Goal: Task Accomplishment & Management: Use online tool/utility

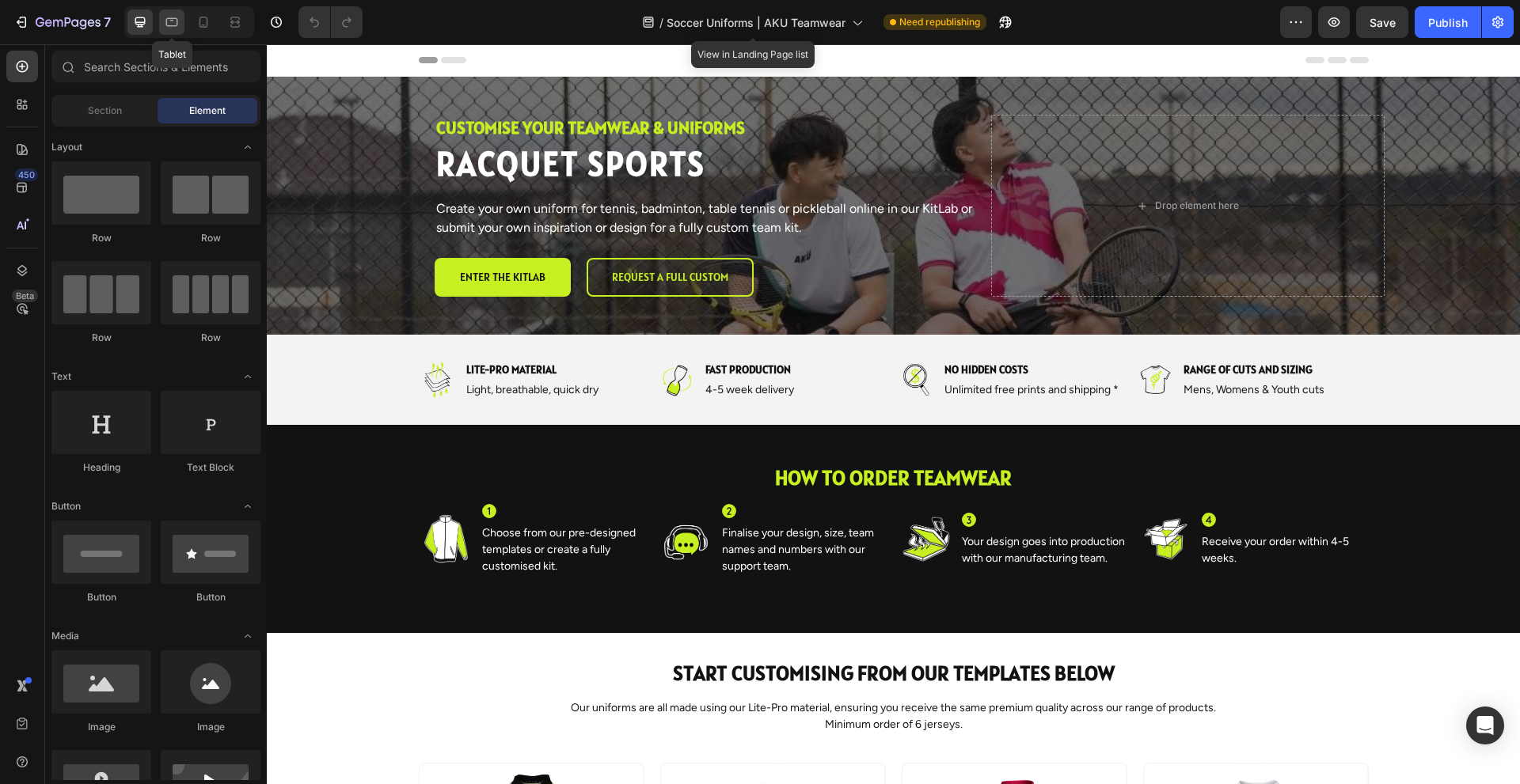
click at [174, 26] on icon at bounding box center [172, 22] width 11 height 9
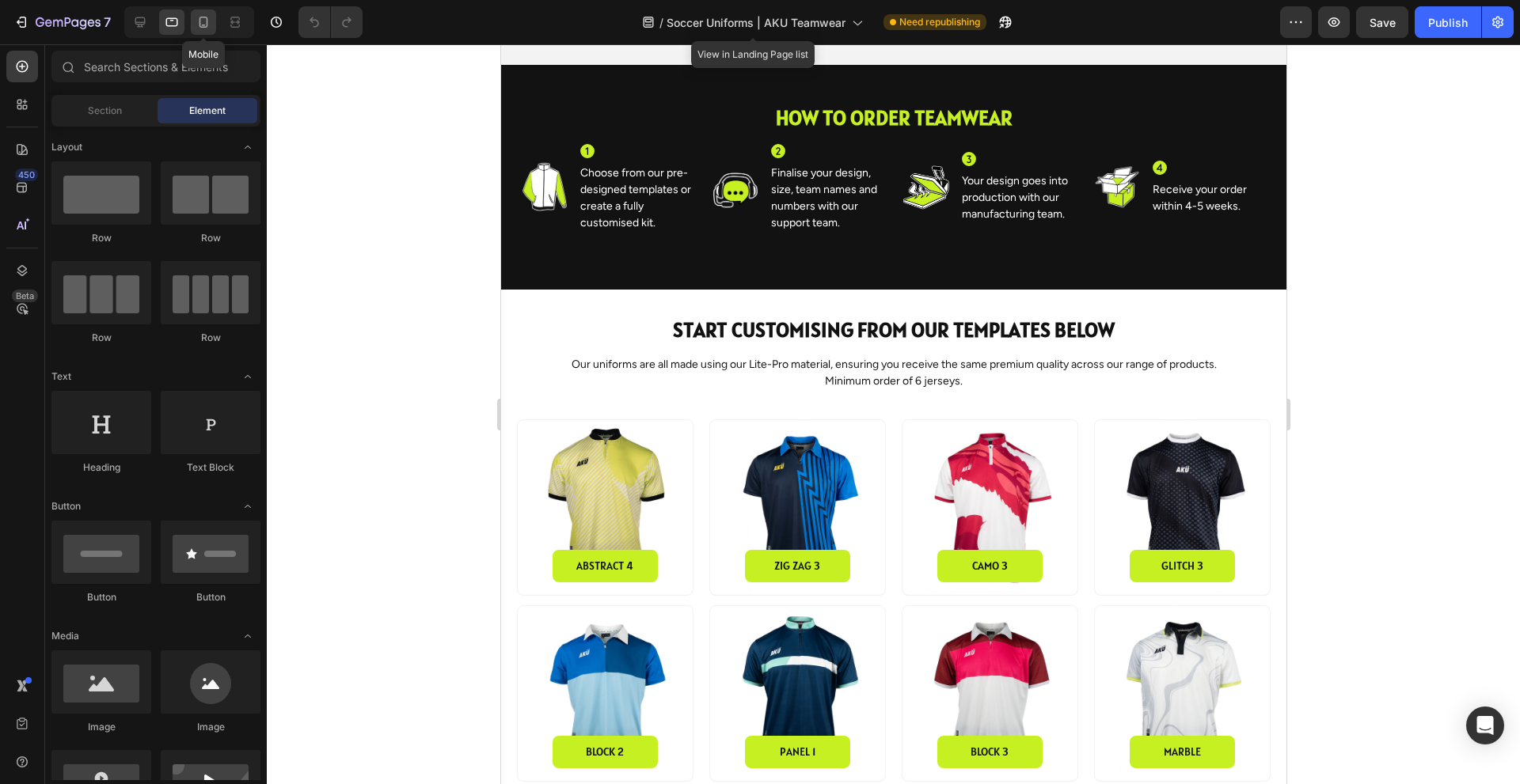
click at [205, 27] on icon at bounding box center [203, 22] width 9 height 11
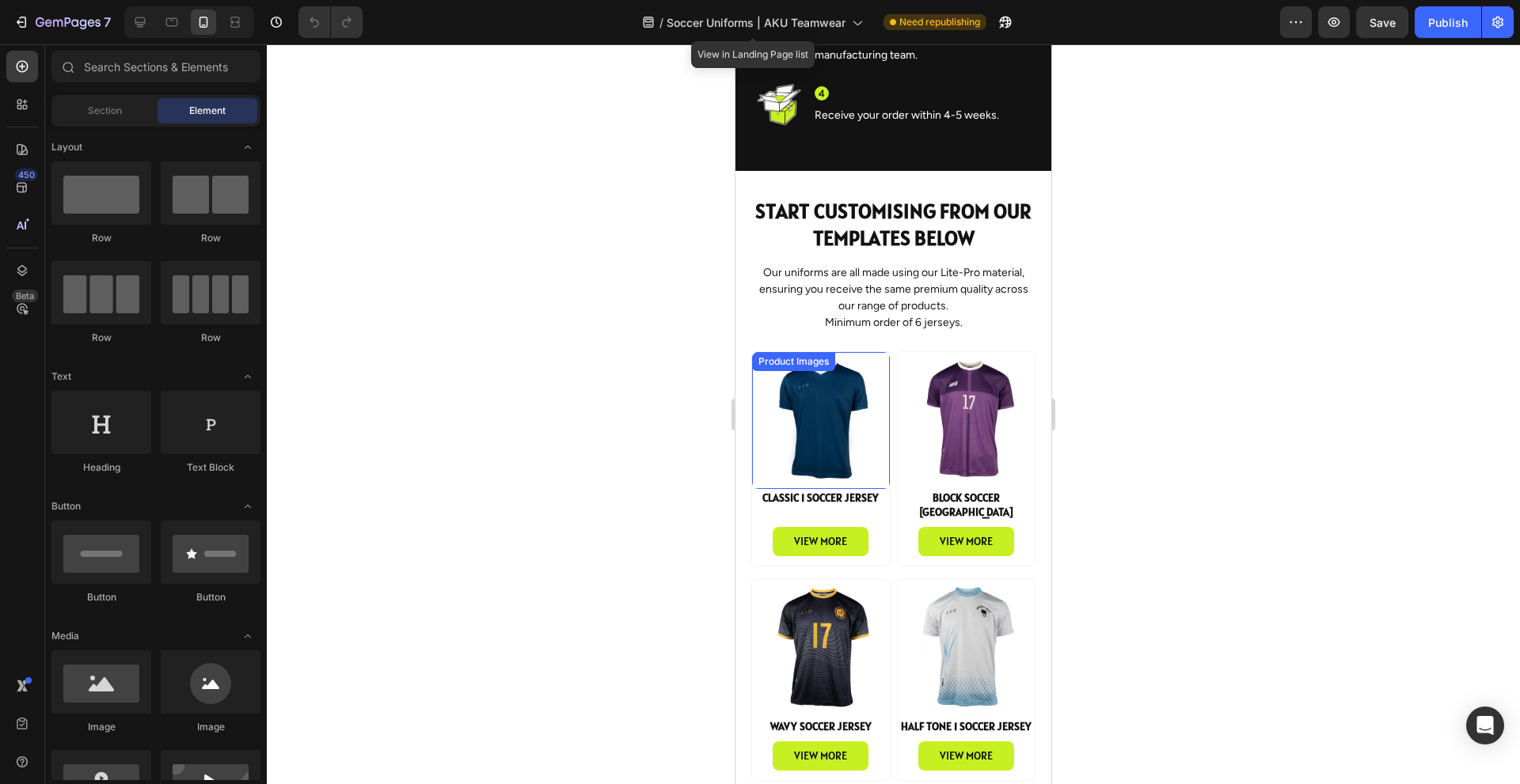
click at [827, 437] on img at bounding box center [821, 421] width 138 height 138
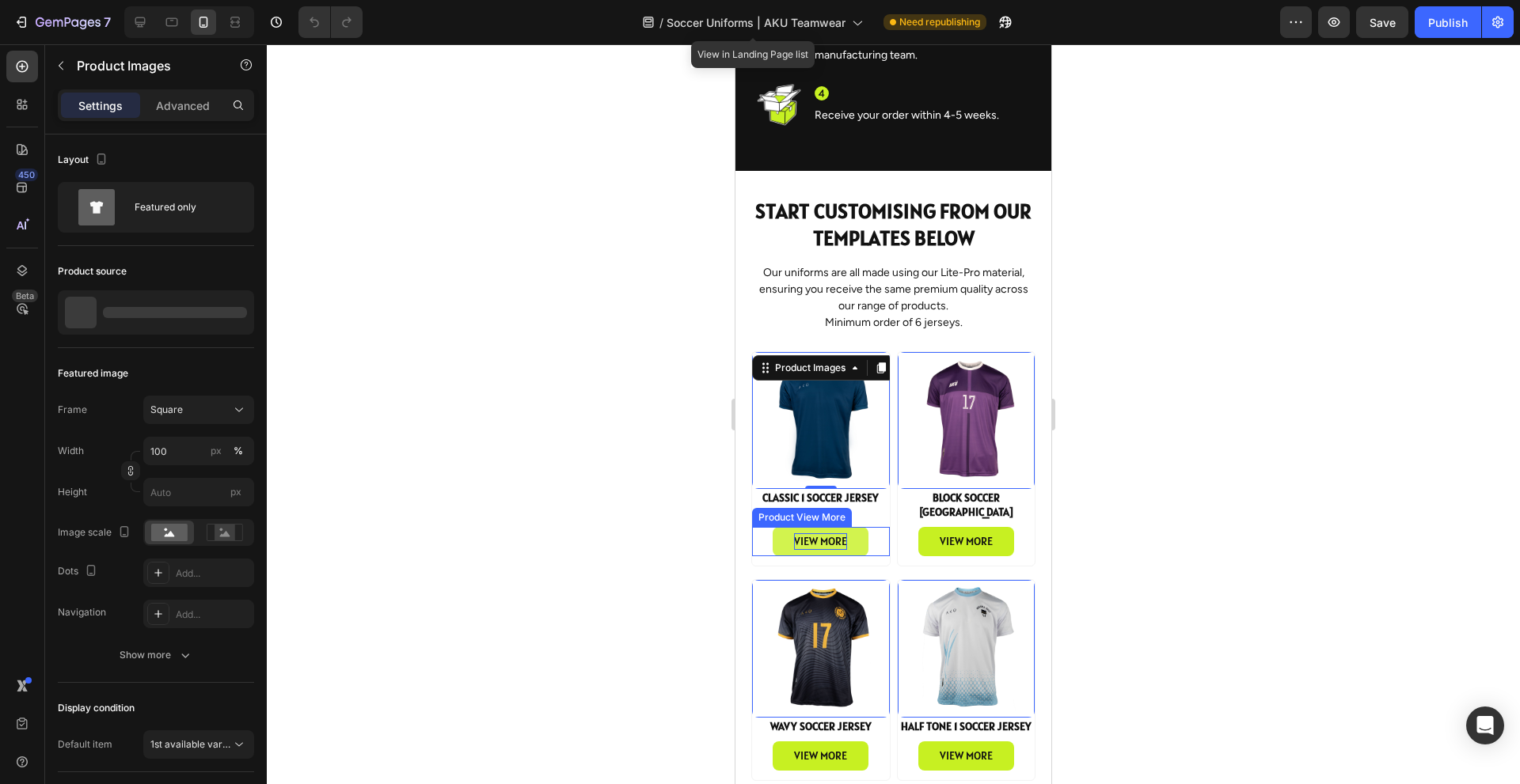
click at [837, 533] on div "view more" at bounding box center [821, 540] width 54 height 16
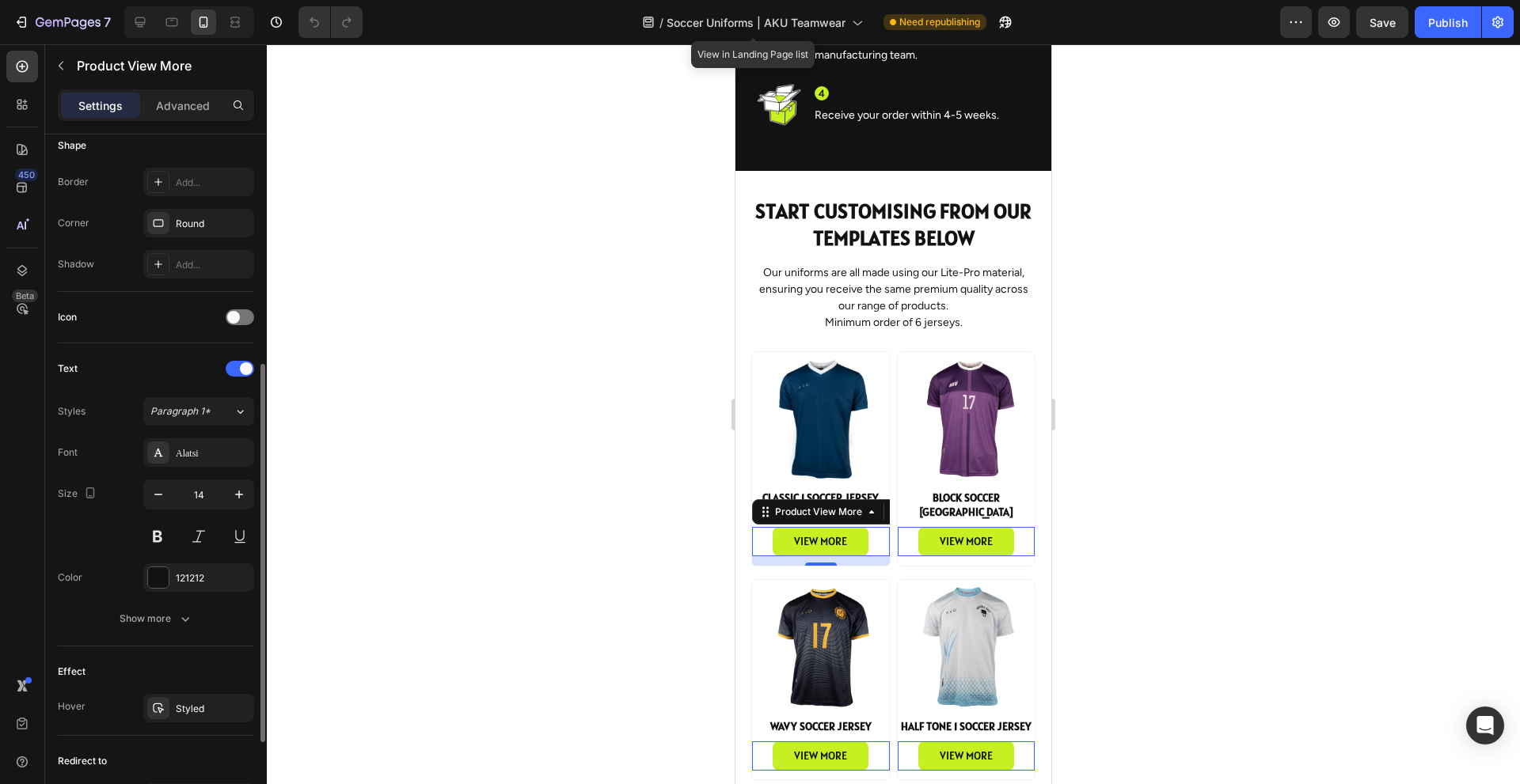
scroll to position [343, 0]
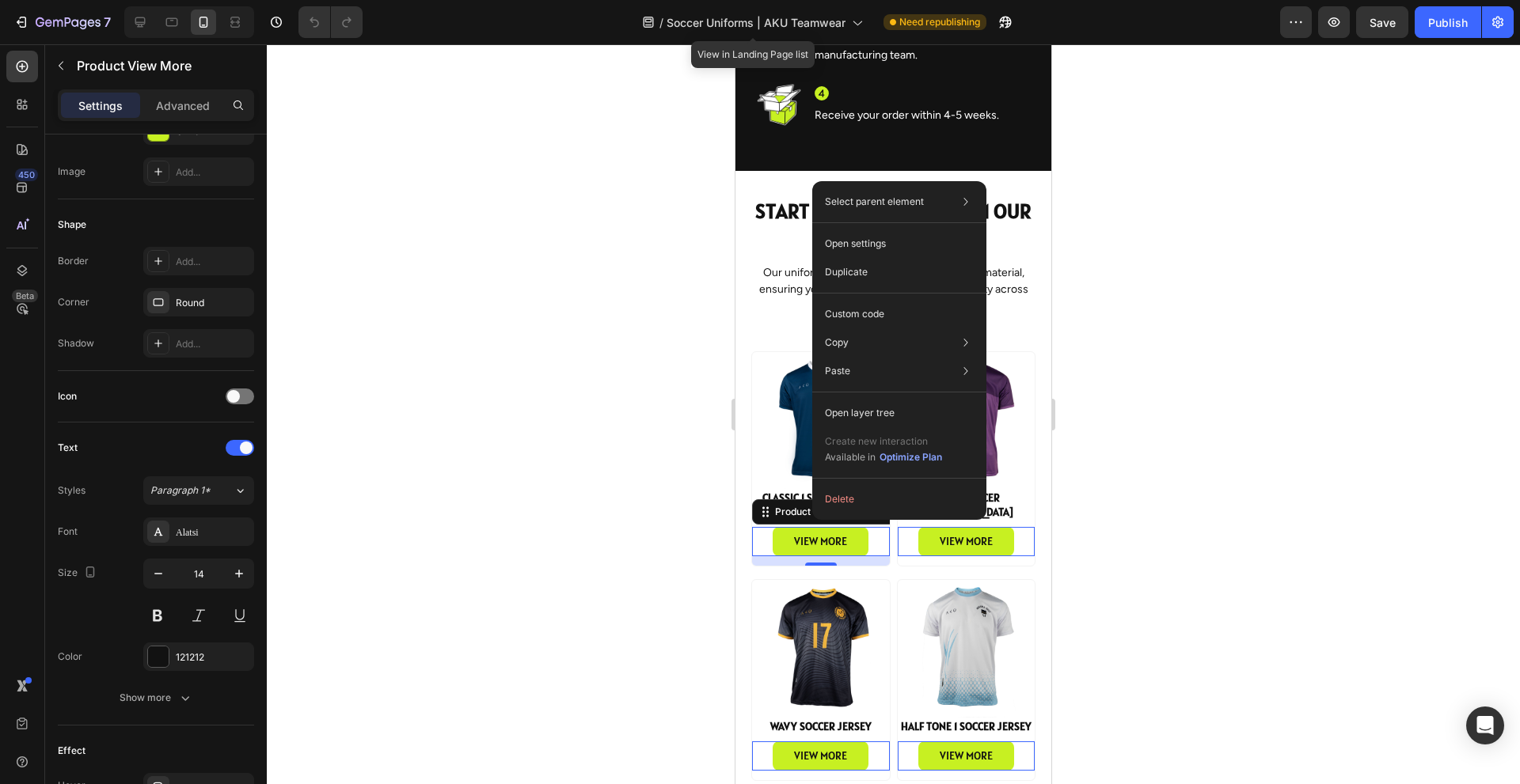
click at [1282, 494] on div at bounding box center [892, 413] width 1252 height 740
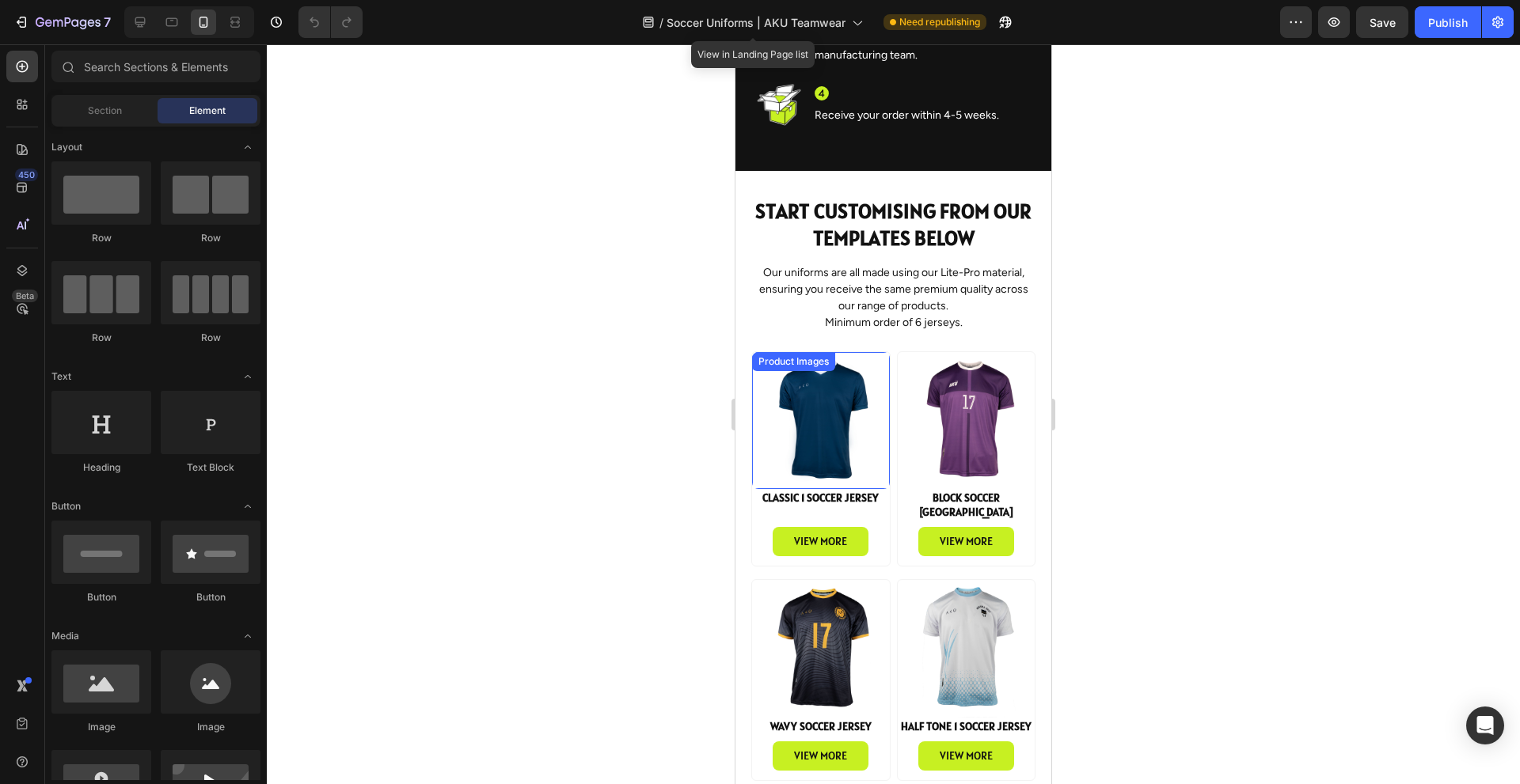
click at [840, 430] on img at bounding box center [821, 421] width 138 height 138
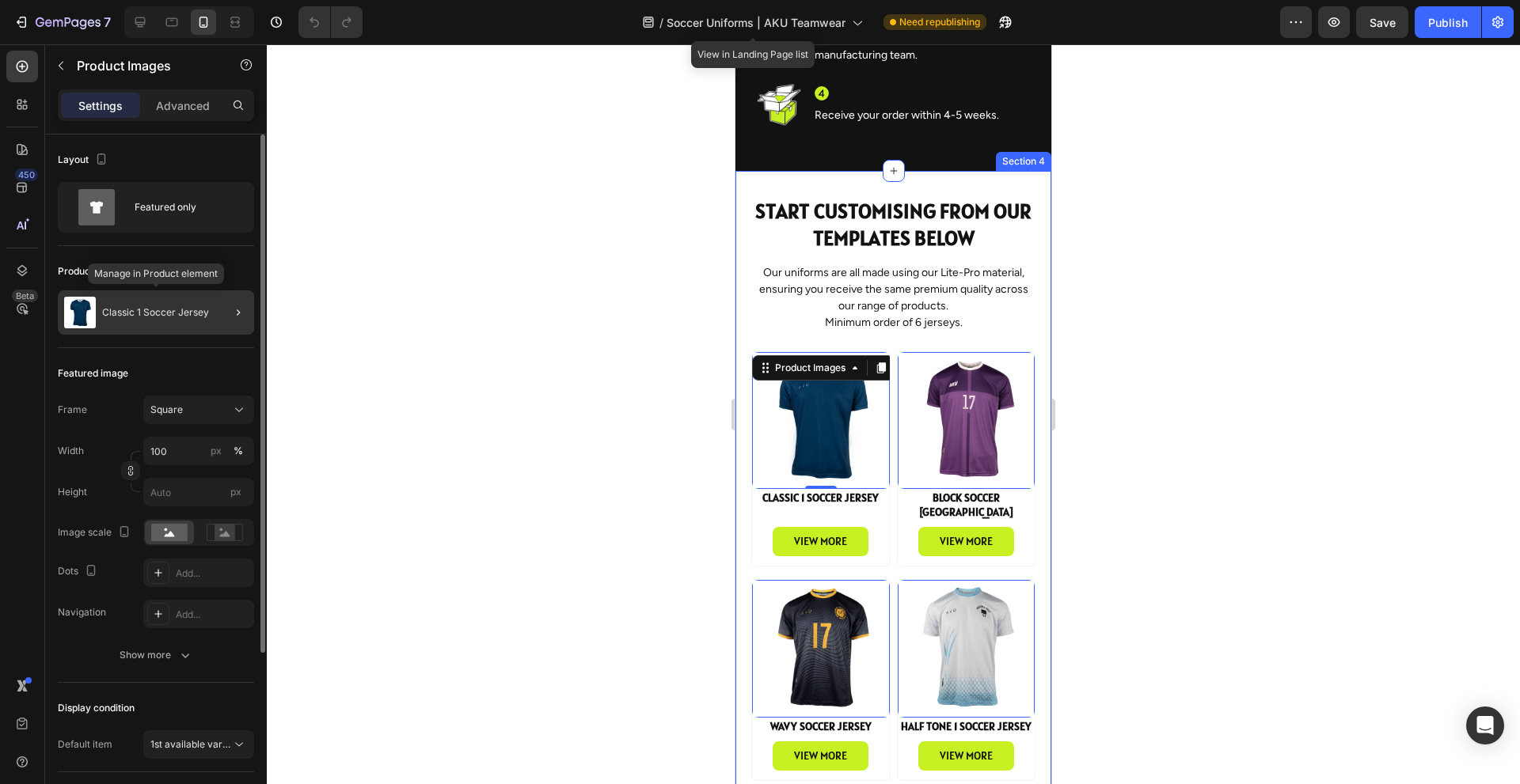
click at [159, 317] on p "Classic 1 Soccer Jersey" at bounding box center [156, 312] width 107 height 11
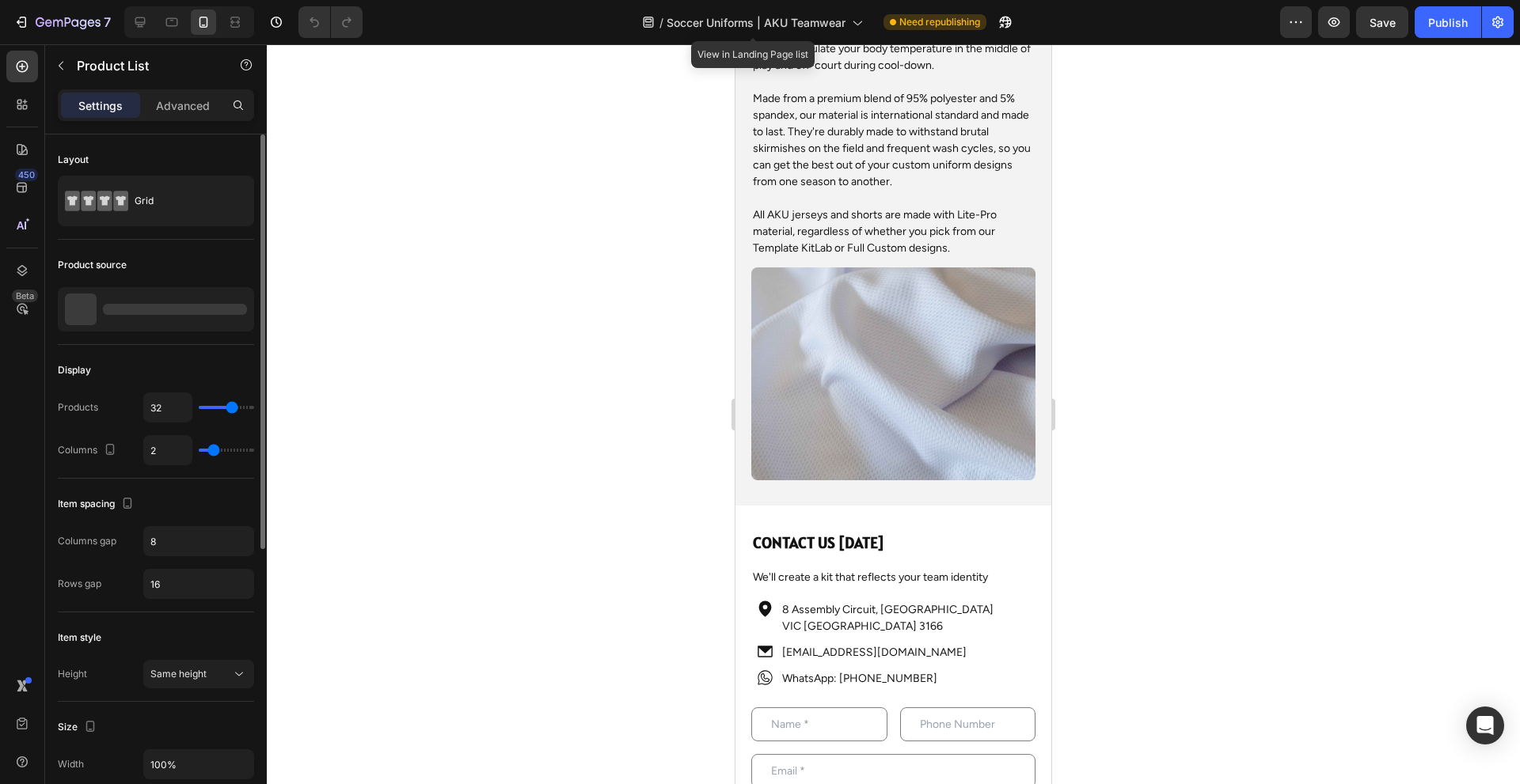
scroll to position [2294, 0]
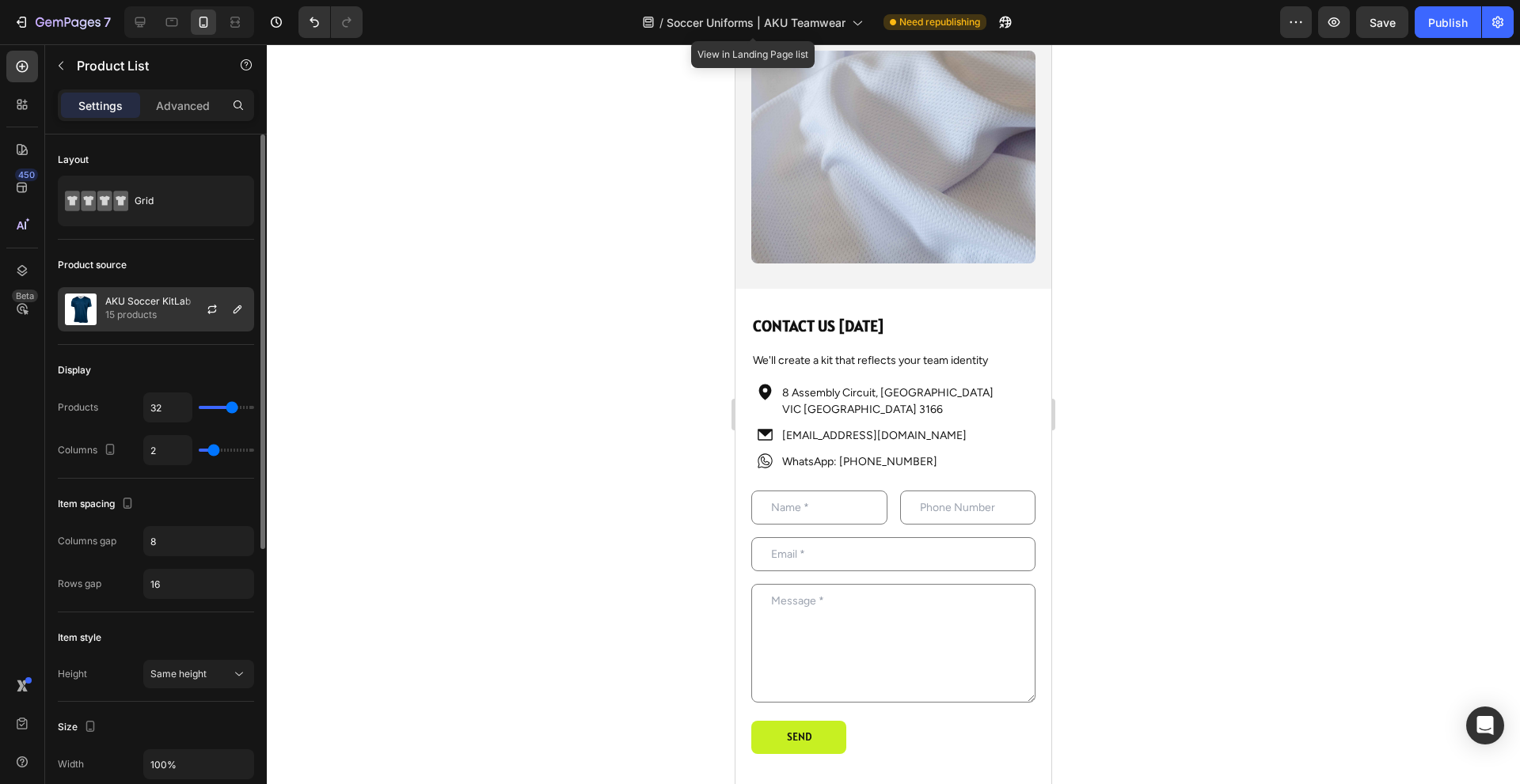
click at [186, 307] on div at bounding box center [218, 309] width 70 height 43
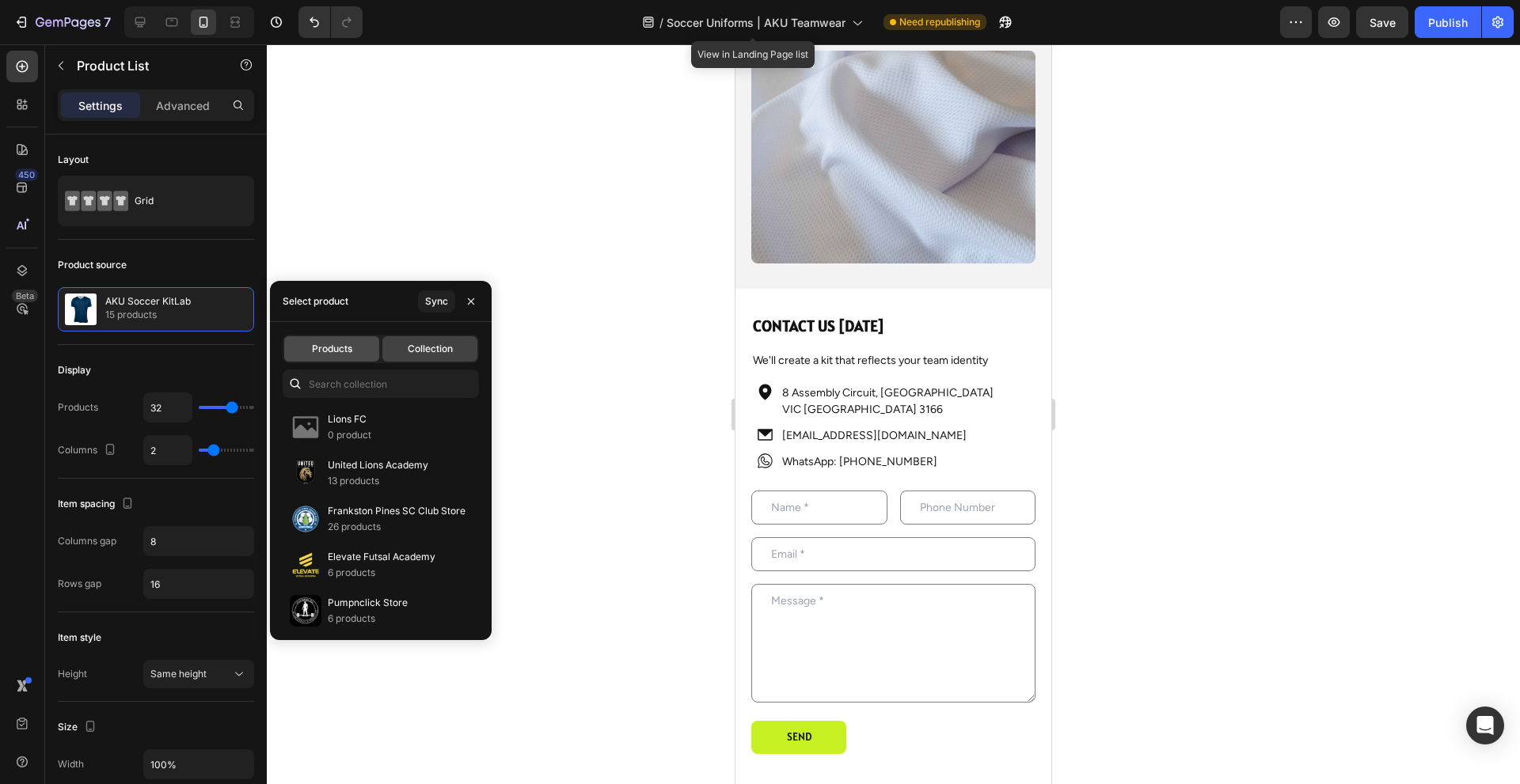
click at [353, 353] on div "Products" at bounding box center [331, 349] width 95 height 26
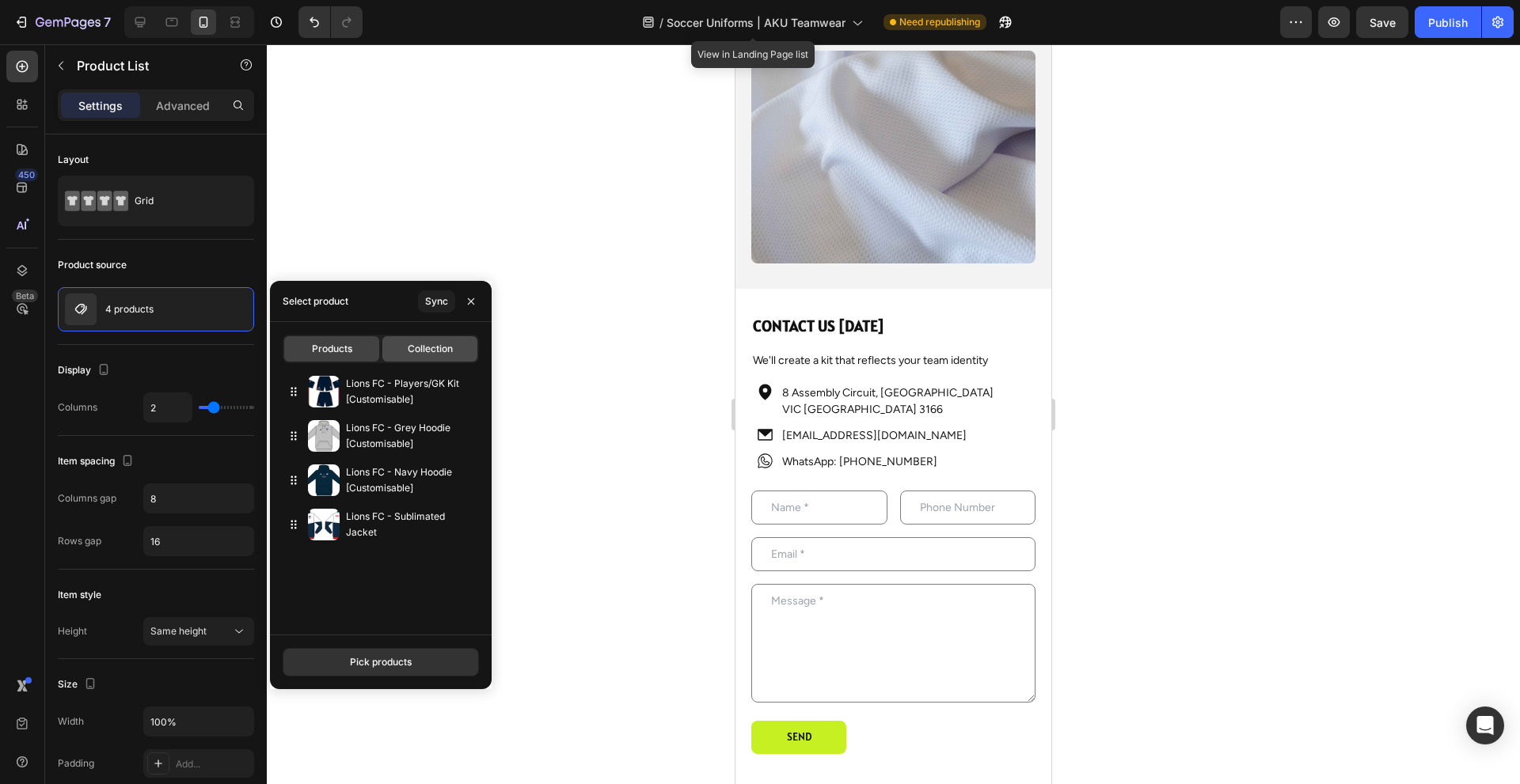
click at [452, 344] on span "Collection" at bounding box center [430, 349] width 45 height 14
type input "32"
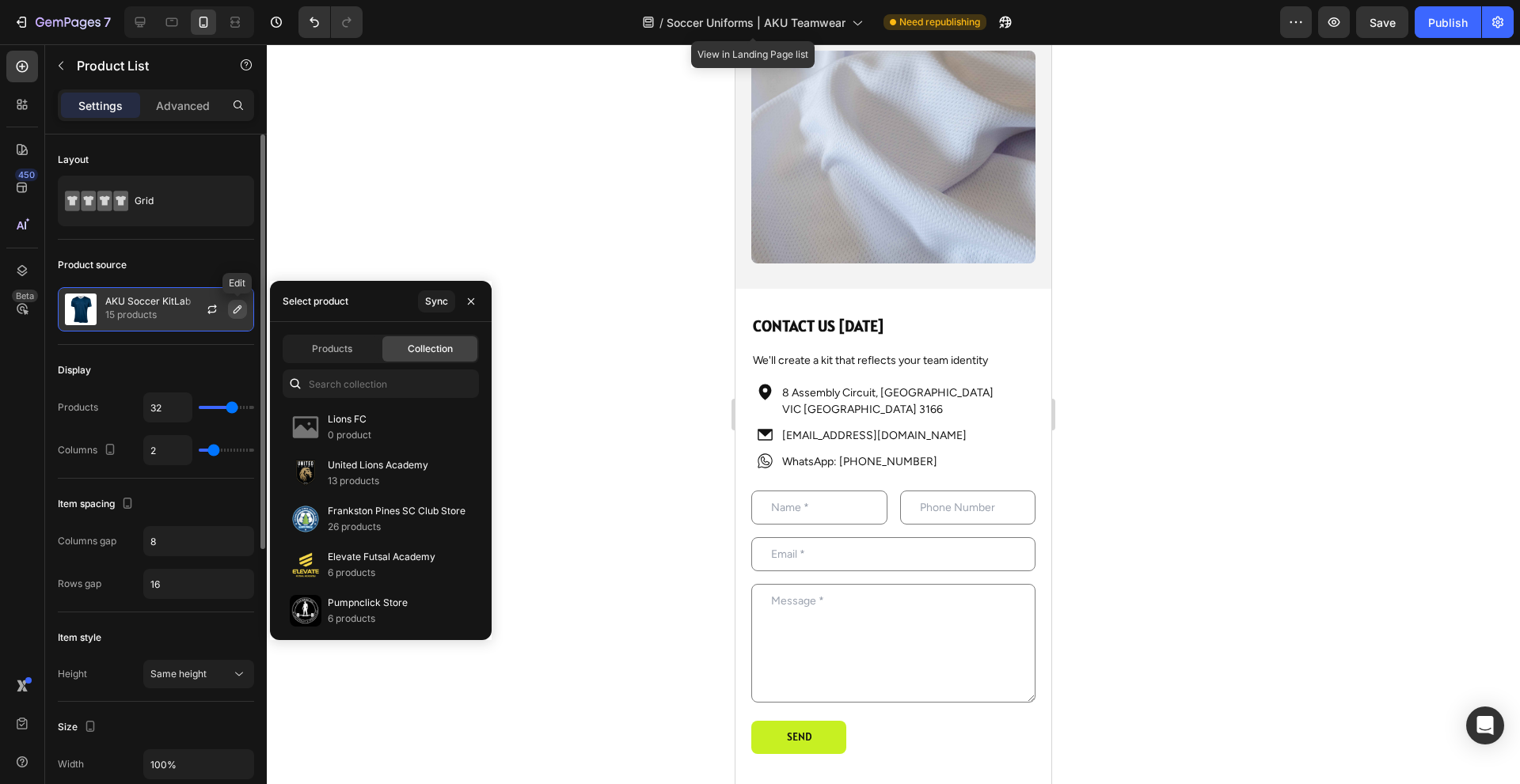
click at [246, 309] on button "button" at bounding box center [238, 309] width 19 height 19
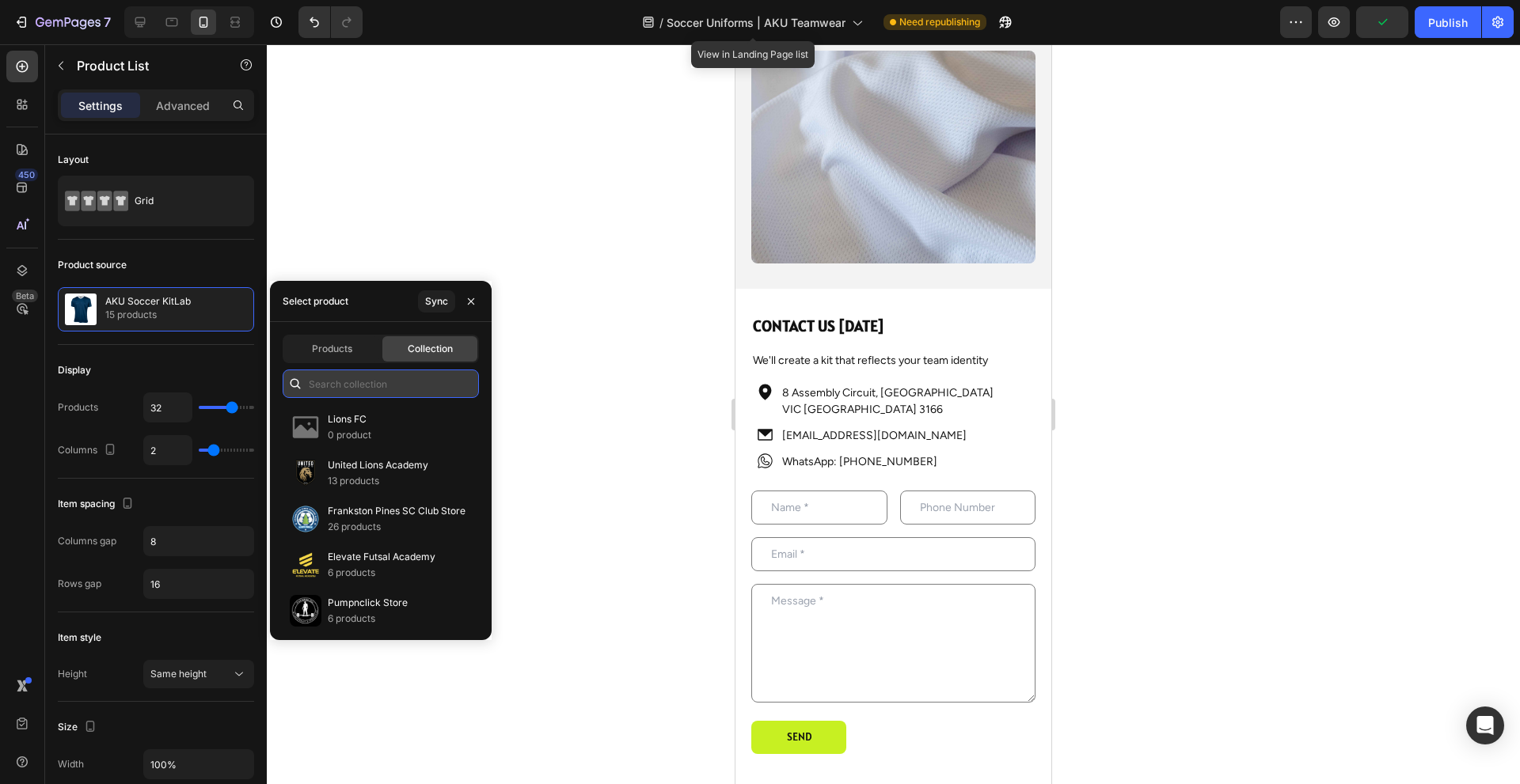
click at [429, 392] on input "text" at bounding box center [380, 384] width 196 height 29
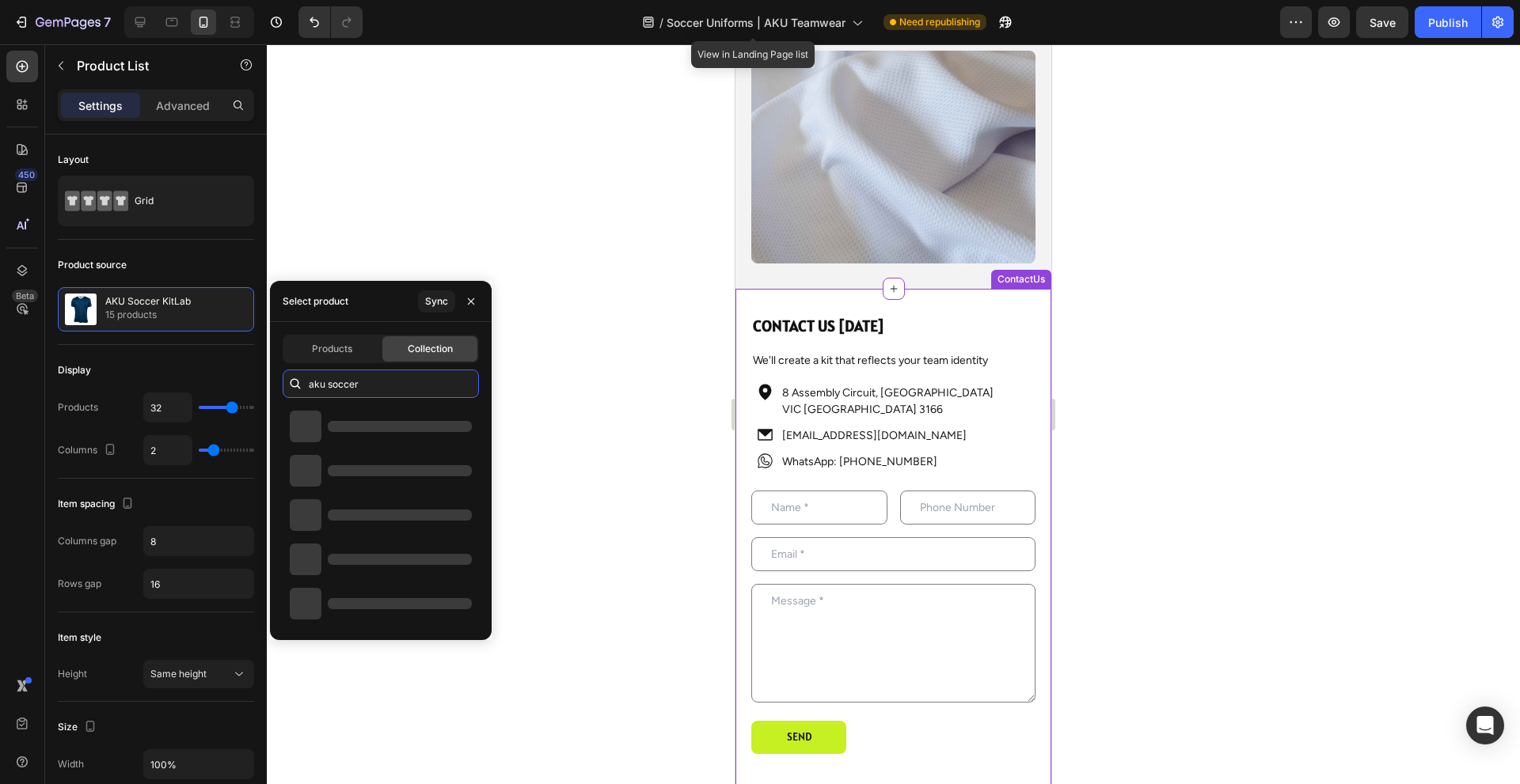
type input "aku soccer"
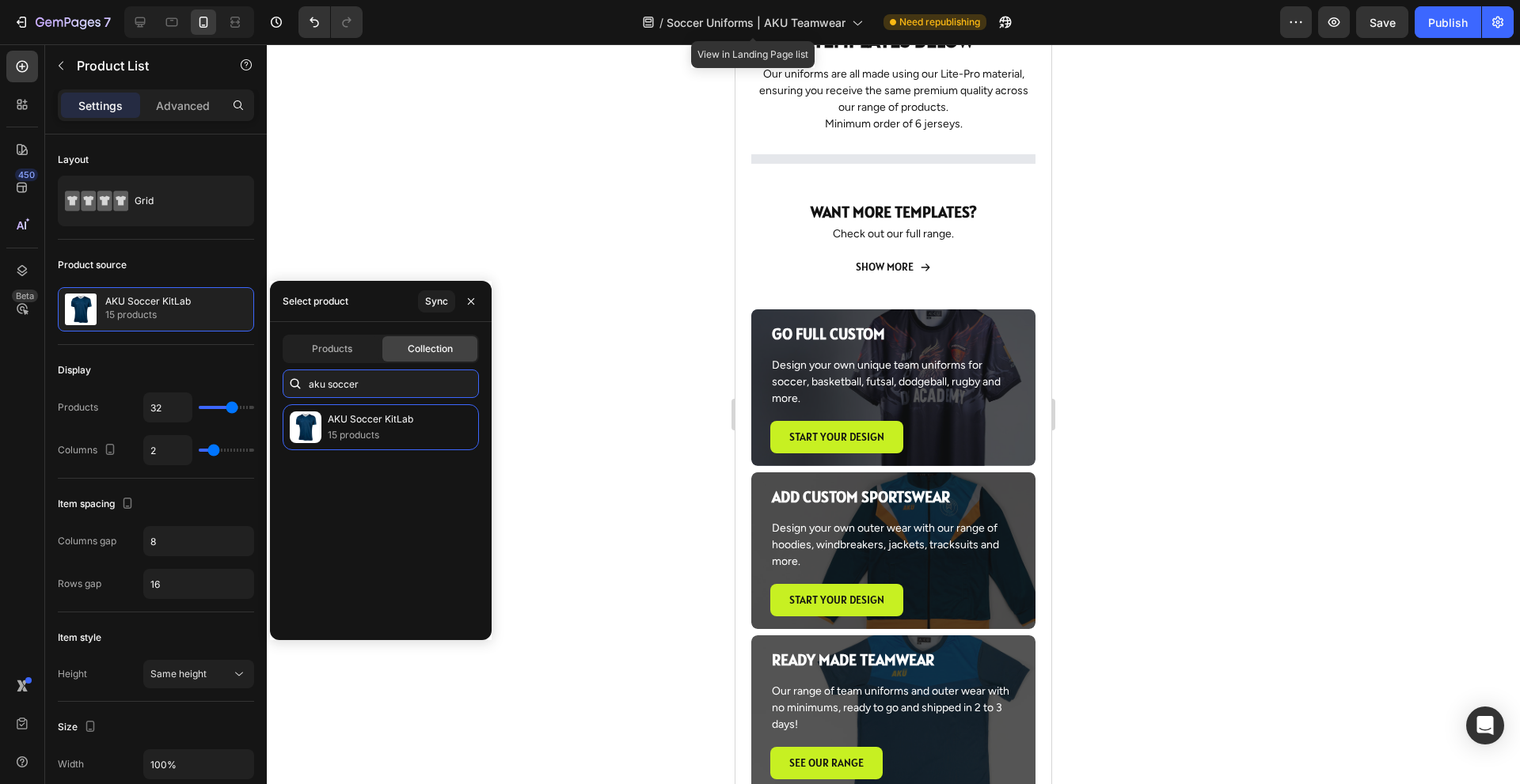
scroll to position [1424, 0]
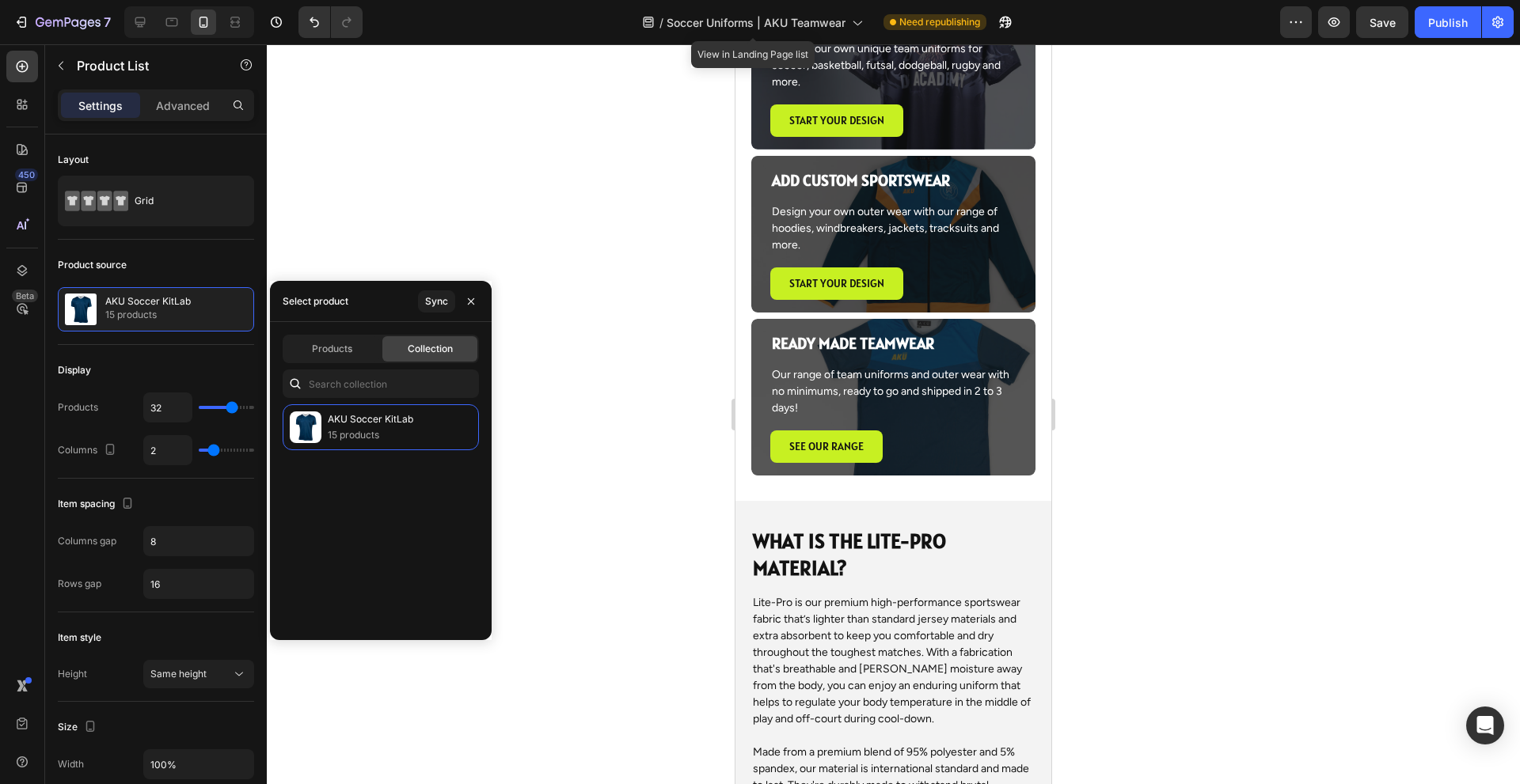
click at [513, 234] on div at bounding box center [892, 413] width 1252 height 740
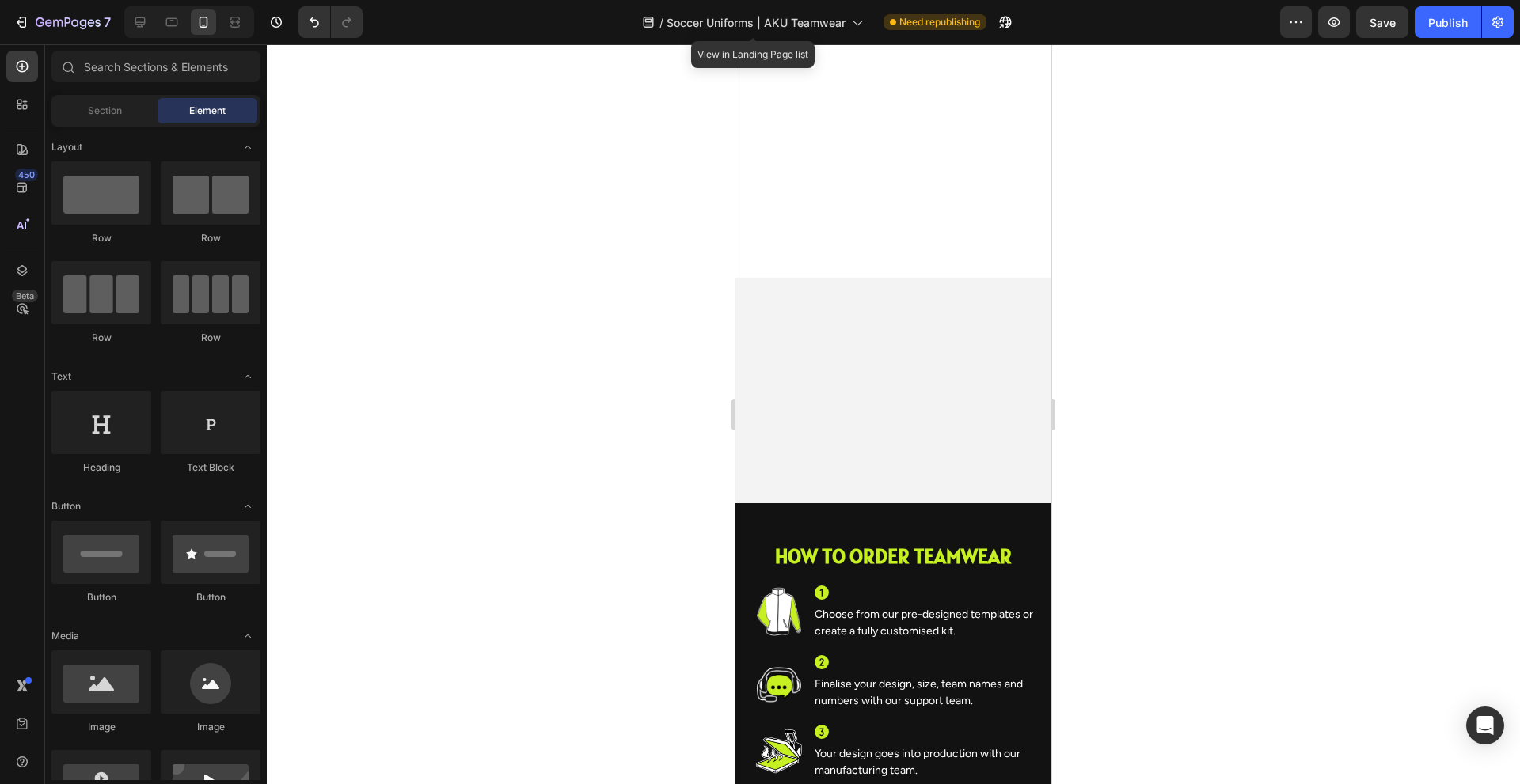
scroll to position [1028, 0]
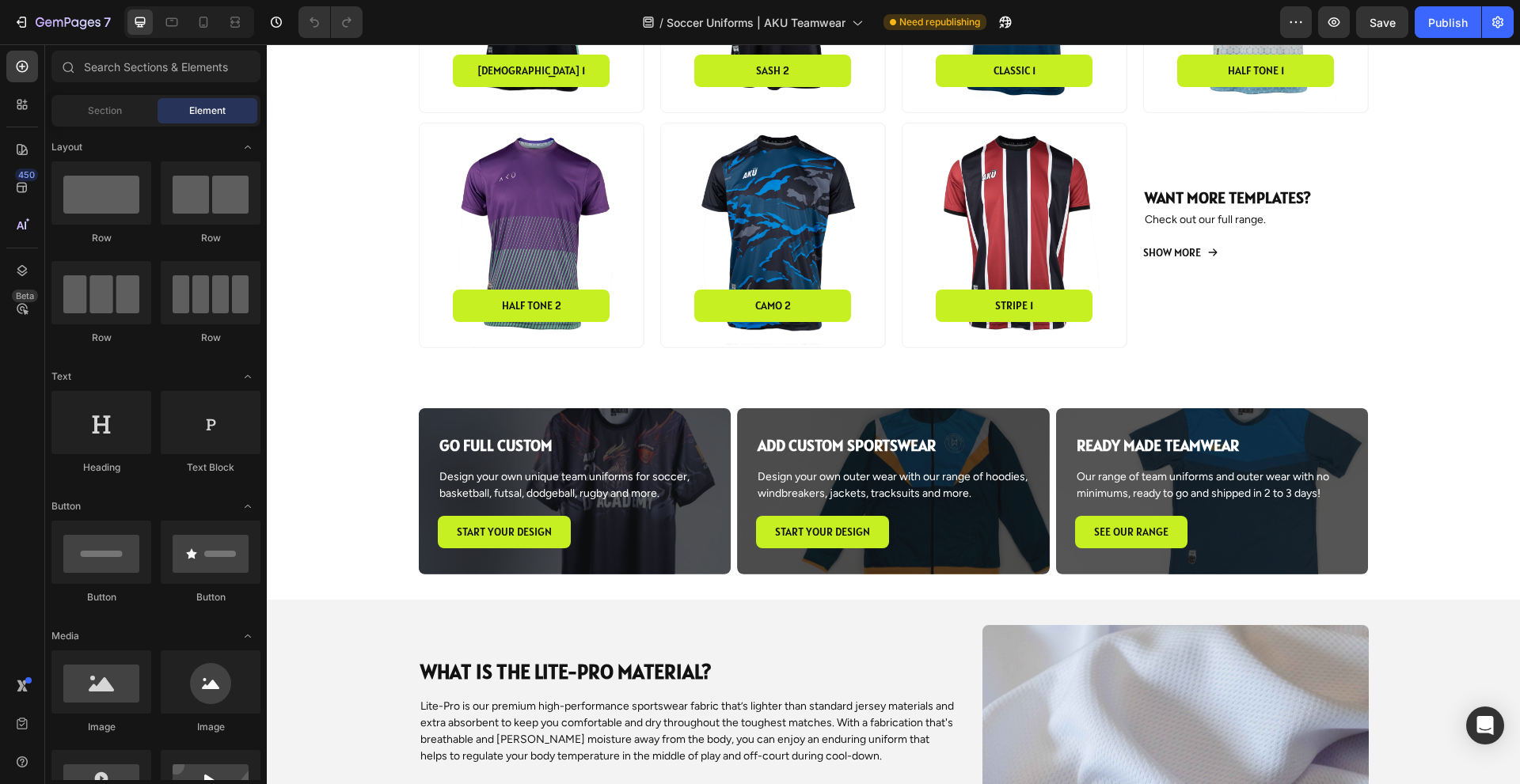
scroll to position [1662, 0]
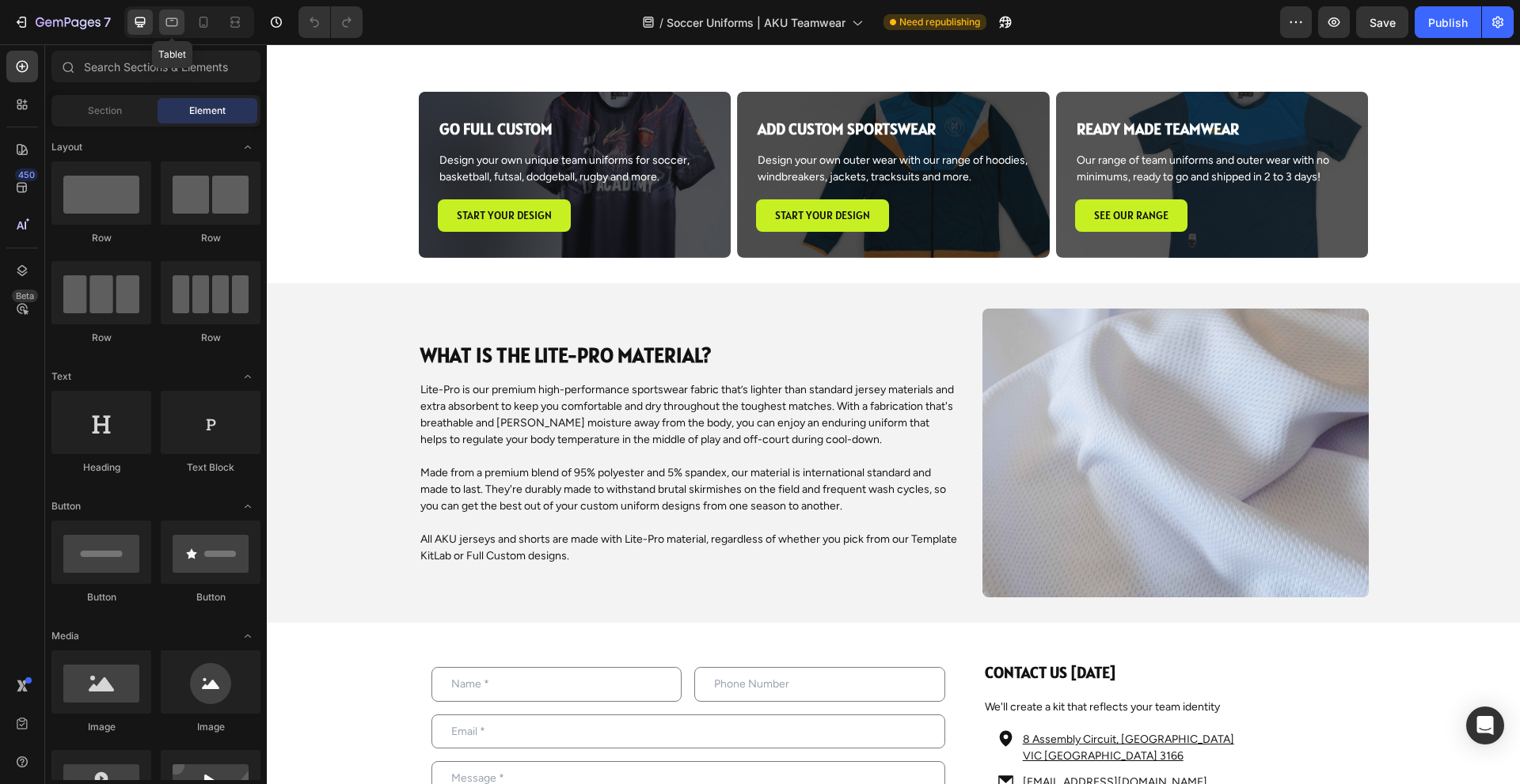
click at [178, 27] on icon at bounding box center [171, 22] width 16 height 16
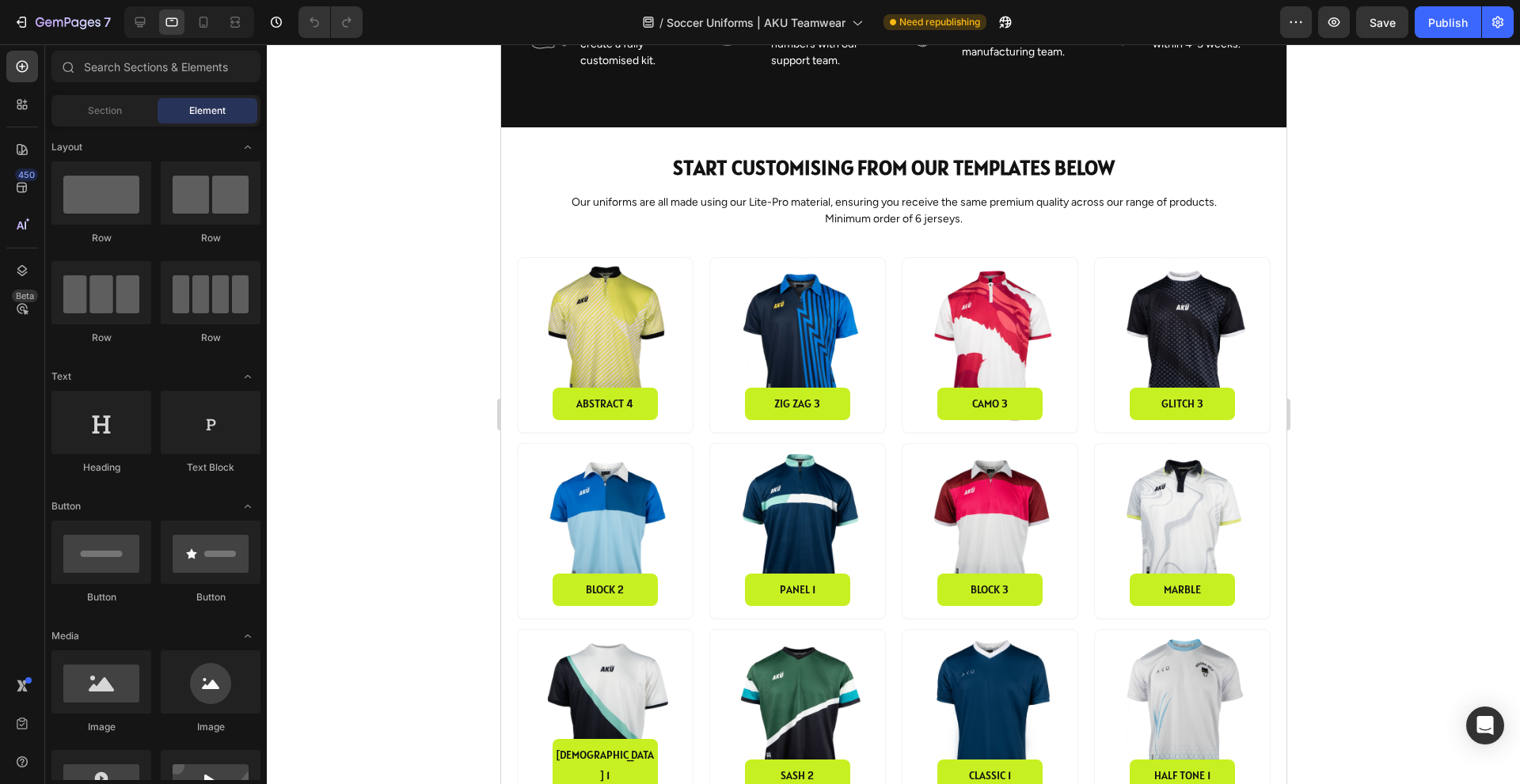
scroll to position [309, 0]
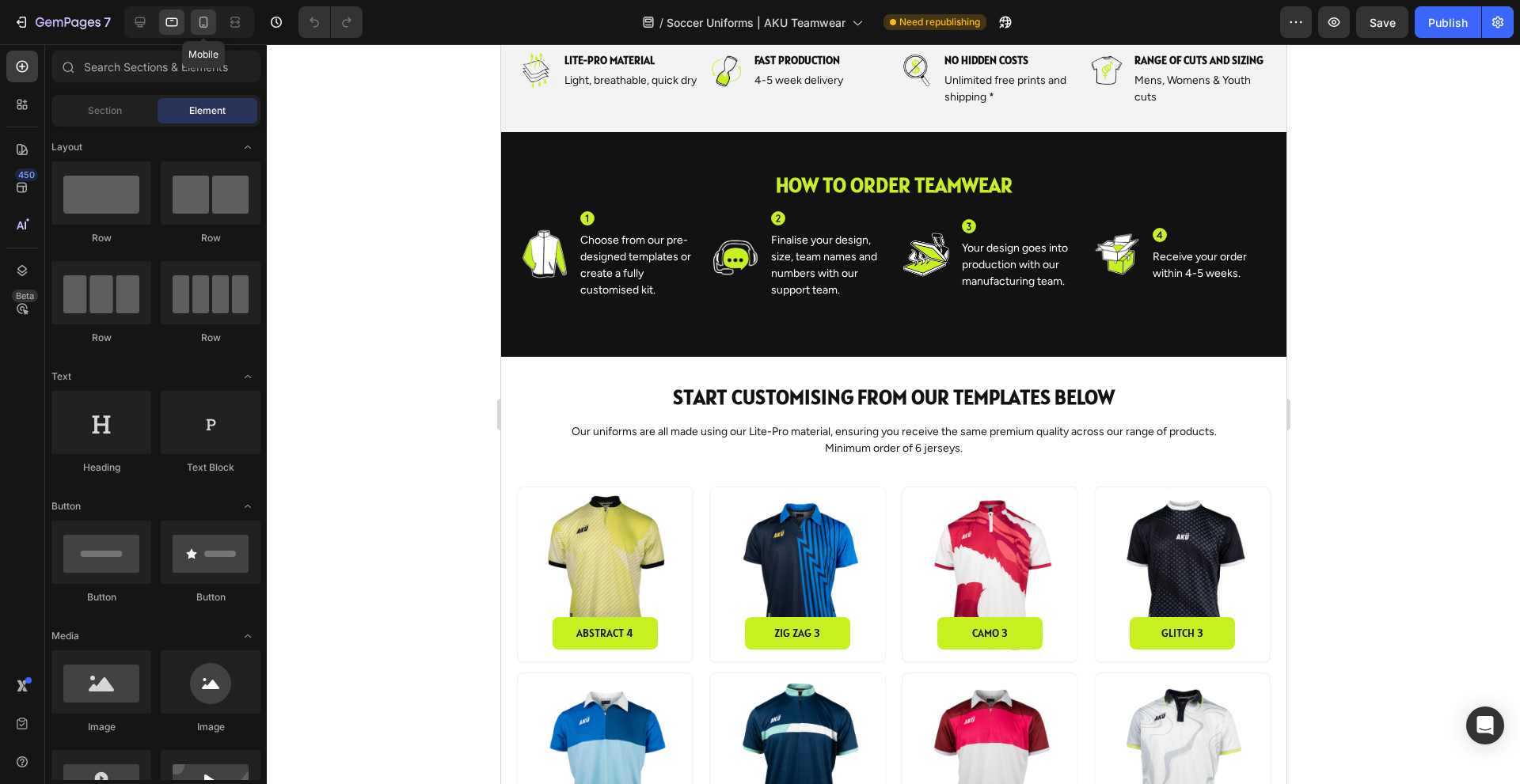
click at [204, 28] on icon at bounding box center [203, 22] width 9 height 11
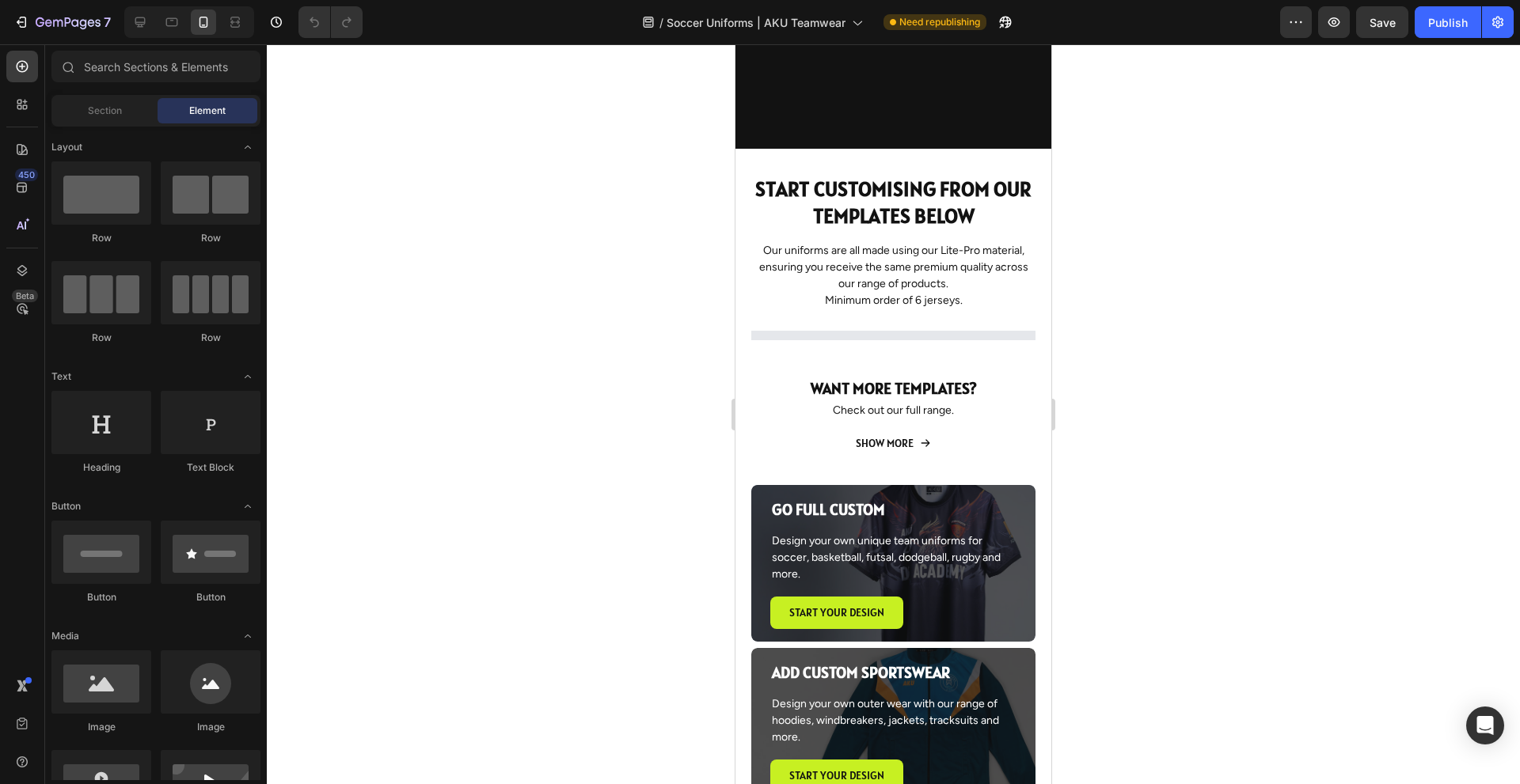
scroll to position [943, 0]
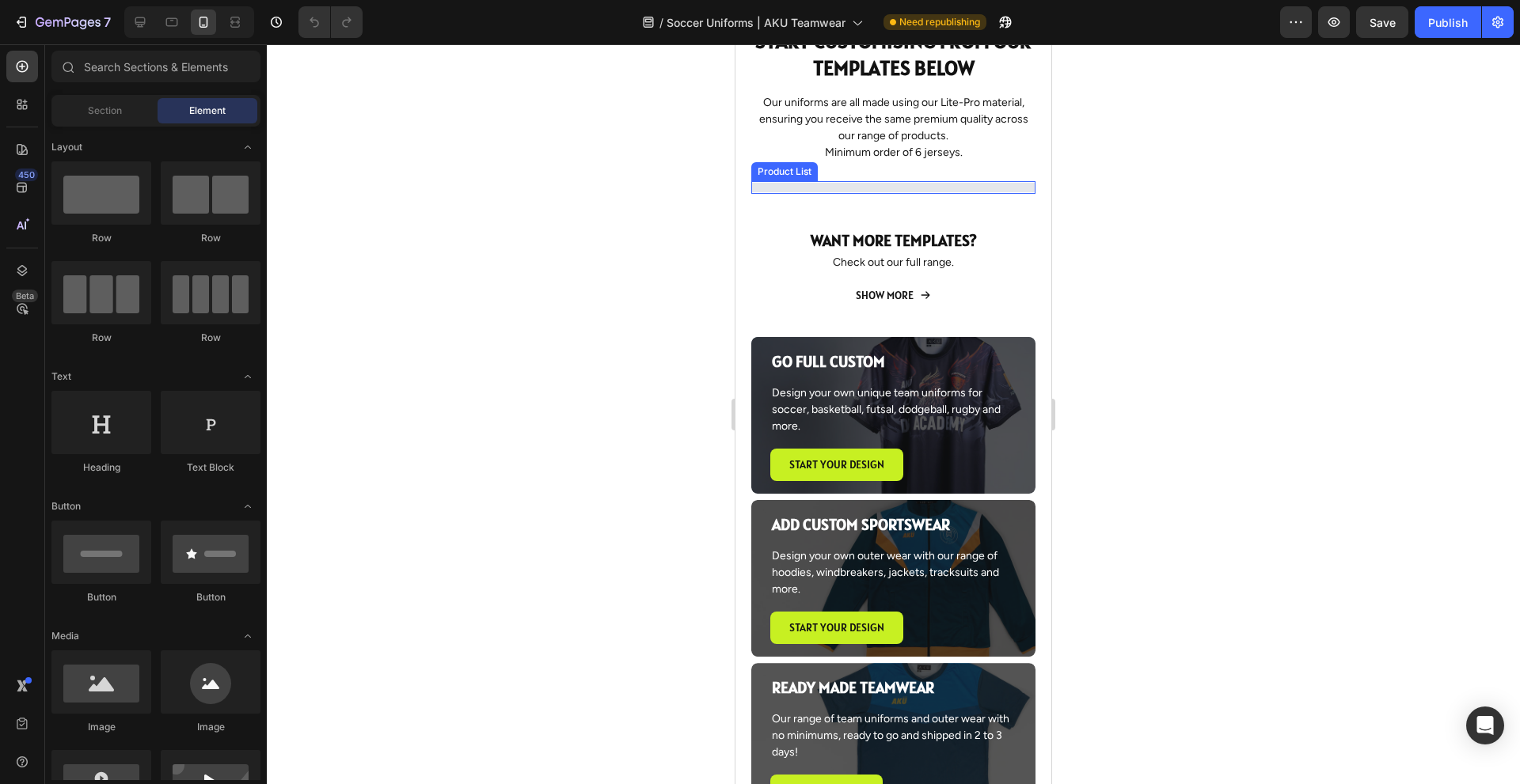
click at [899, 185] on div at bounding box center [892, 187] width 284 height 10
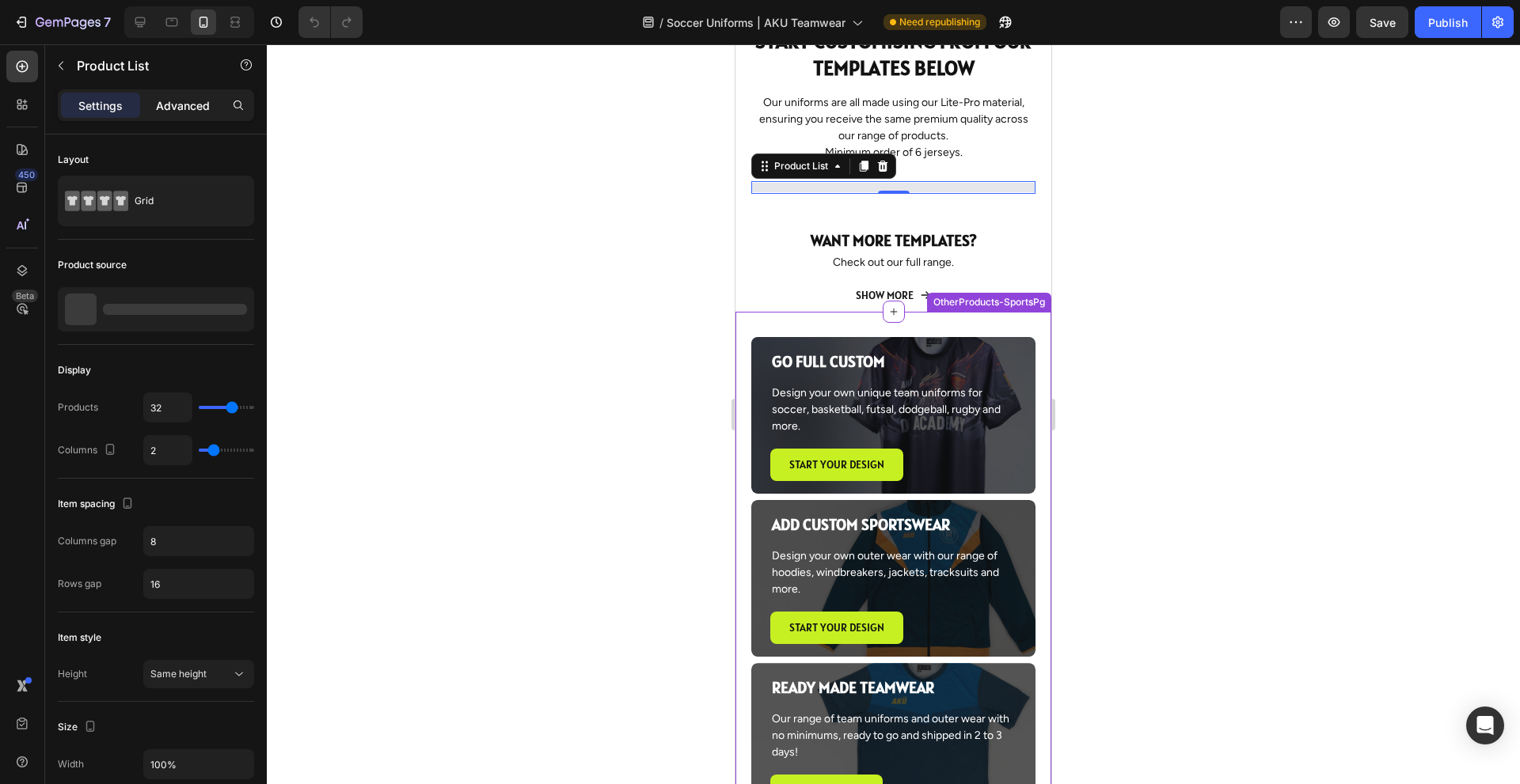
click at [195, 113] on p "Advanced" at bounding box center [182, 105] width 54 height 16
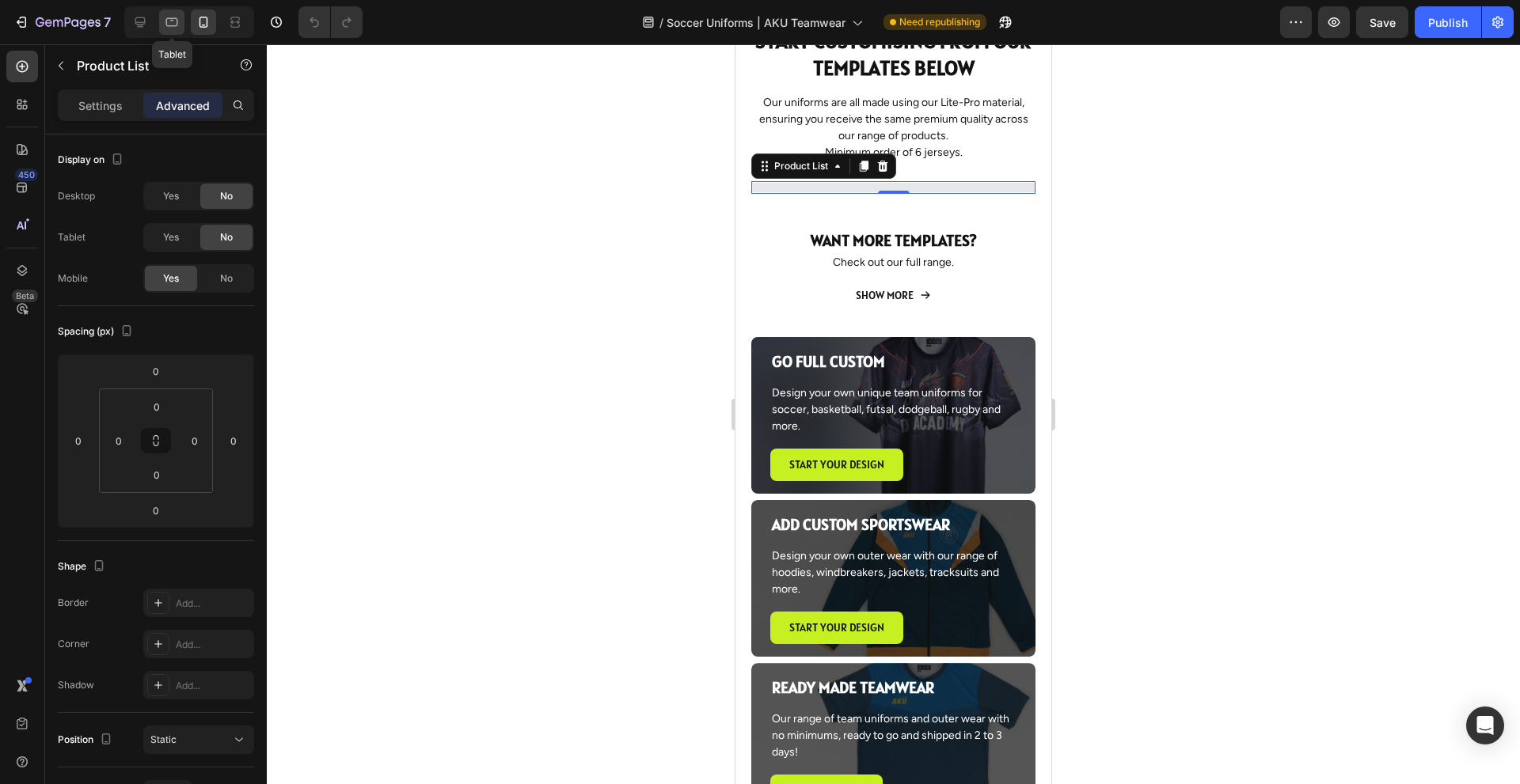
click at [173, 21] on icon at bounding box center [172, 22] width 11 height 9
type input "12"
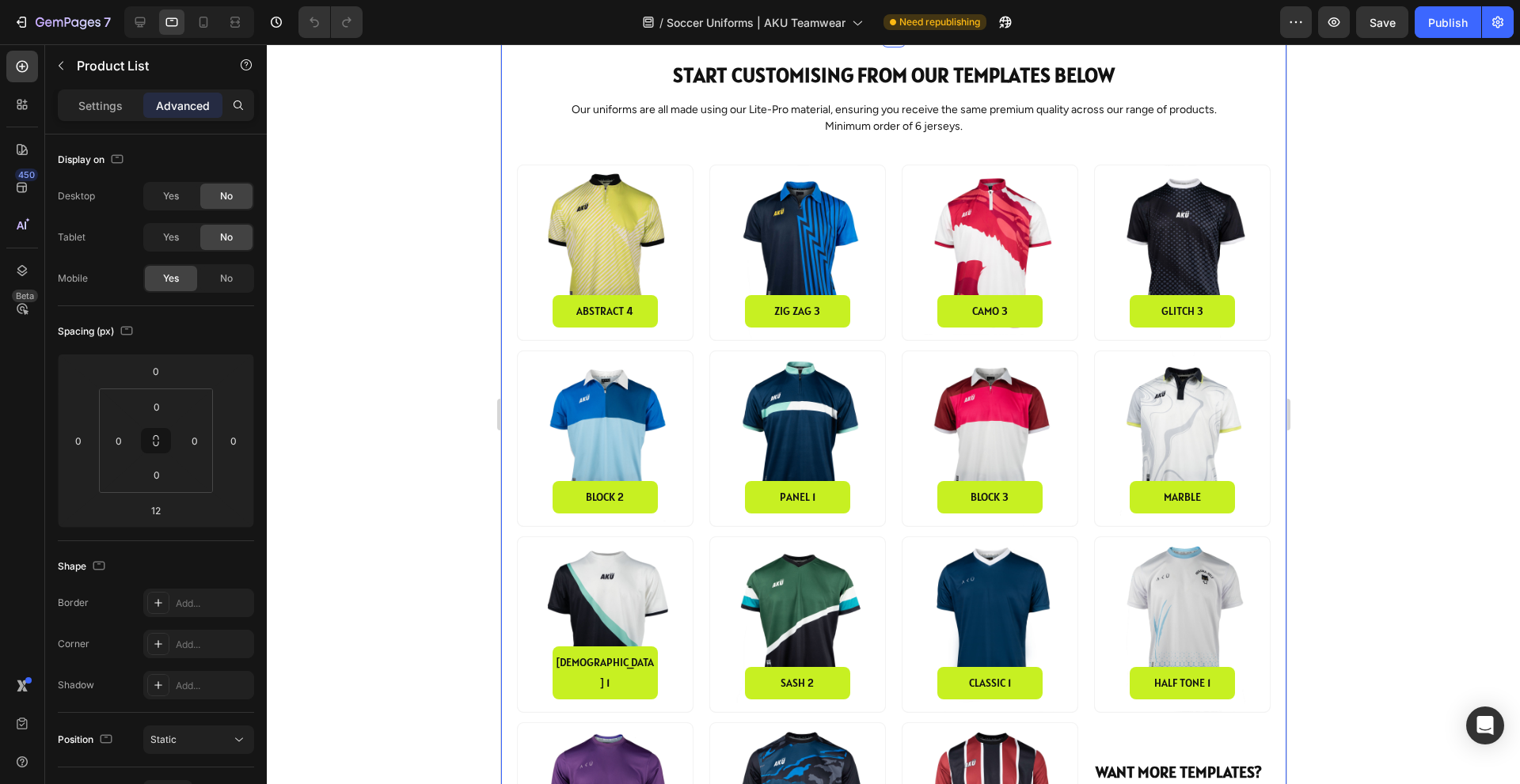
scroll to position [649, 0]
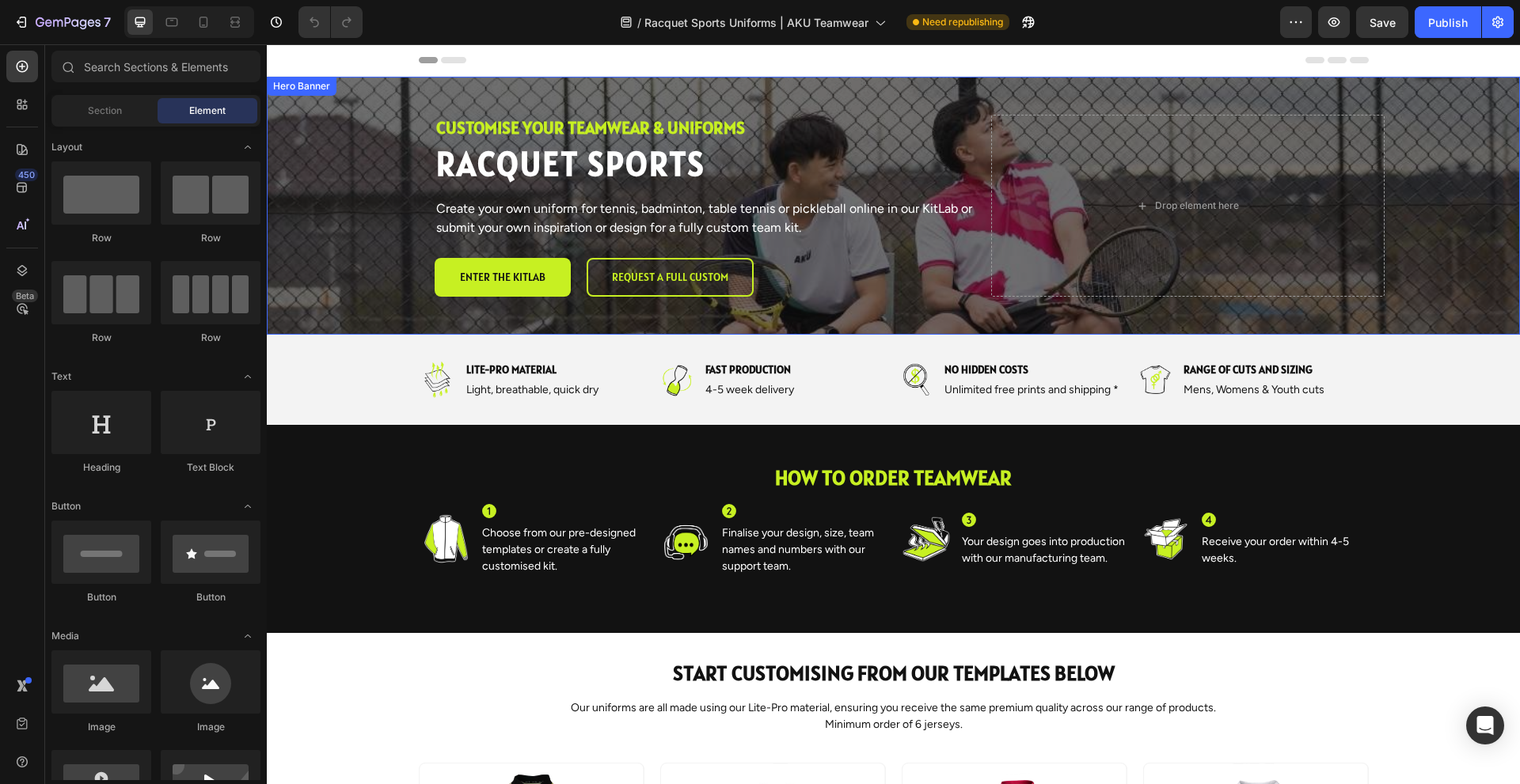
click at [323, 89] on div "Hero Banner" at bounding box center [301, 86] width 63 height 14
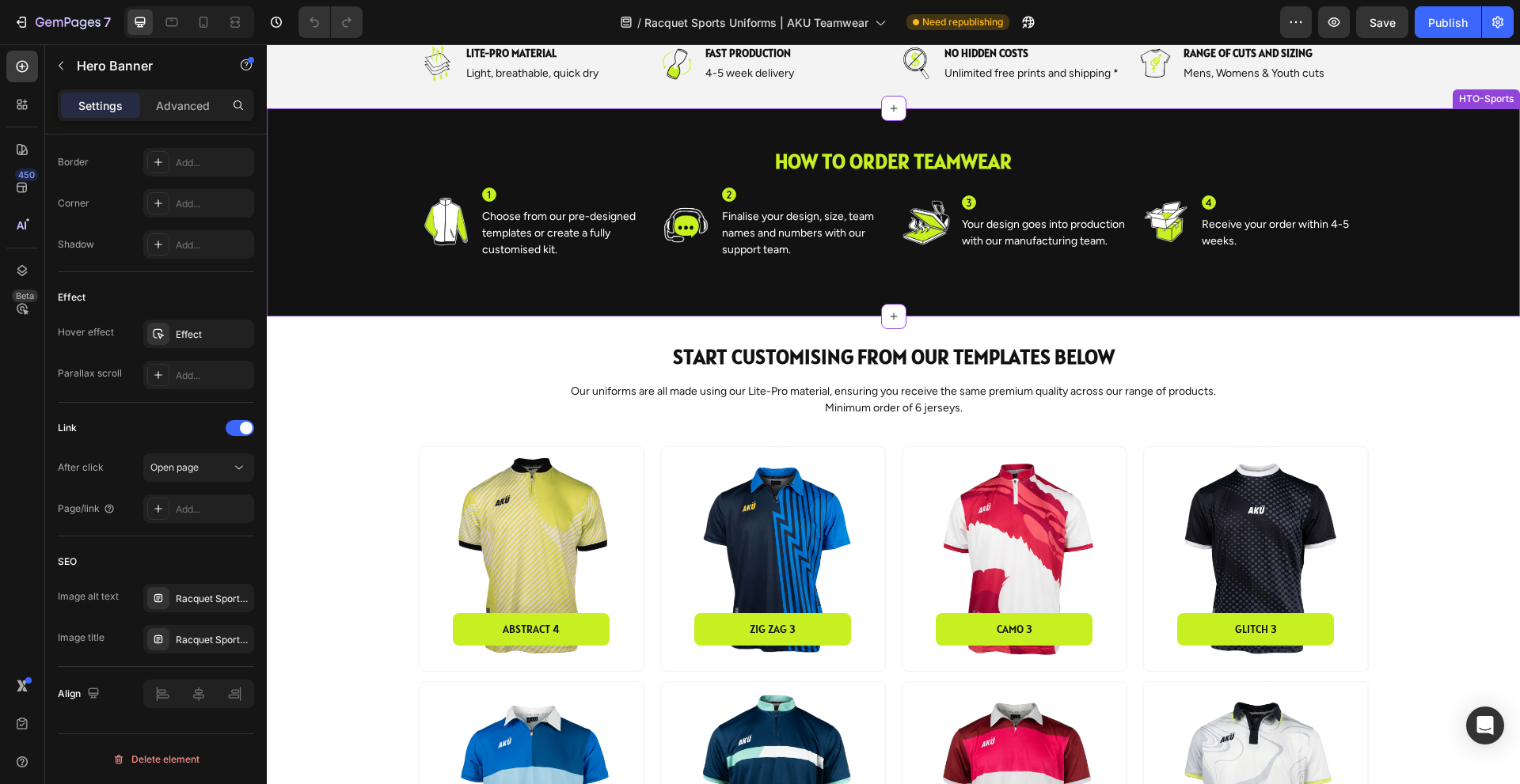
scroll to position [554, 0]
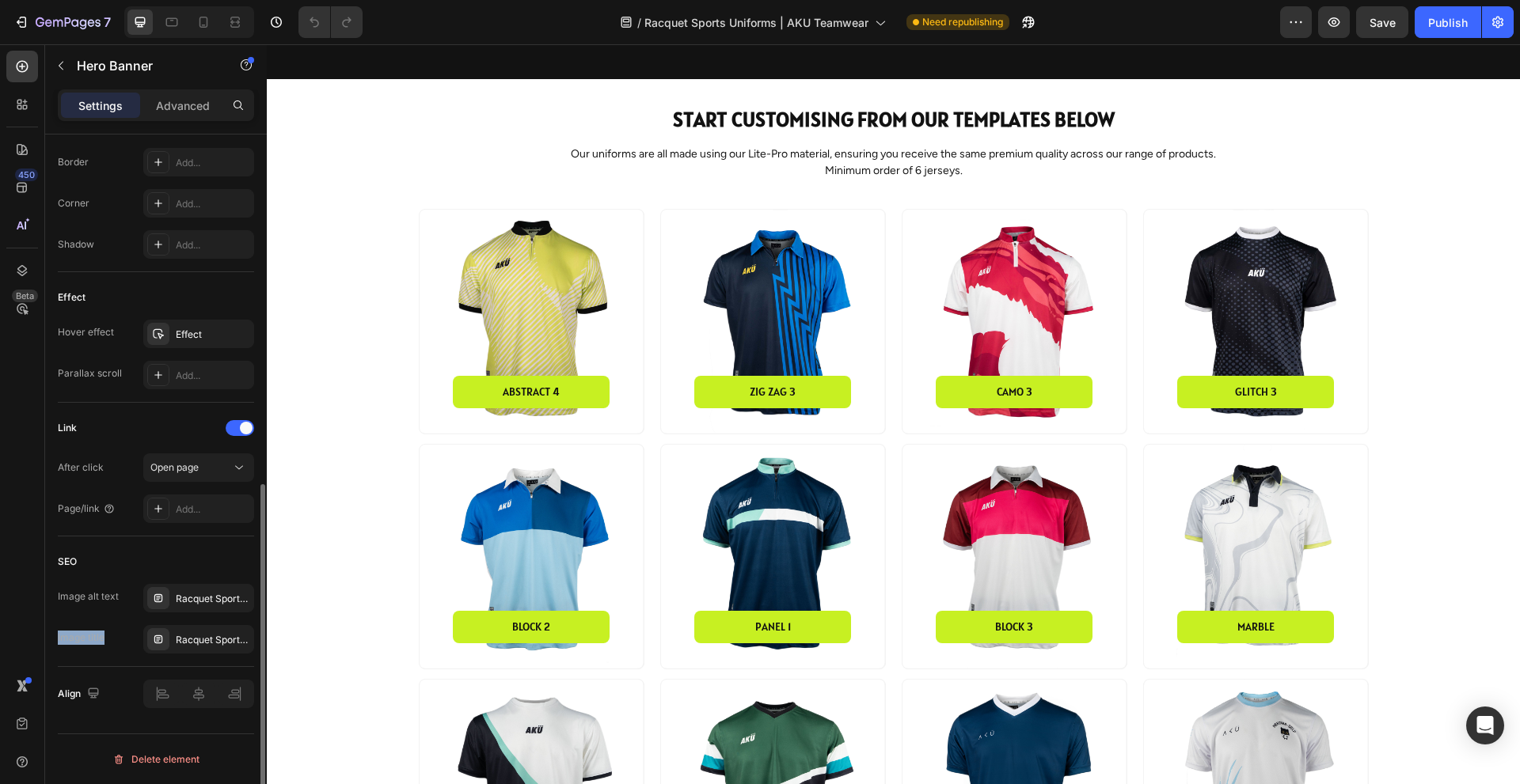
drag, startPoint x: 107, startPoint y: 636, endPoint x: 55, endPoint y: 639, distance: 52.1
click at [55, 639] on div "Layout Center Background The changes might be hidden by the image and the video…" at bounding box center [156, 130] width 222 height 1398
copy div "Image title"
click at [100, 634] on div "Image title" at bounding box center [80, 637] width 47 height 14
drag, startPoint x: 111, startPoint y: 638, endPoint x: 57, endPoint y: 640, distance: 54.0
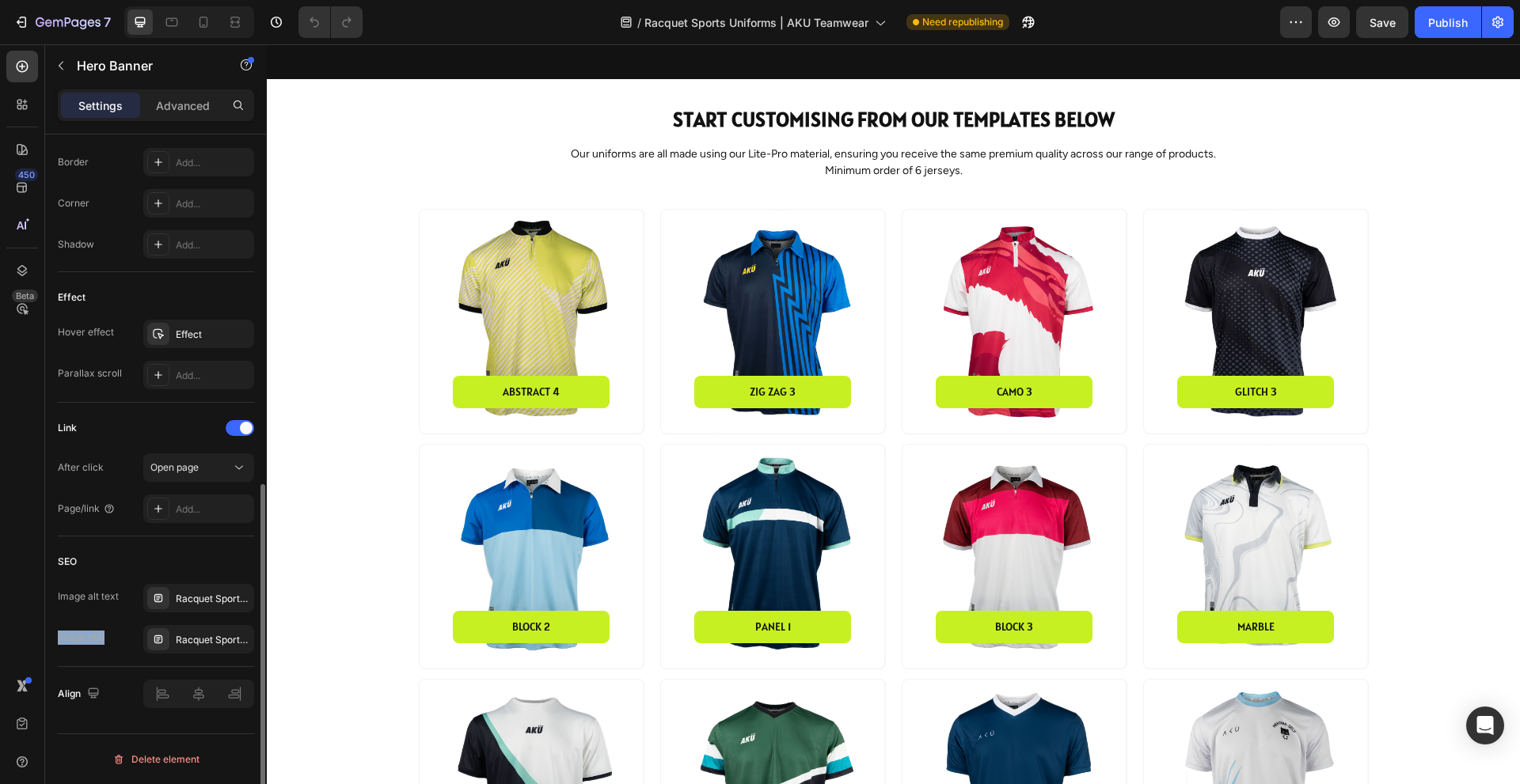
click at [57, 640] on div "Image title Racquet Sports Jersey" at bounding box center [155, 639] width 196 height 29
copy div "Image title"
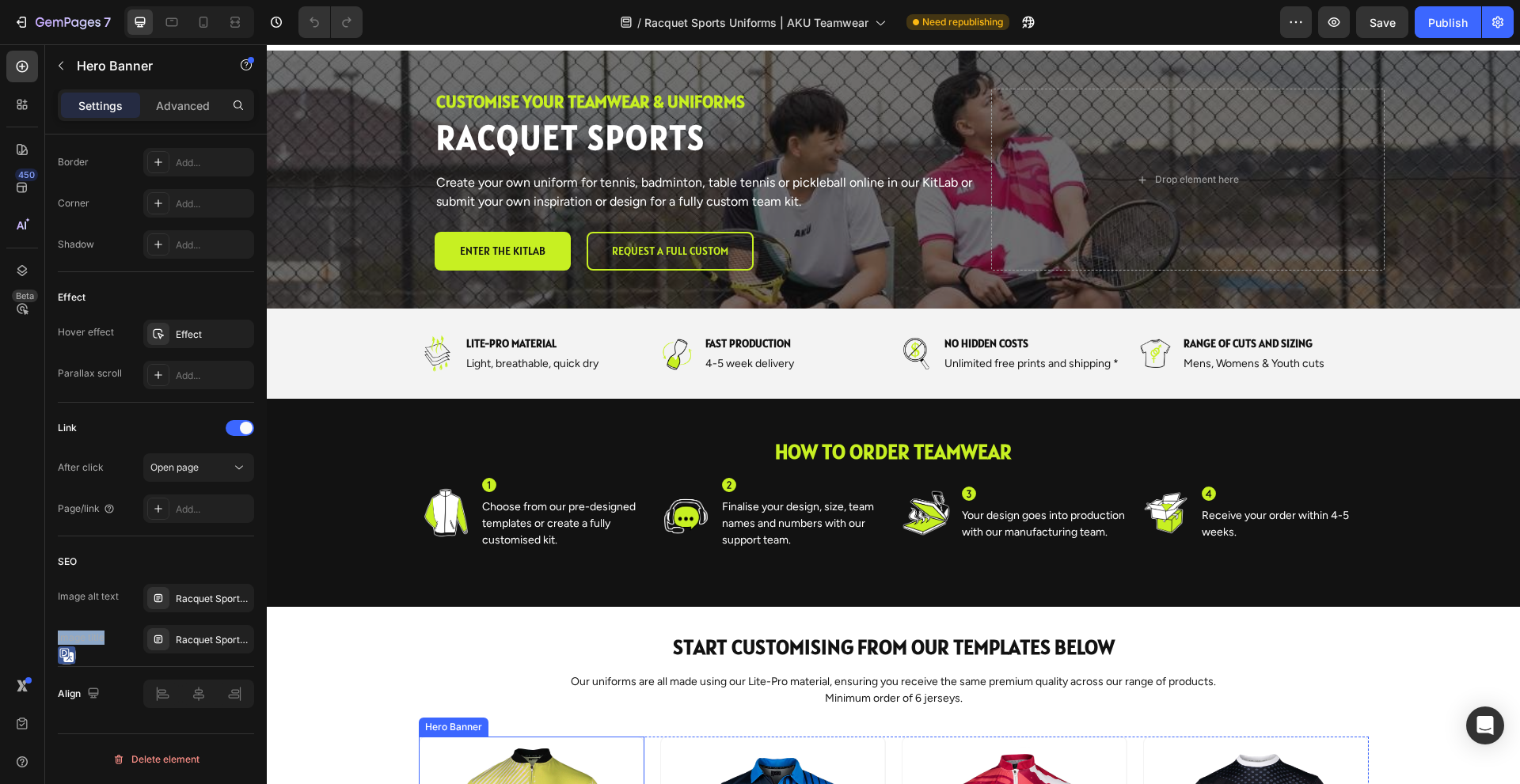
scroll to position [0, 0]
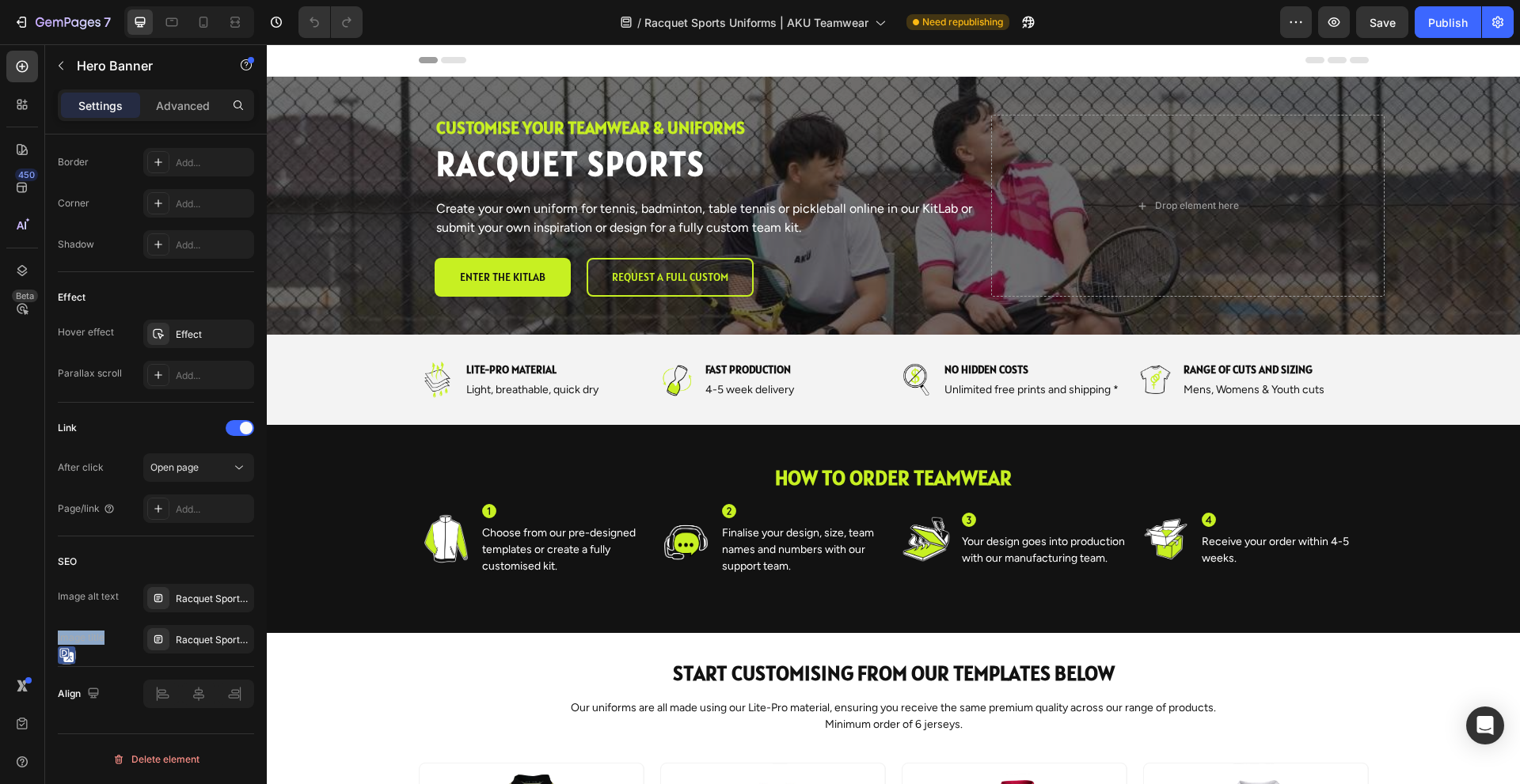
click at [306, 108] on div "Overlay" at bounding box center [892, 205] width 1252 height 258
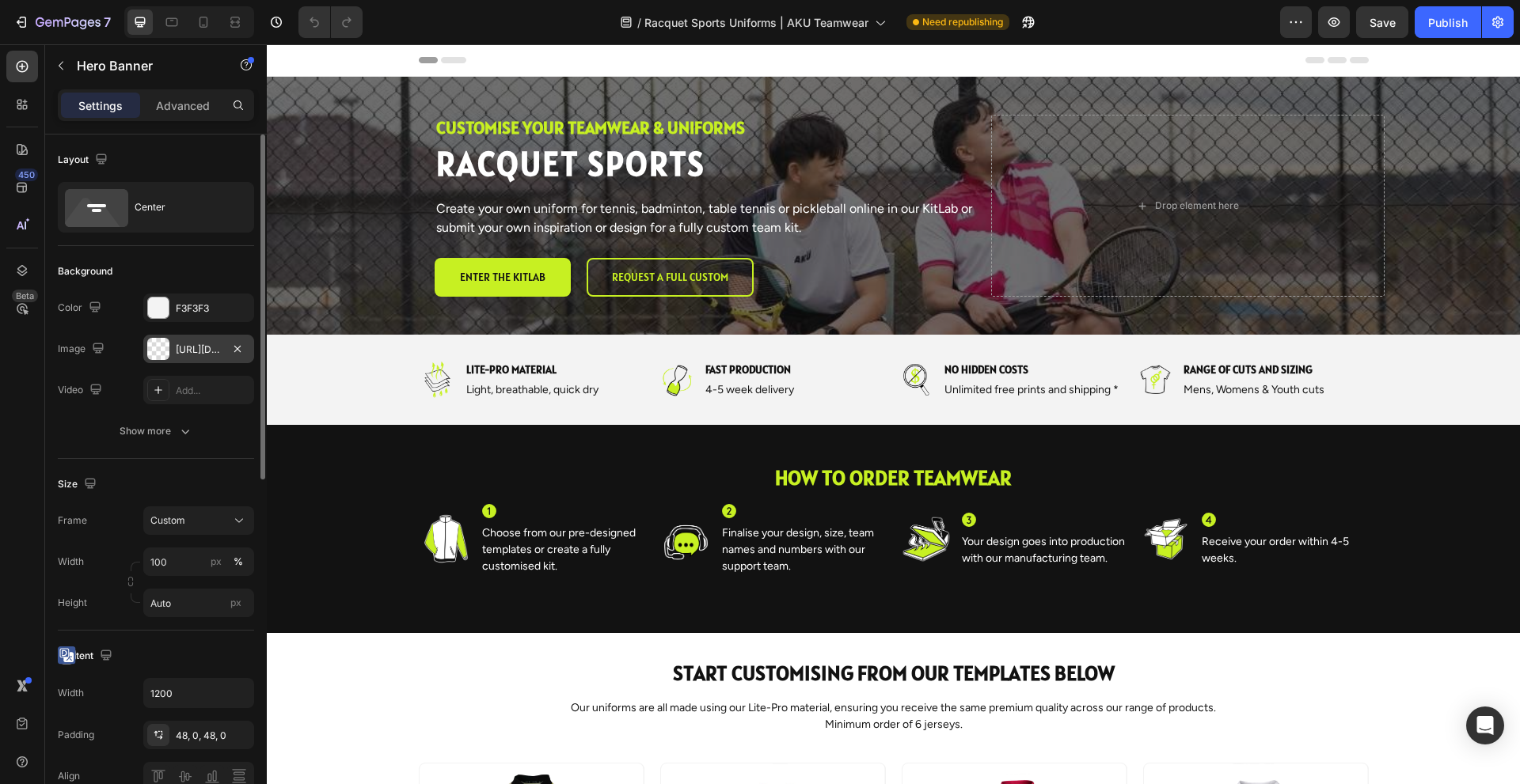
click at [178, 353] on div "https://cdn.shopify.com/s/files/1/2339/7409/files/Racquet_Sports.jpg?v=17562304…" at bounding box center [199, 350] width 46 height 14
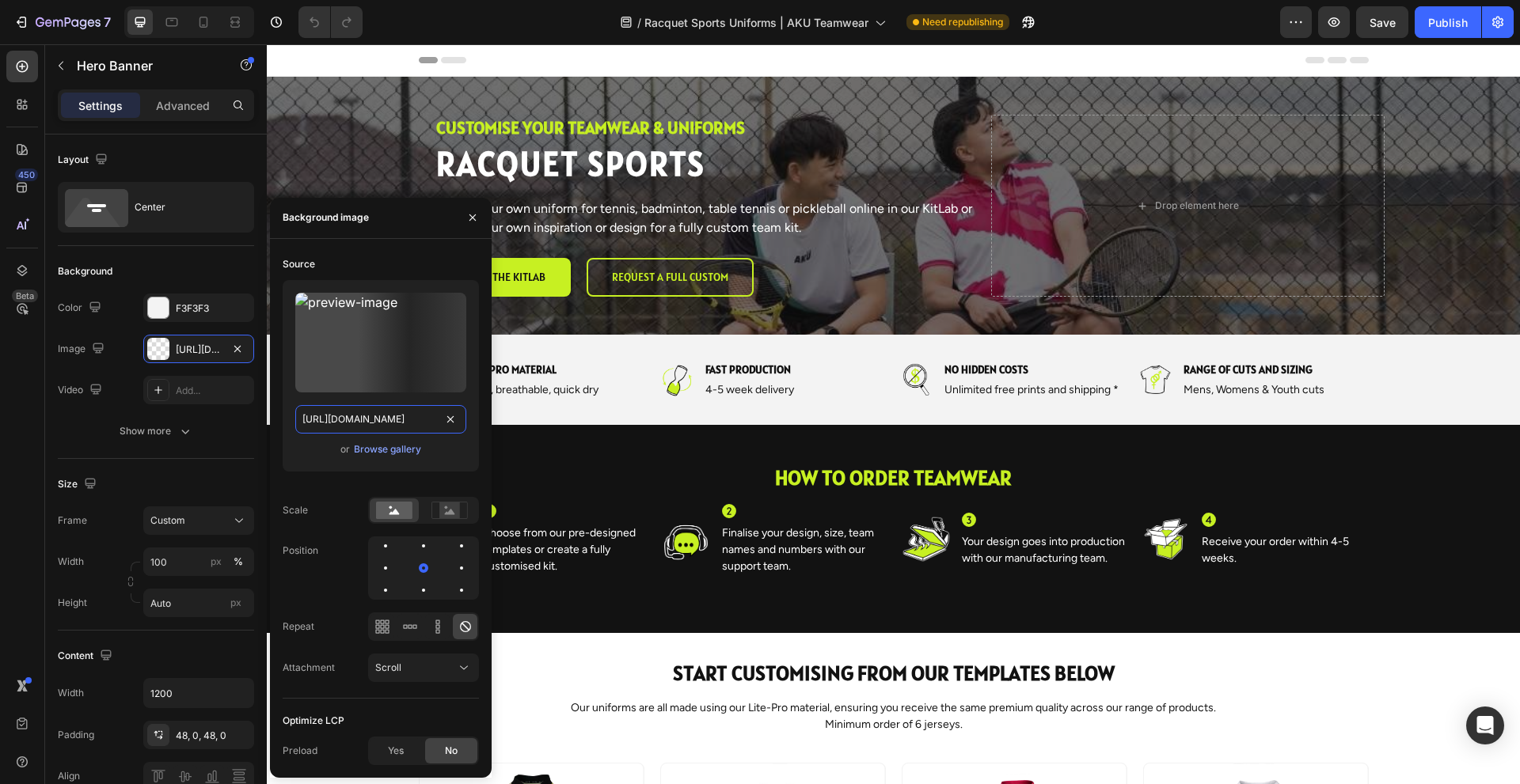
click at [380, 422] on input "https://cdn.shopify.com/s/files/1/2339/7409/files/Racquet_Sports.jpg?v=17562304…" at bounding box center [380, 419] width 171 height 29
paste input "_image.jpg?v=1756302185"
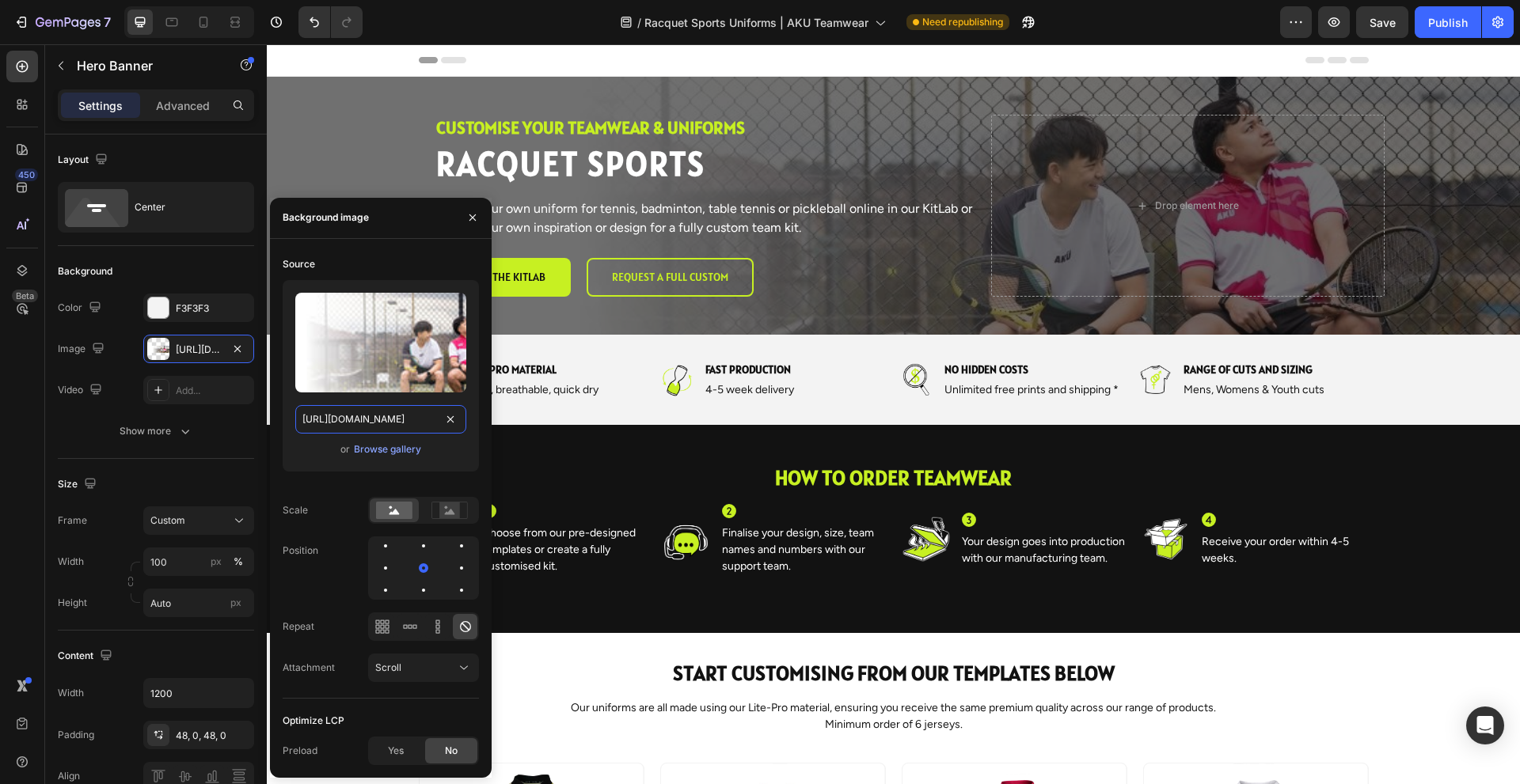
scroll to position [0, 281]
drag, startPoint x: 370, startPoint y: 419, endPoint x: 438, endPoint y: 419, distance: 68.0
click at [438, 419] on input "https://cdn.shopify.com/s/files/1/2339/7409/files/Racquet_Sports_image.jpg?v=17…" at bounding box center [380, 419] width 171 height 29
type input "https://cdn.shopify.com/s/files/1/2339/7409/files/Racquet_Sports_image.jpg?"
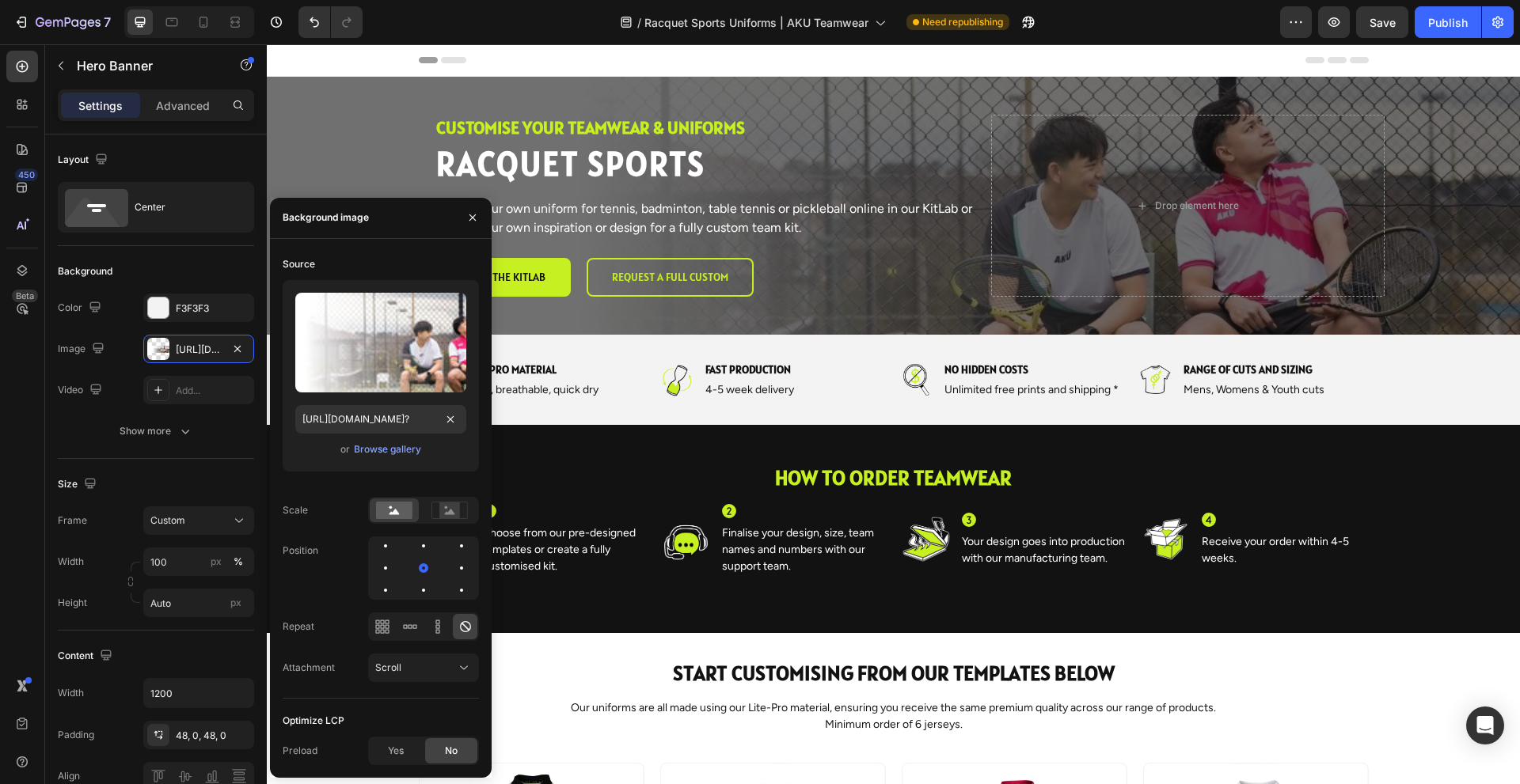
scroll to position [0, 0]
click at [438, 225] on div "Background image" at bounding box center [380, 218] width 222 height 41
click at [476, 214] on icon "button" at bounding box center [472, 217] width 12 height 12
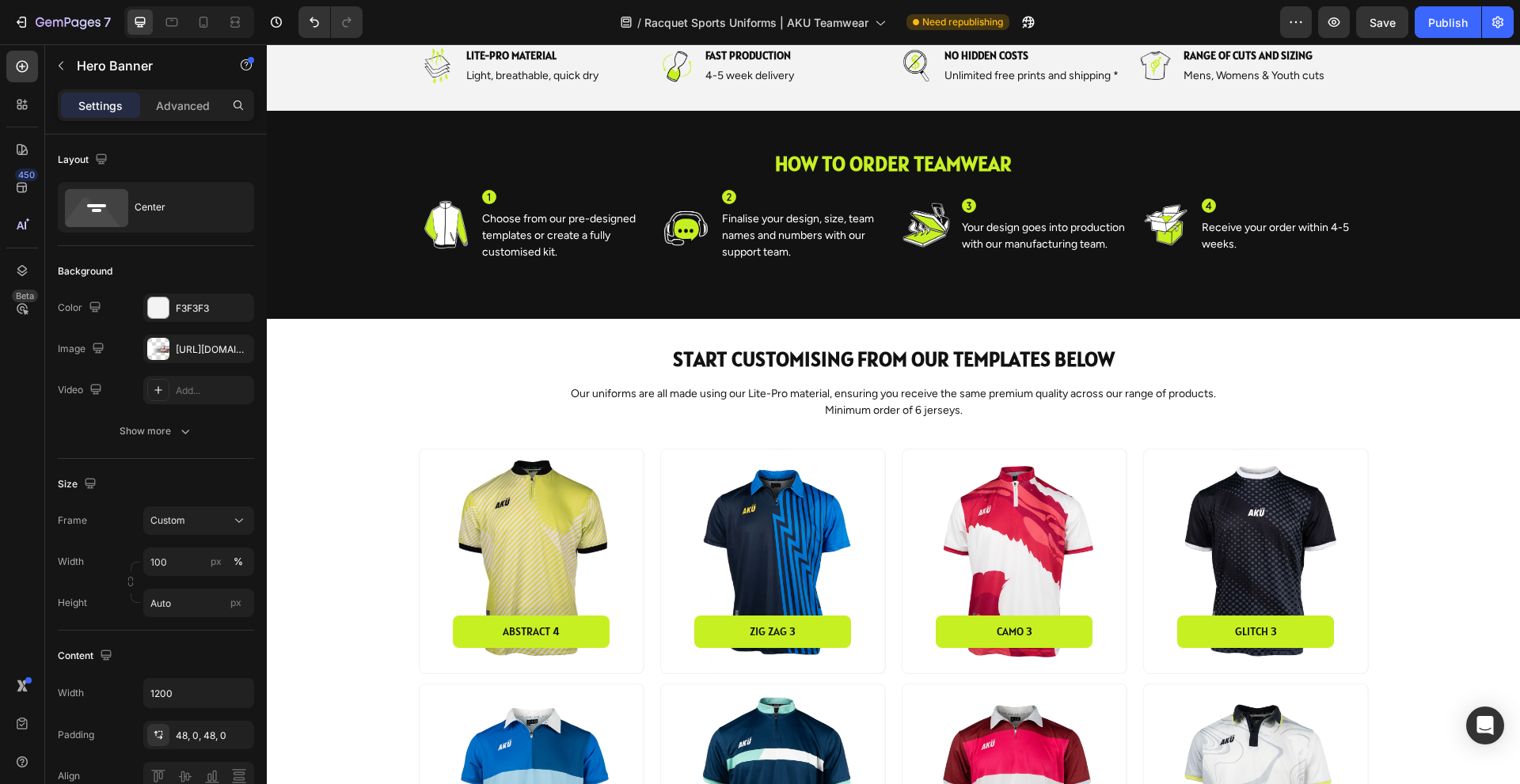
scroll to position [316, 0]
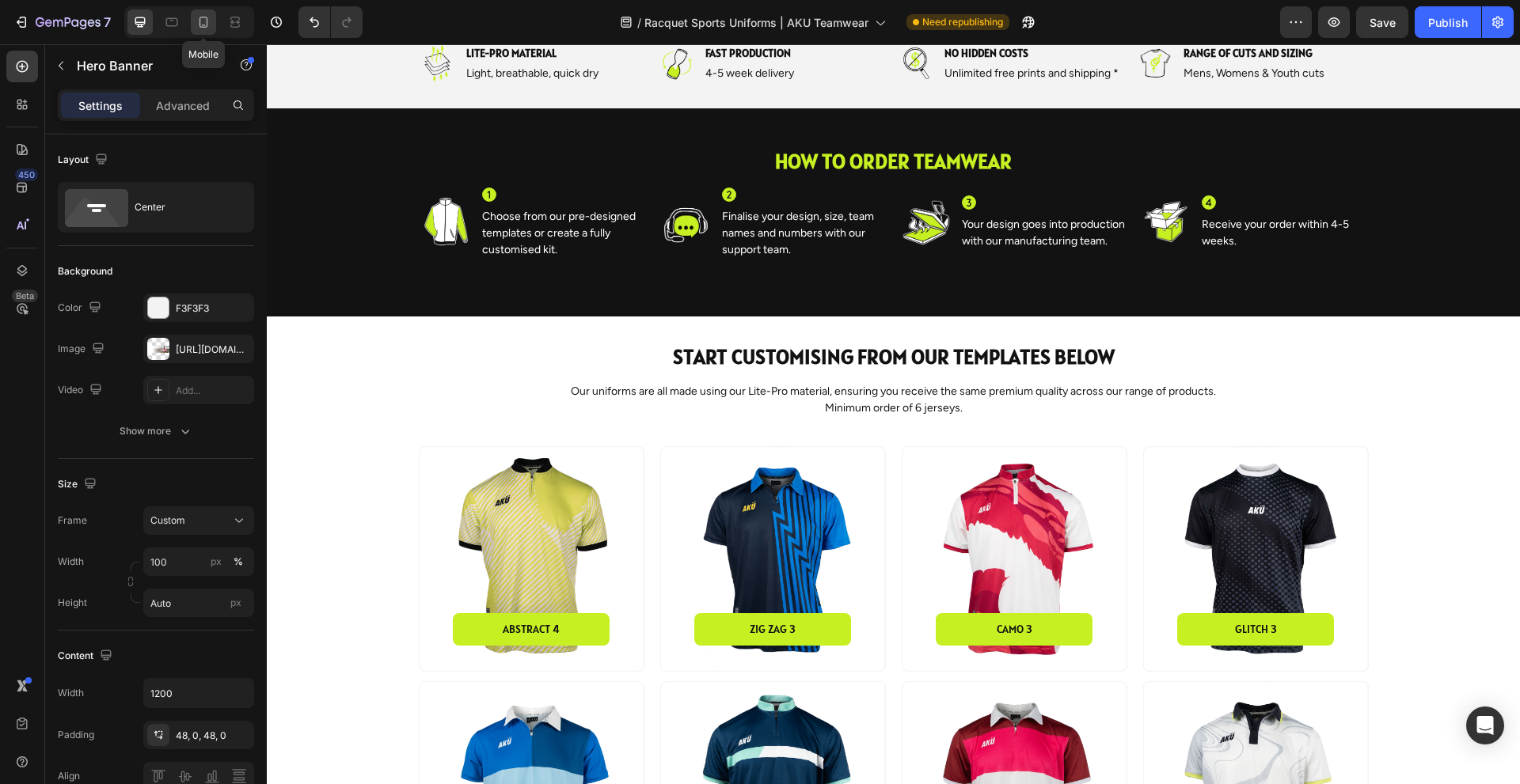
click at [203, 28] on icon at bounding box center [203, 22] width 9 height 11
type input "500"
type input "100%"
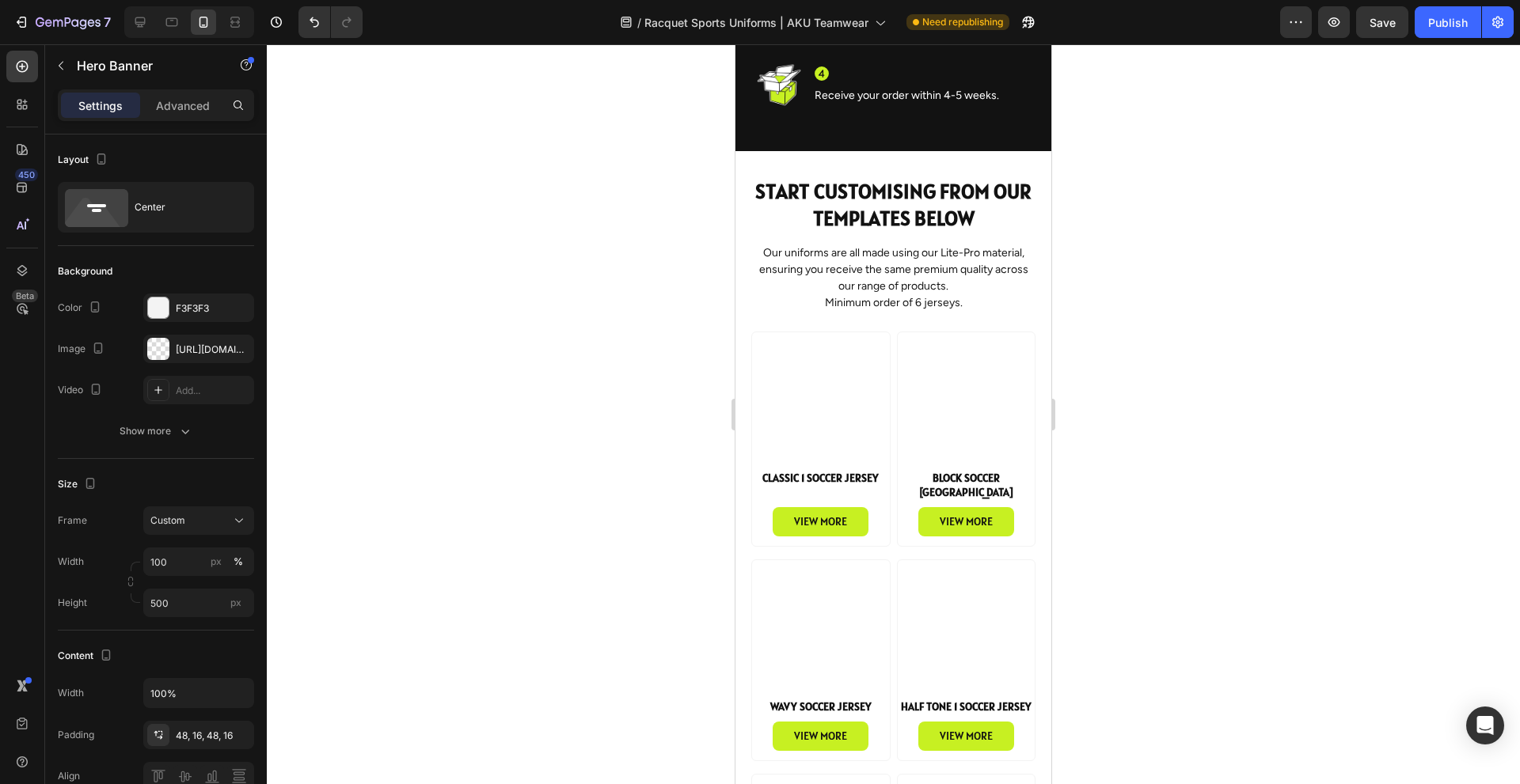
scroll to position [791, 0]
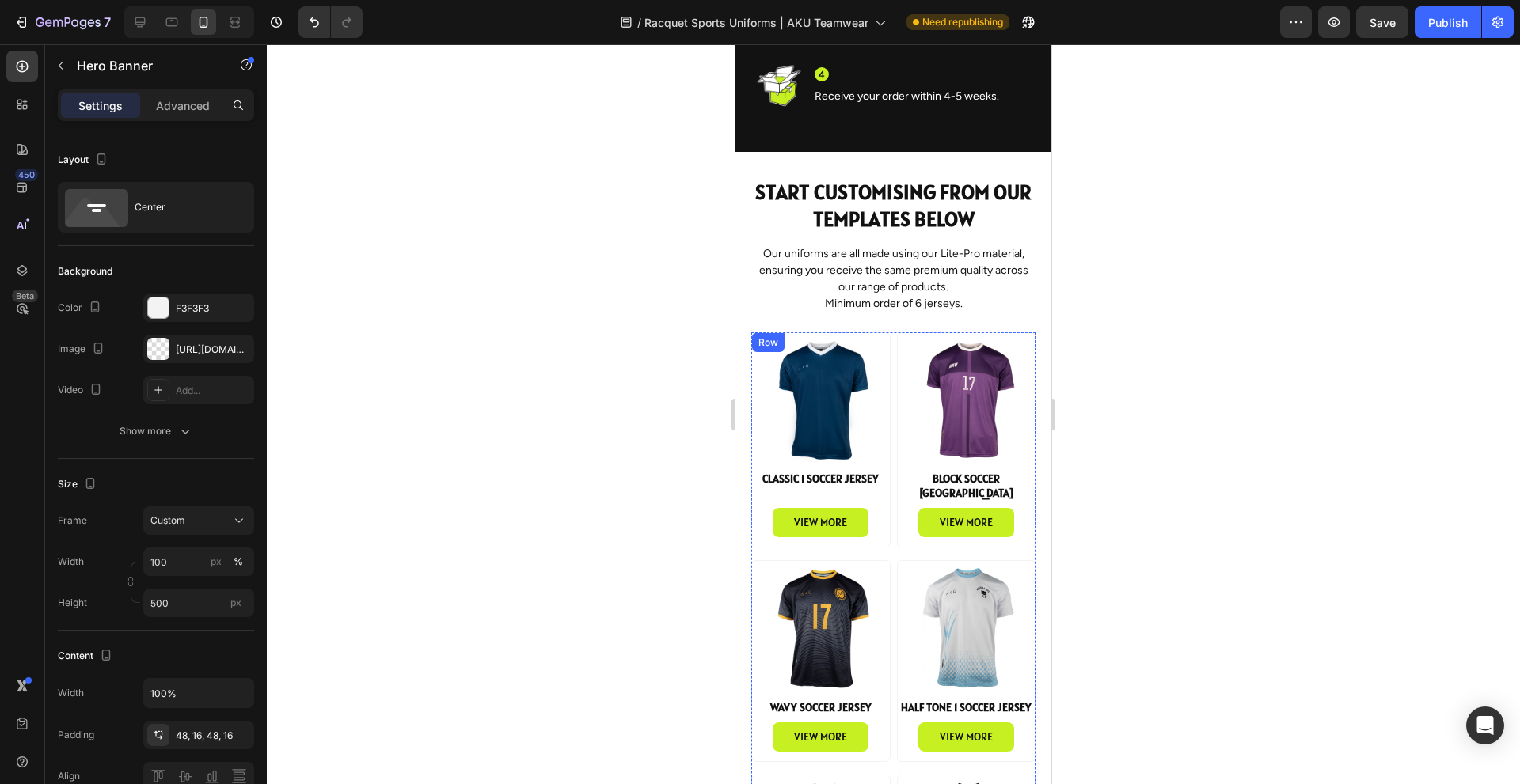
click at [756, 482] on div "Product Images Classic 1 Soccer Jersey Product Title view more Product View Mor…" at bounding box center [821, 440] width 139 height 216
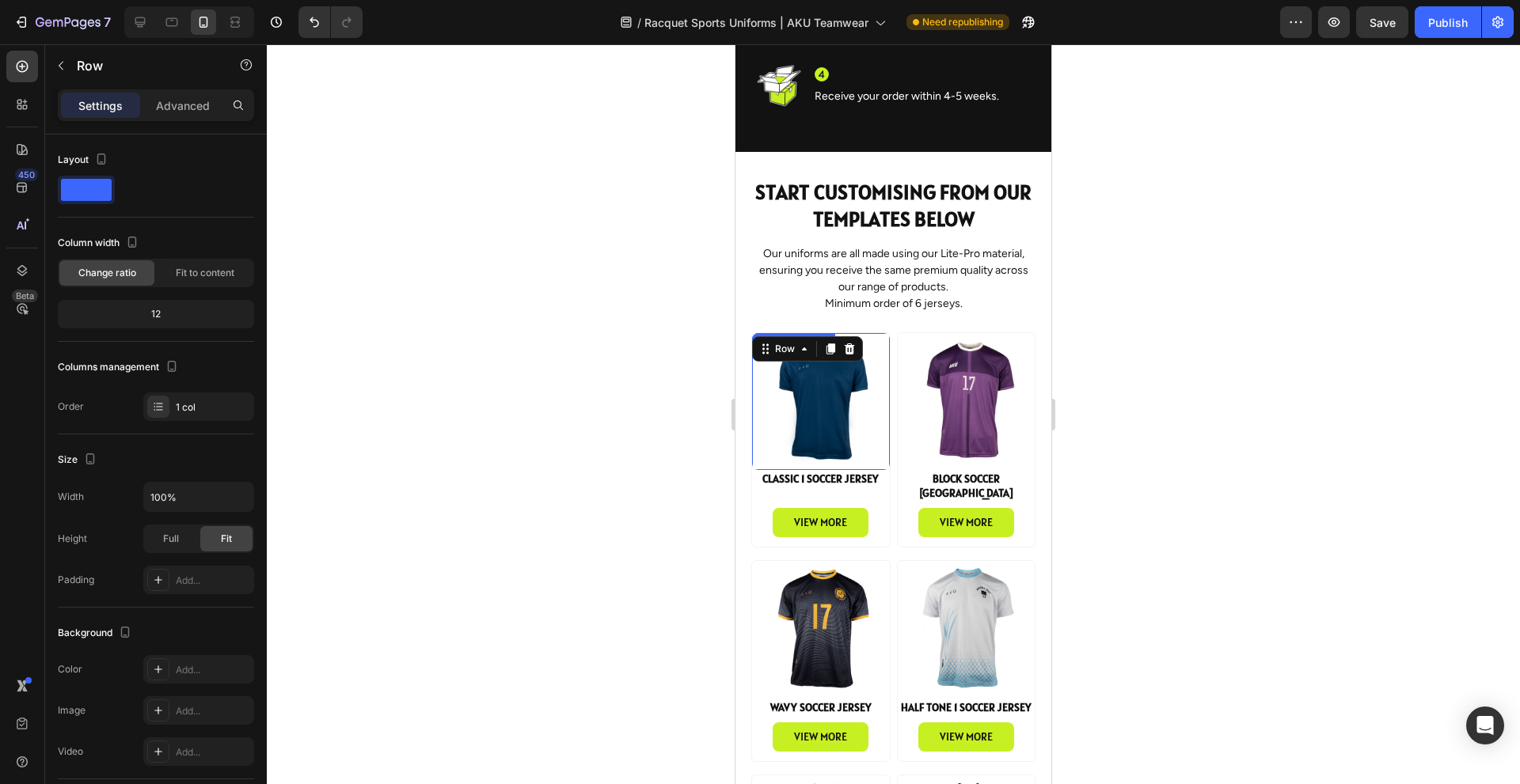
click at [848, 408] on img at bounding box center [821, 402] width 138 height 138
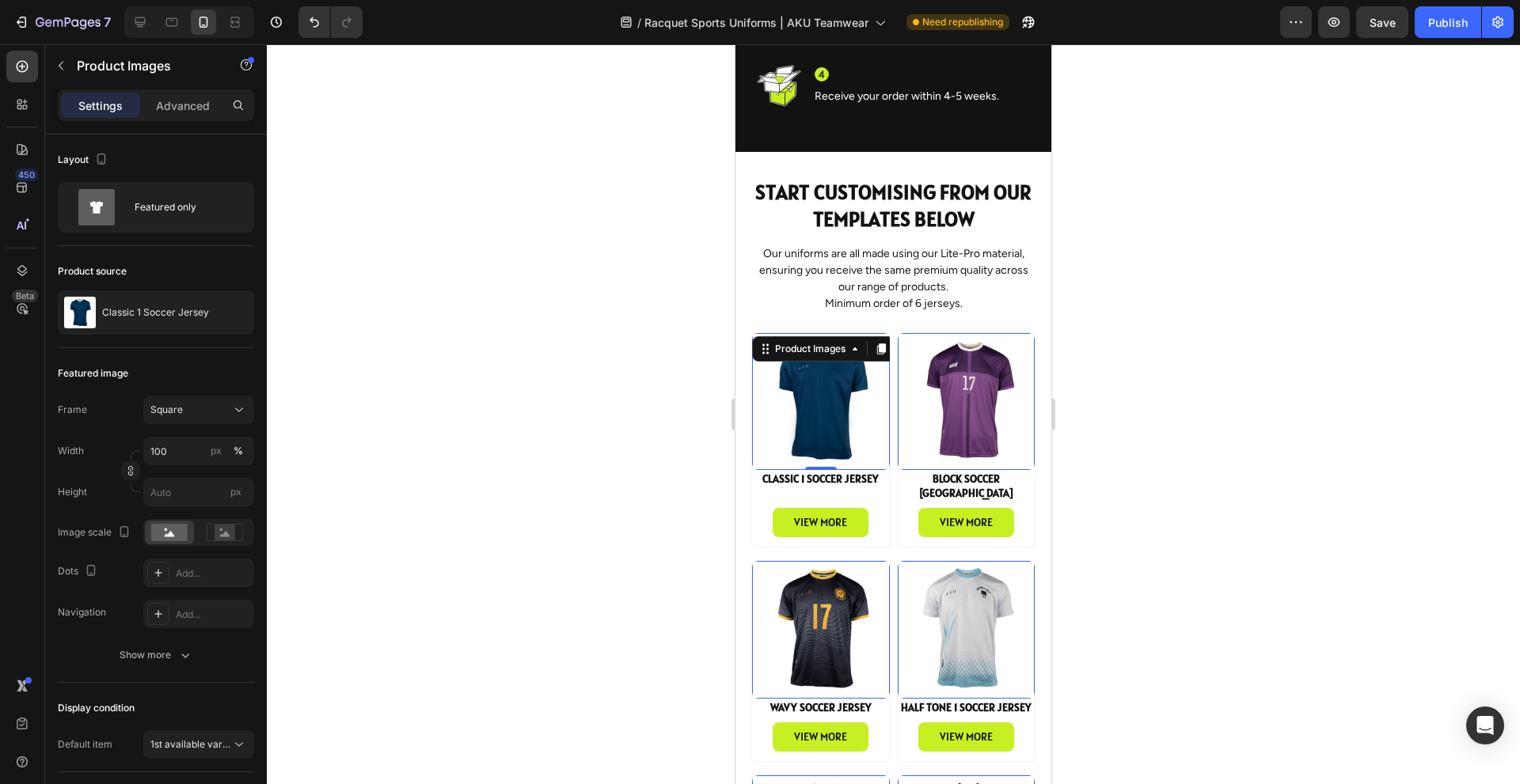
click at [800, 439] on img at bounding box center [821, 402] width 138 height 138
click at [968, 410] on img at bounding box center [966, 402] width 138 height 138
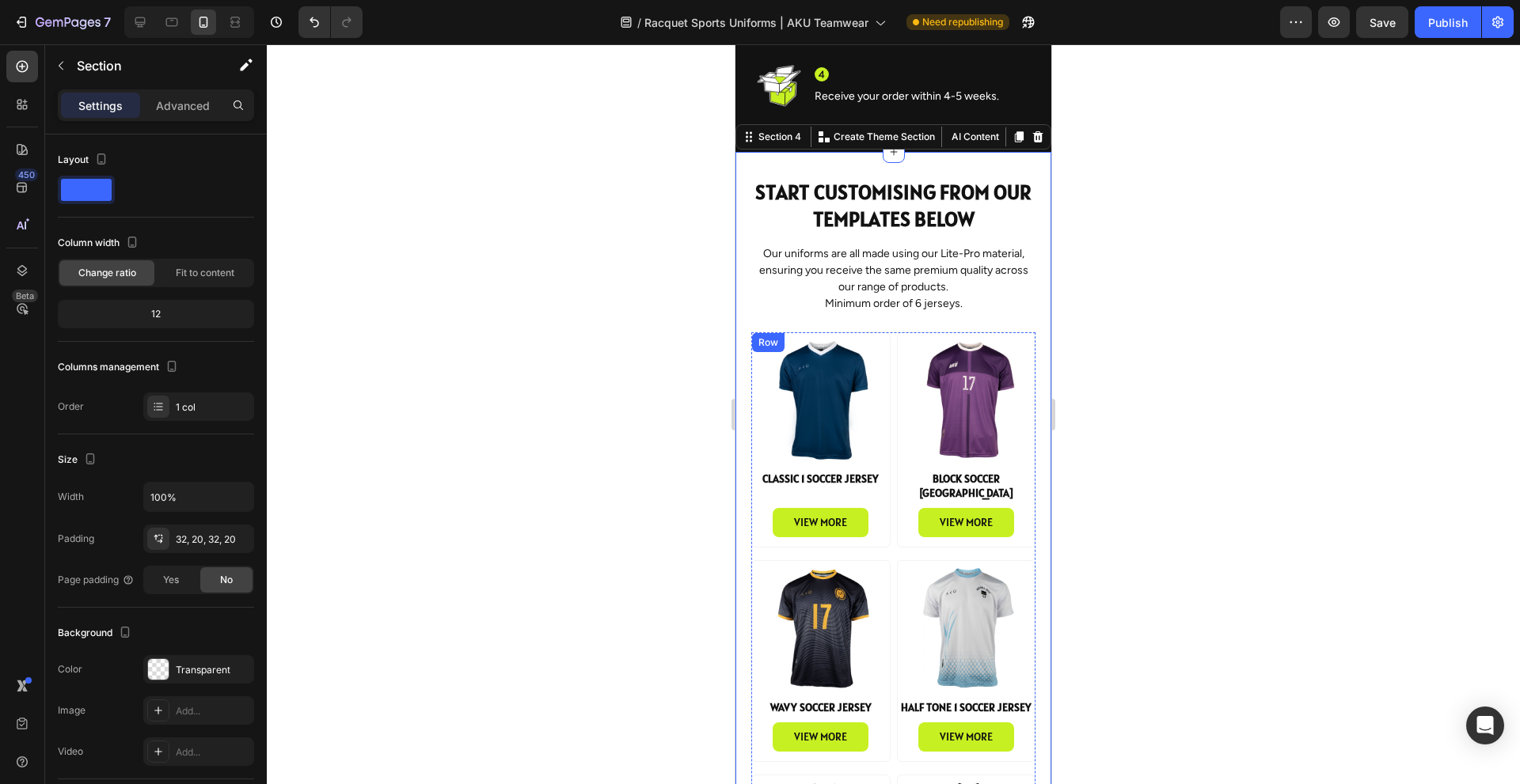
click at [760, 341] on div "Row" at bounding box center [767, 342] width 26 height 14
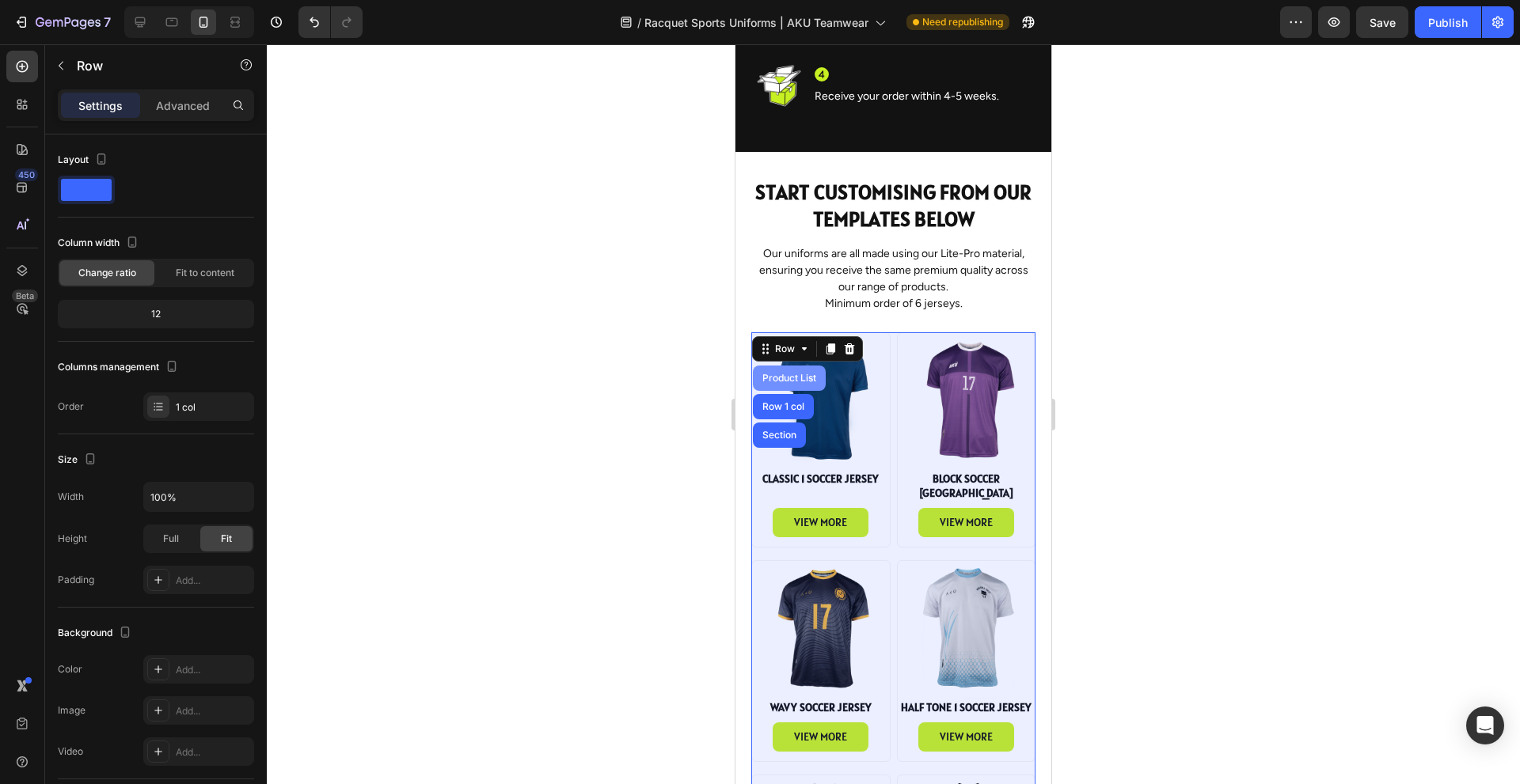
click at [788, 382] on div "Product List" at bounding box center [788, 378] width 60 height 10
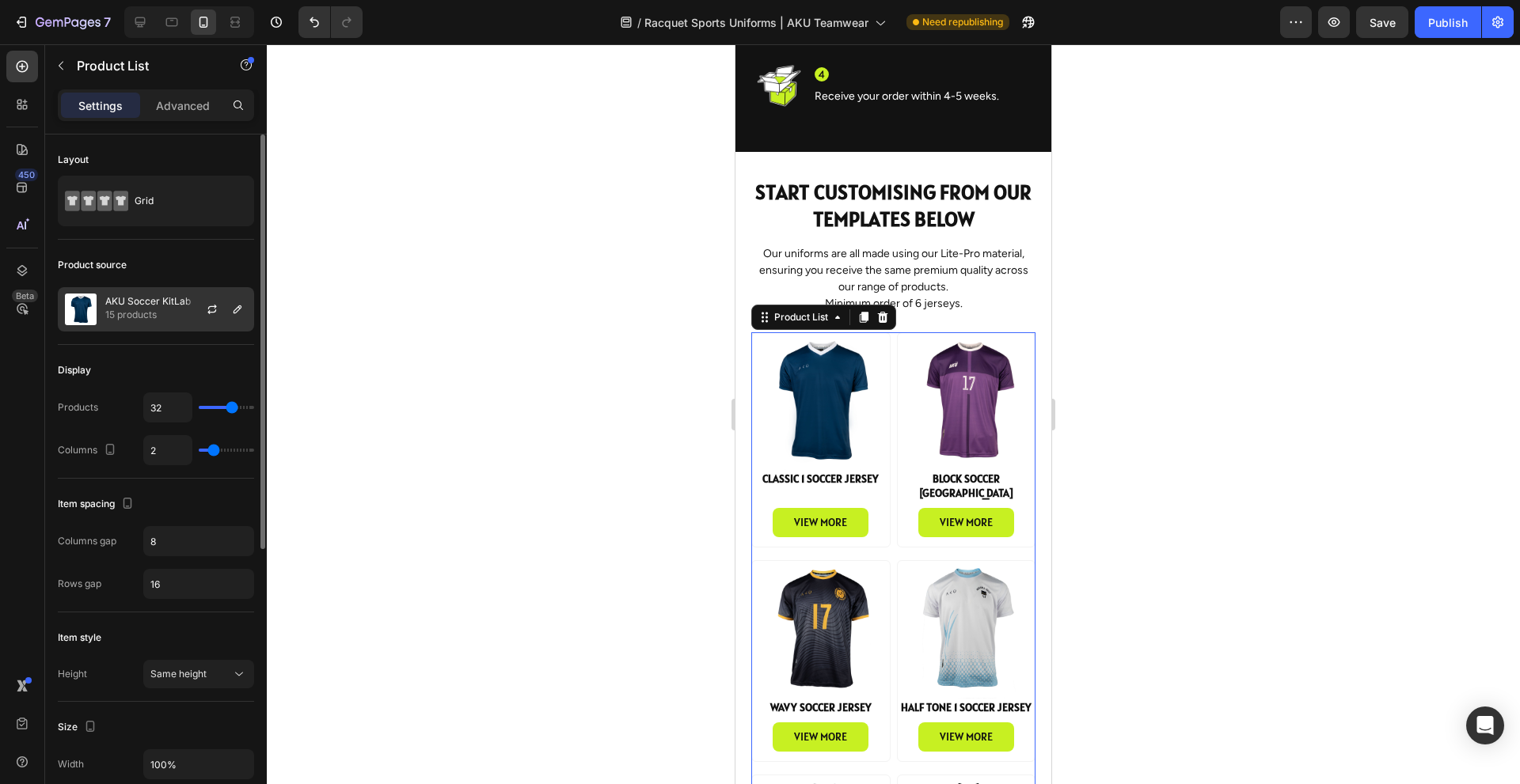
click at [167, 305] on p "AKU Soccer KitLab" at bounding box center [147, 302] width 85 height 11
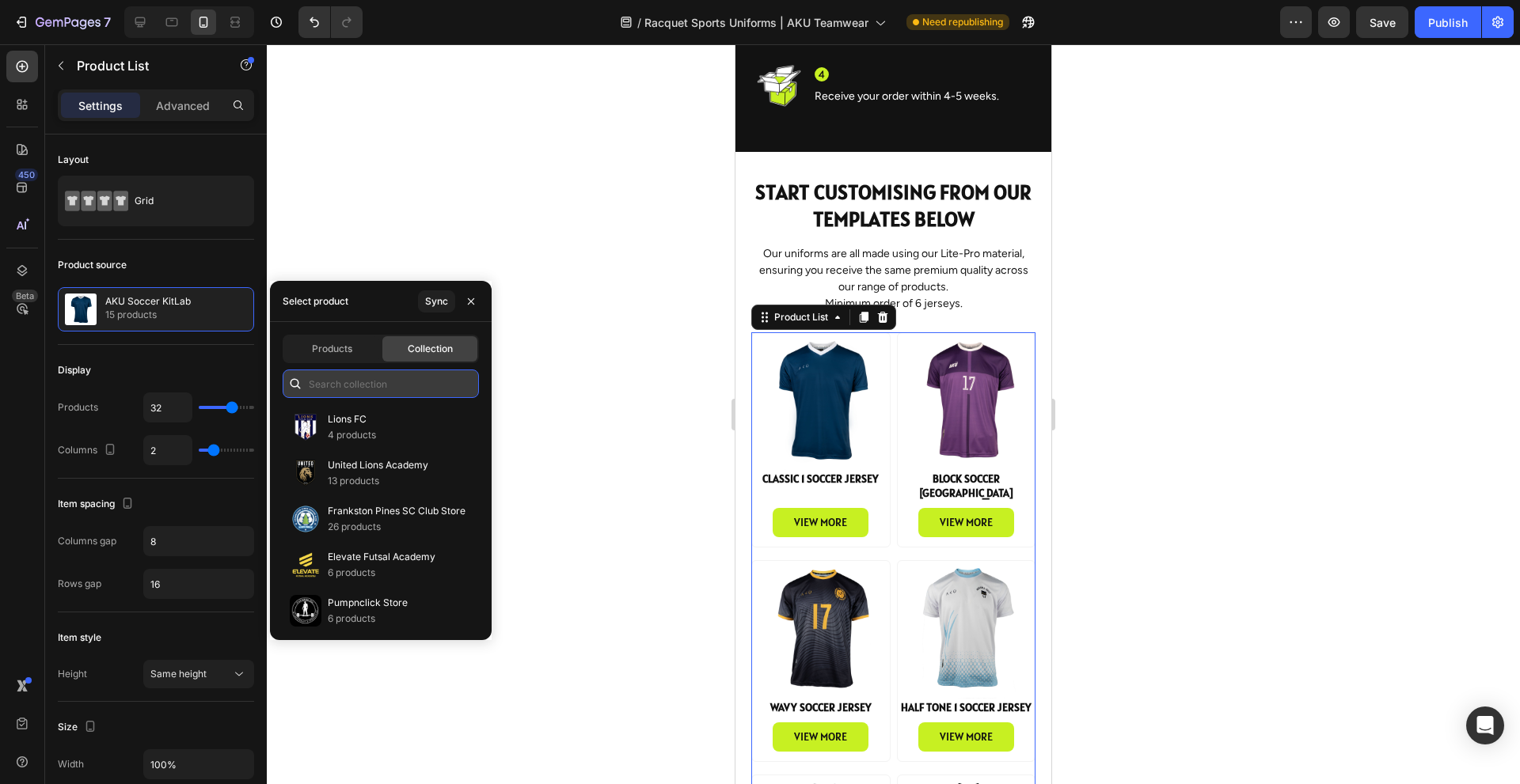
click at [402, 386] on input "text" at bounding box center [380, 384] width 196 height 29
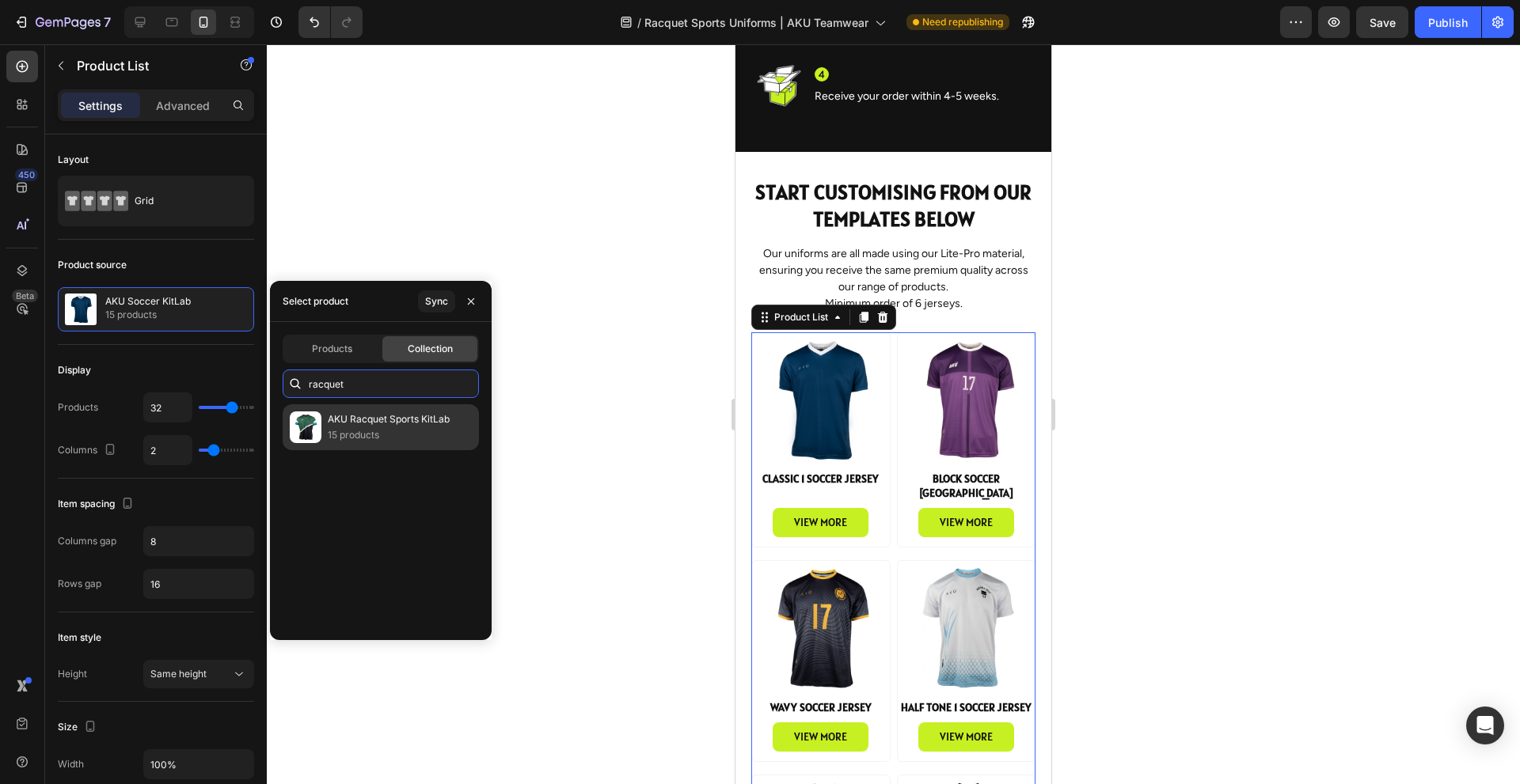
type input "racquet"
click at [399, 428] on p "15 products" at bounding box center [389, 434] width 122 height 16
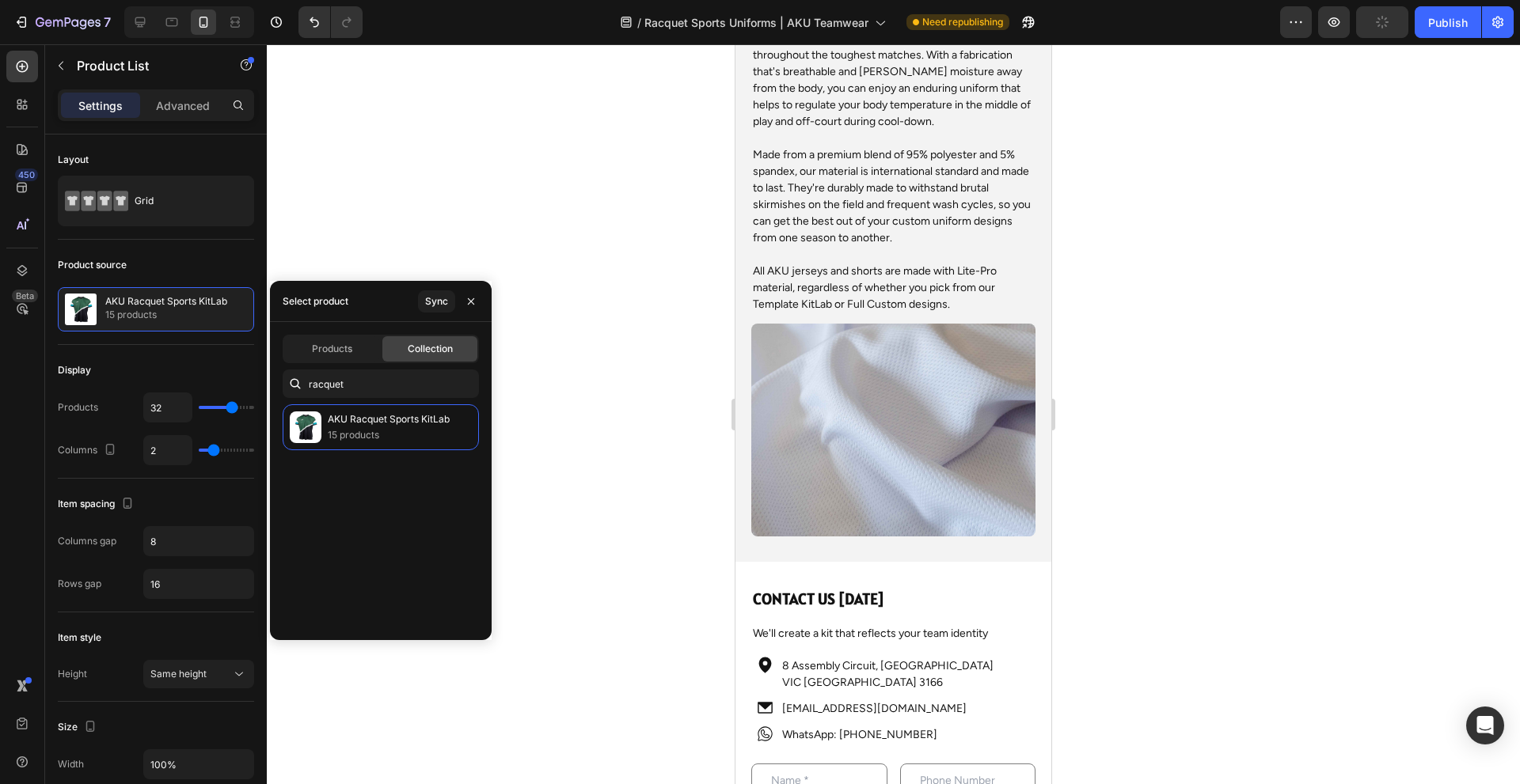
scroll to position [3718, 0]
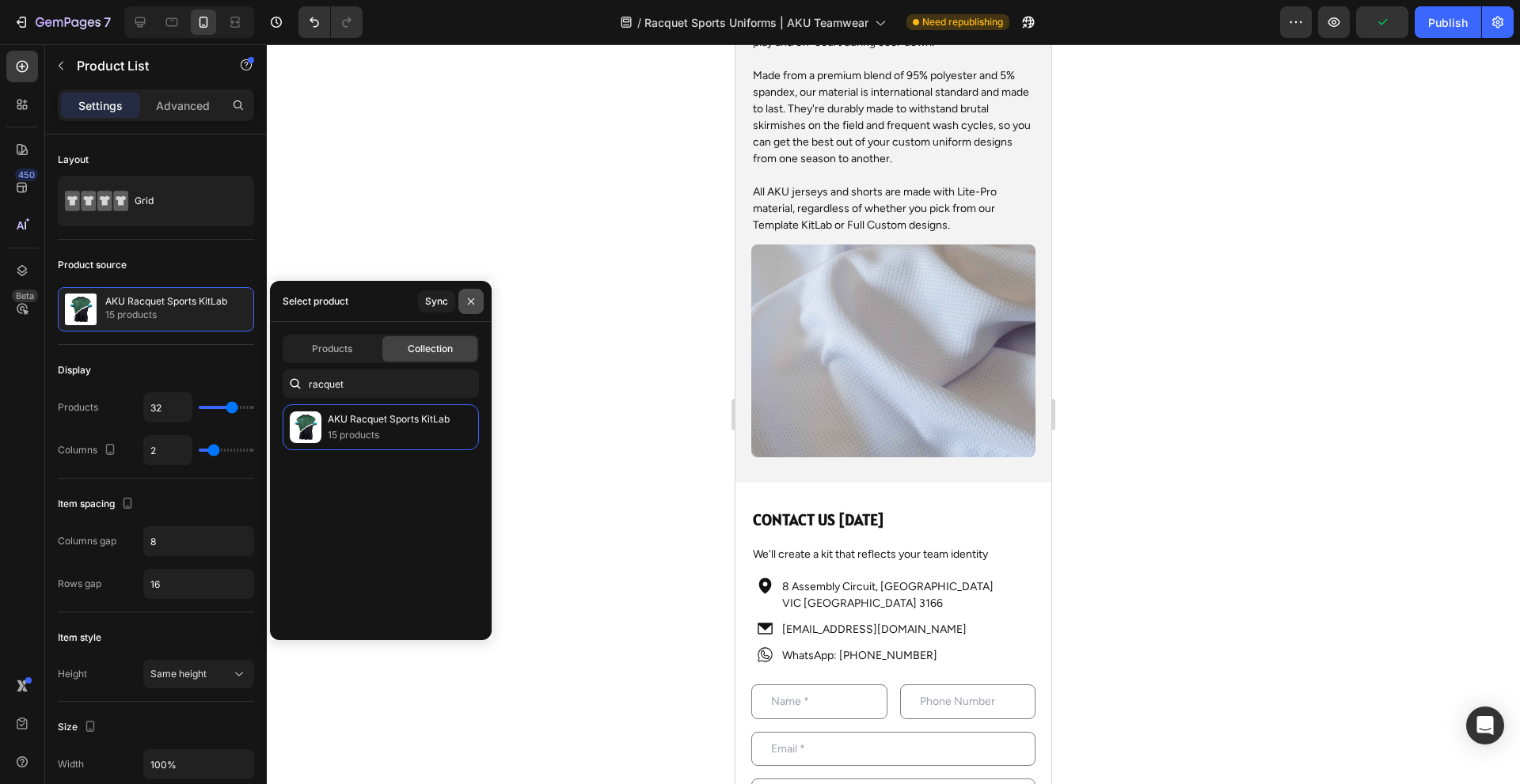
click at [475, 301] on icon "button" at bounding box center [470, 301] width 12 height 12
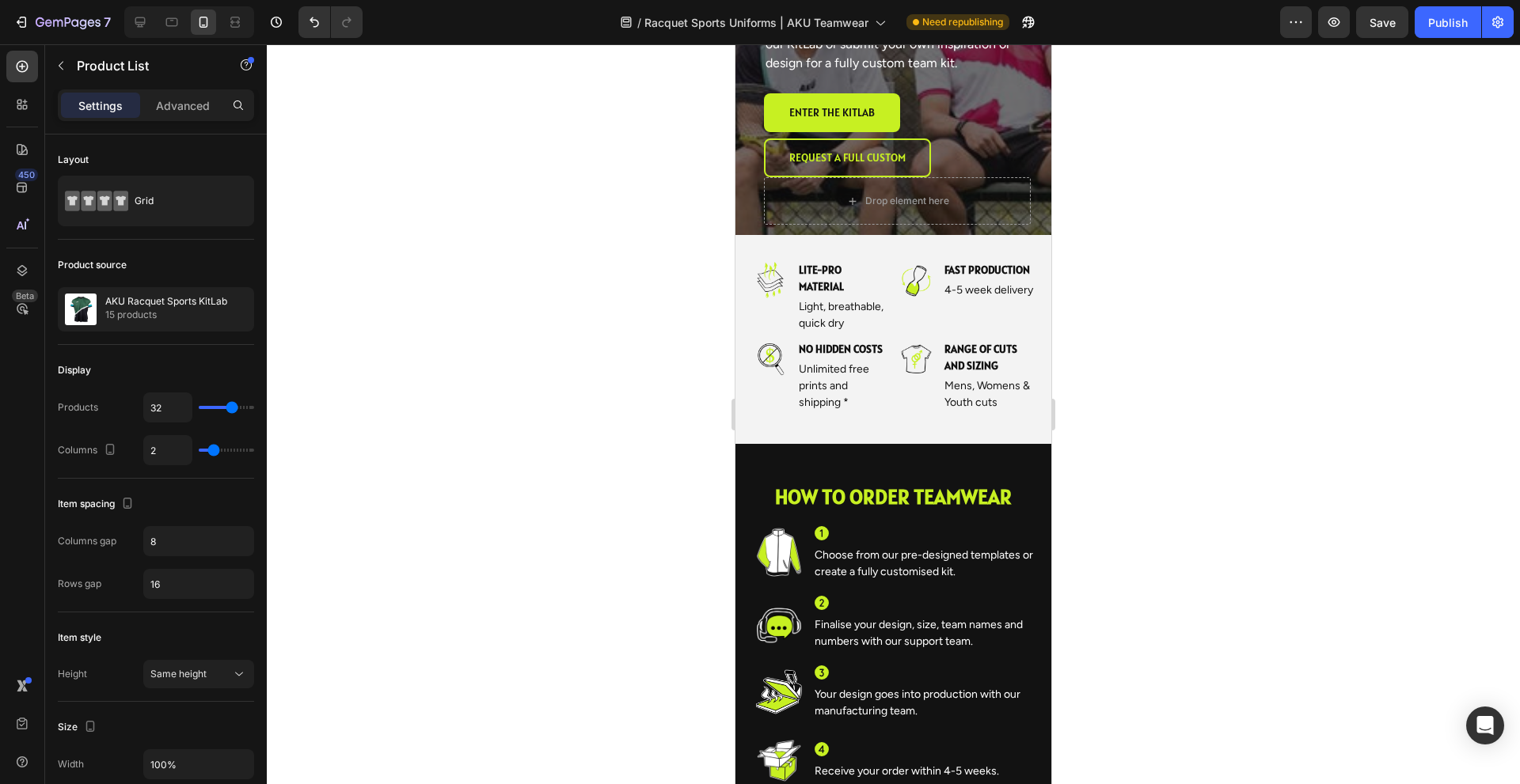
scroll to position [0, 0]
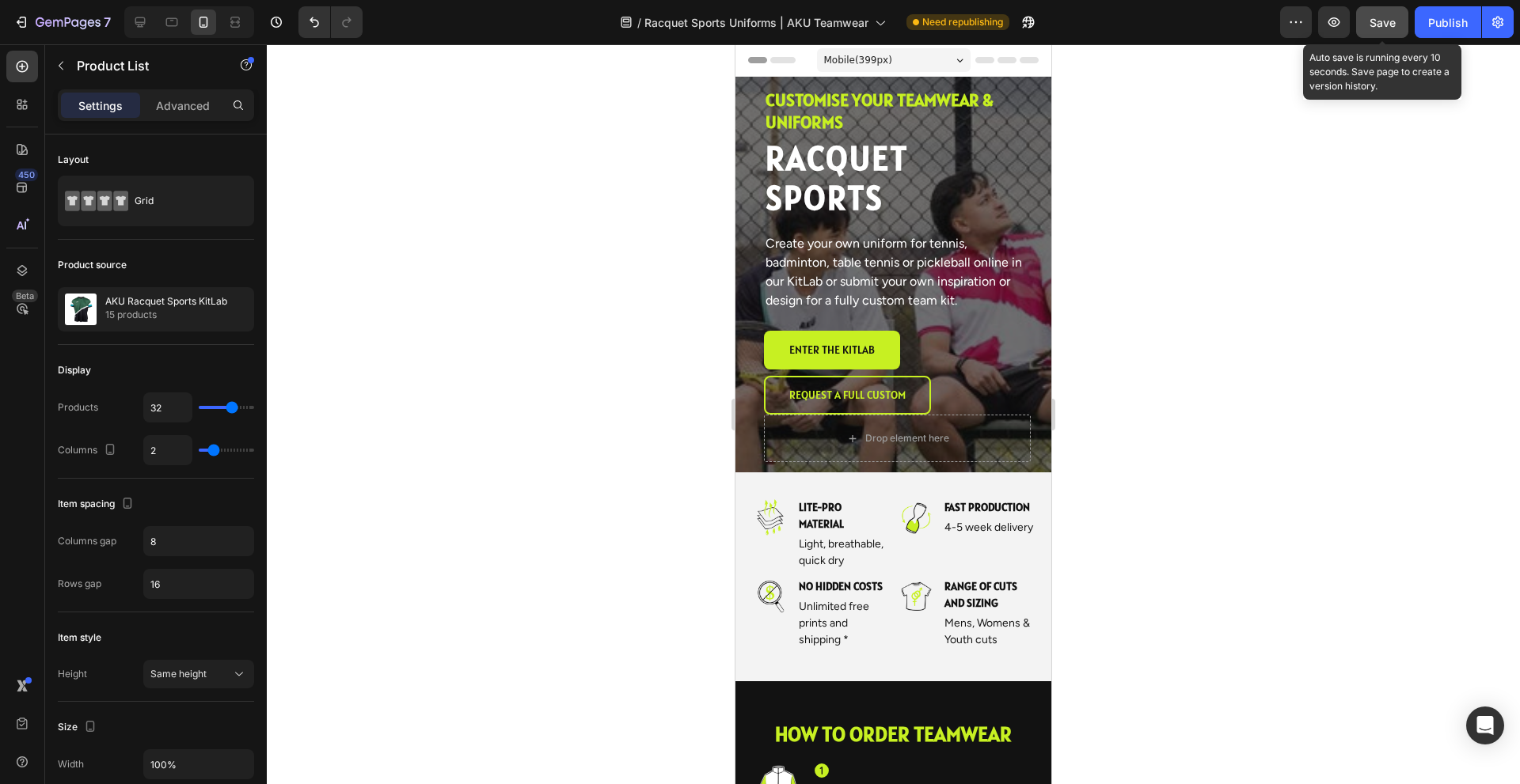
click at [1387, 30] on div "Save" at bounding box center [1381, 22] width 26 height 16
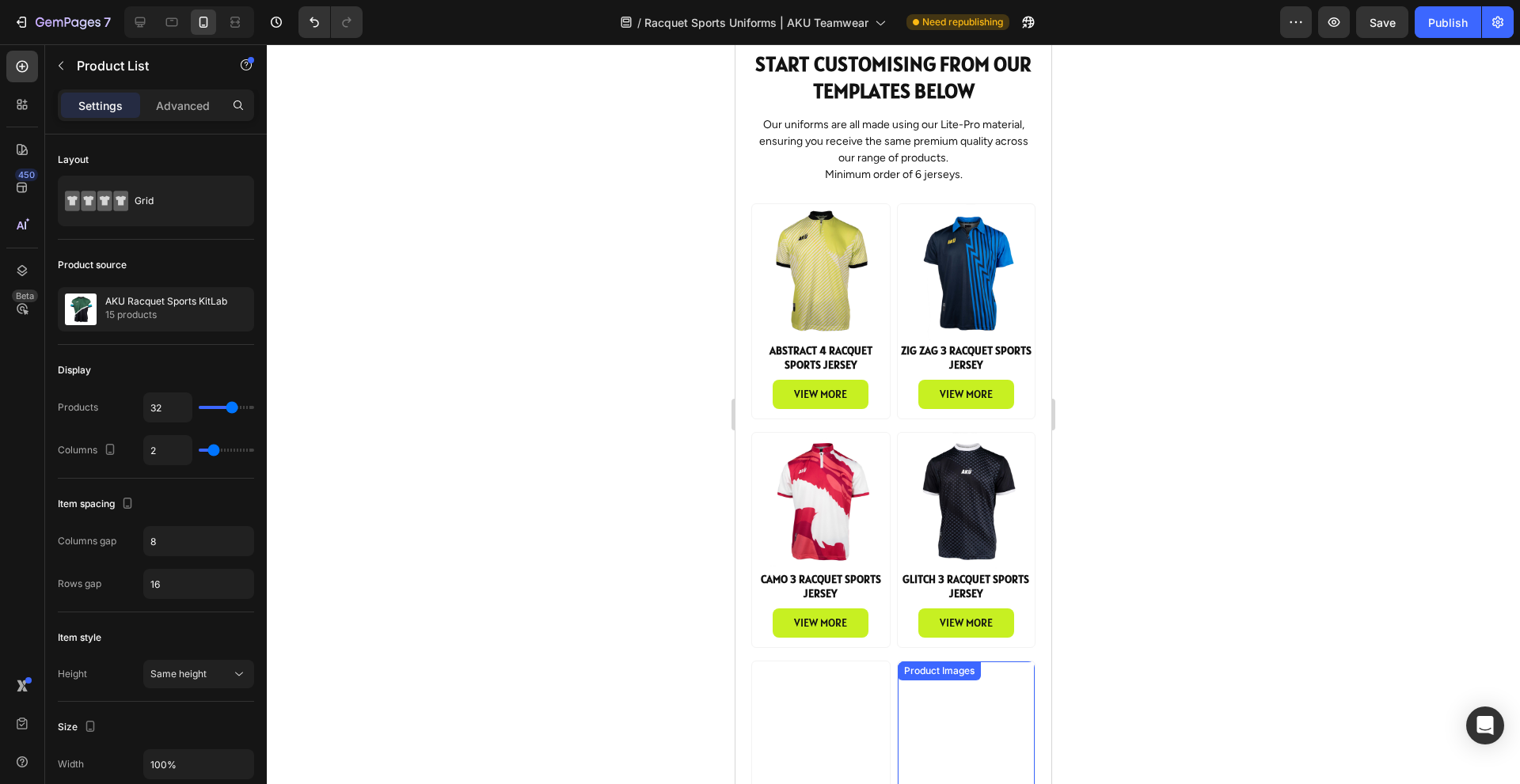
scroll to position [870, 0]
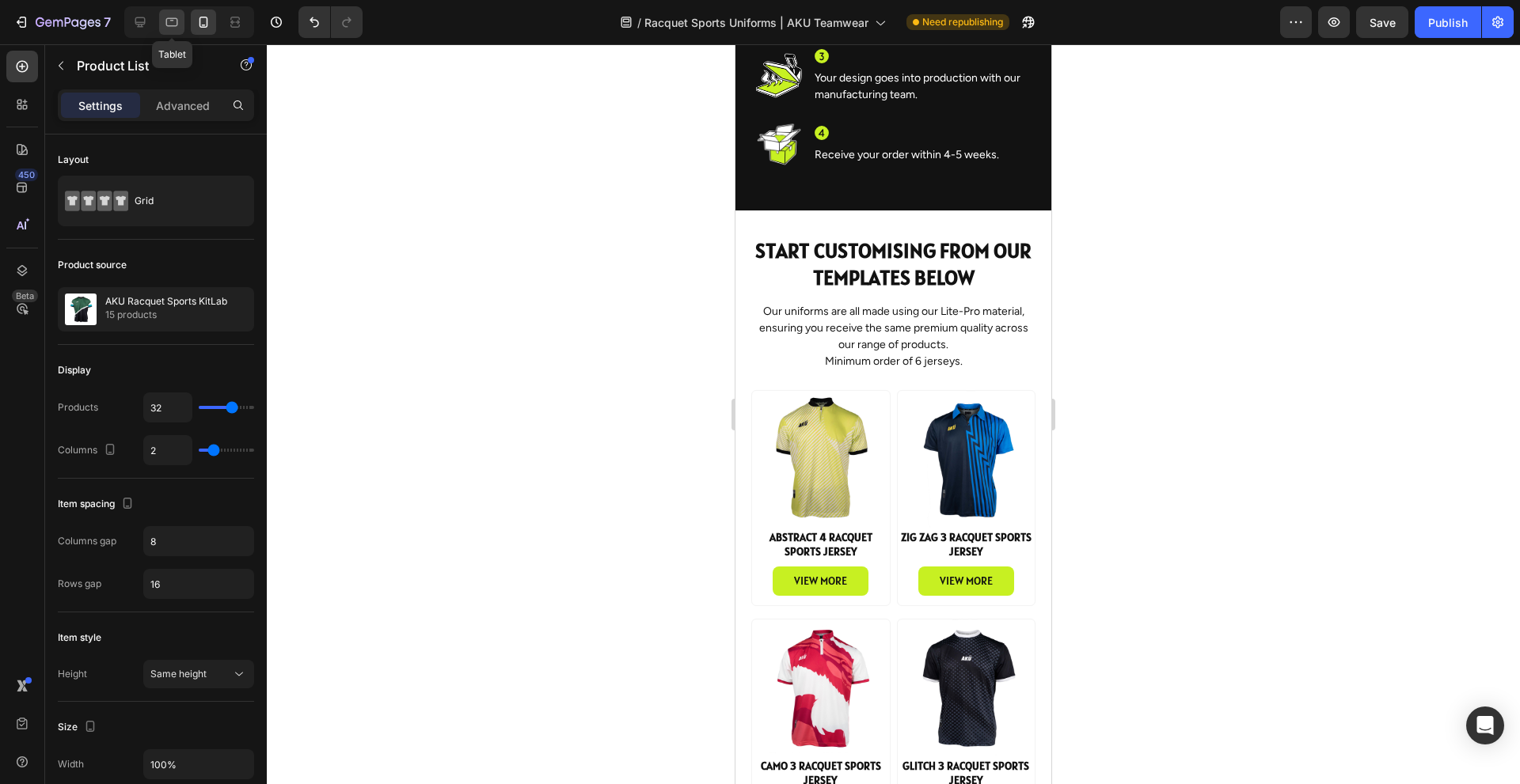
click at [173, 23] on icon at bounding box center [171, 22] width 16 height 16
type input "4"
type input "20"
type input "12"
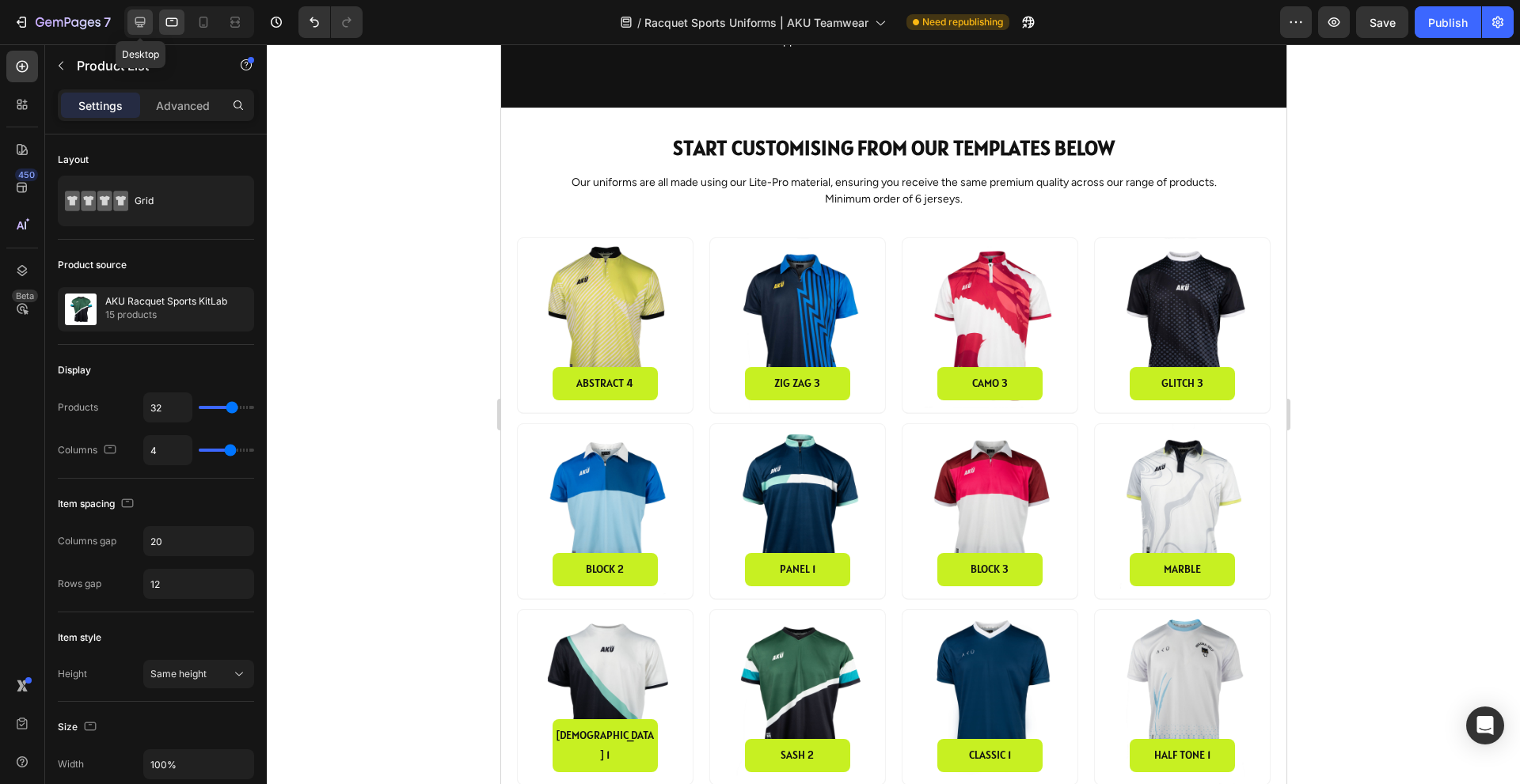
click at [132, 27] on div at bounding box center [139, 22] width 26 height 26
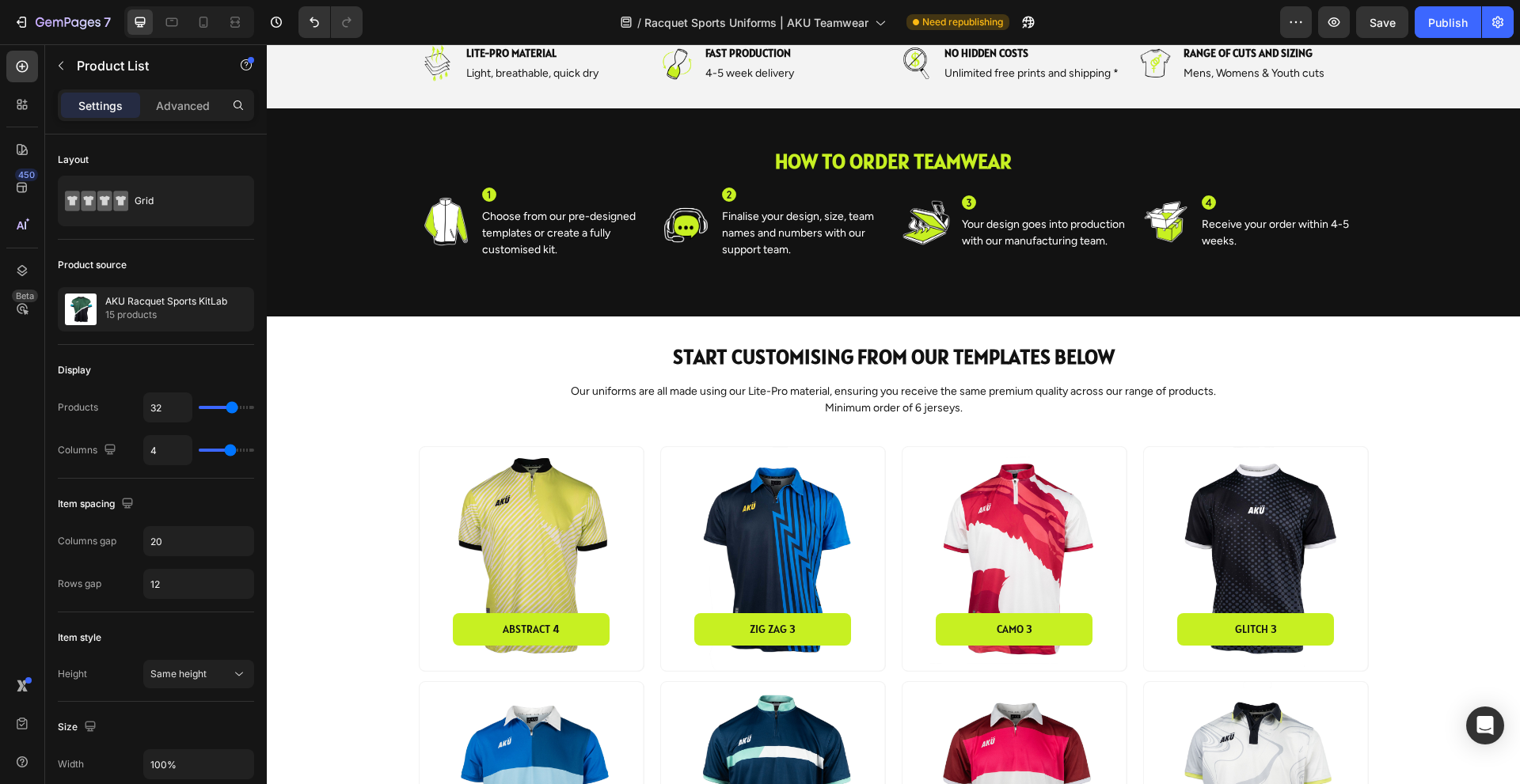
scroll to position [633, 0]
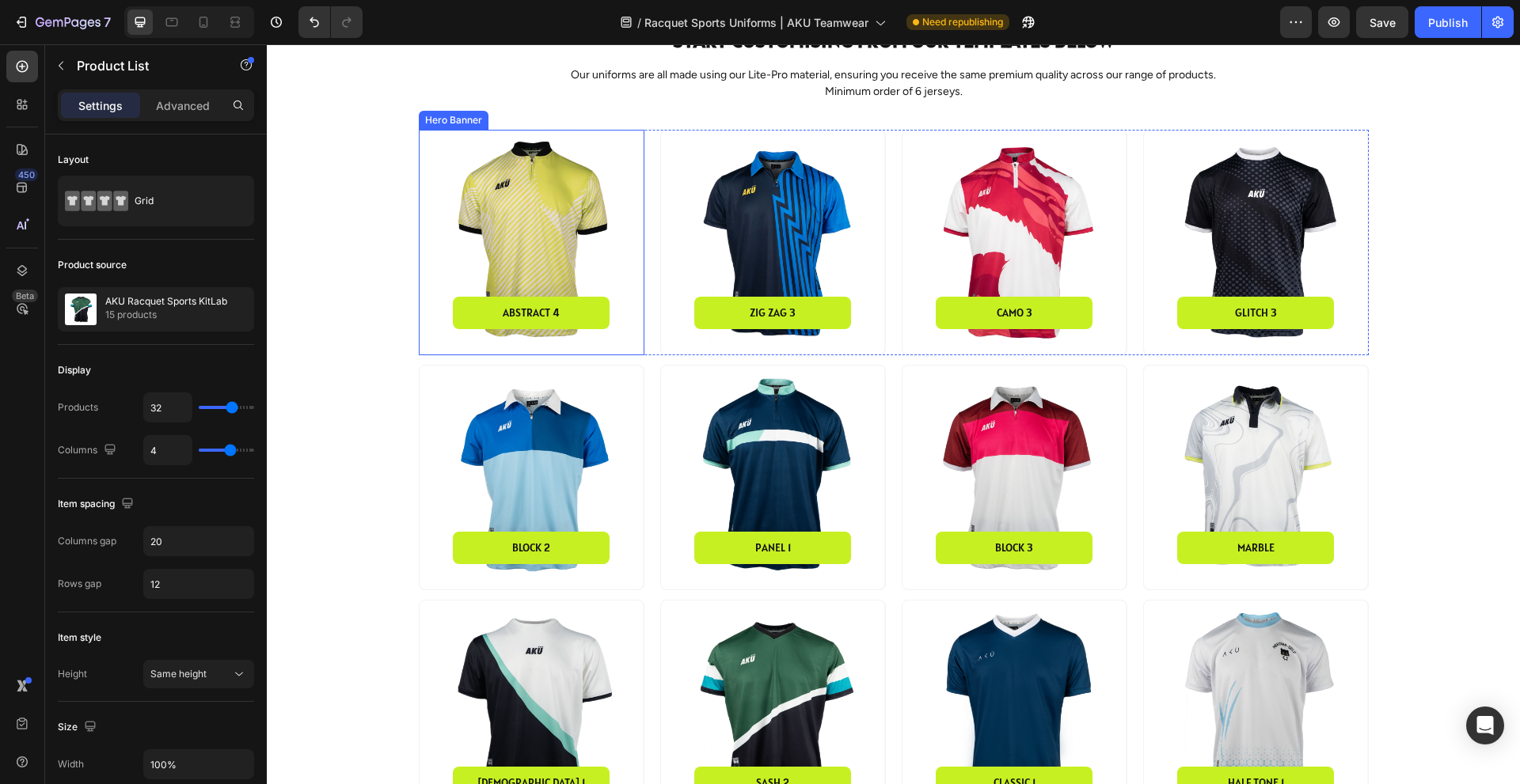
click at [537, 210] on div "Background Image" at bounding box center [531, 243] width 224 height 223
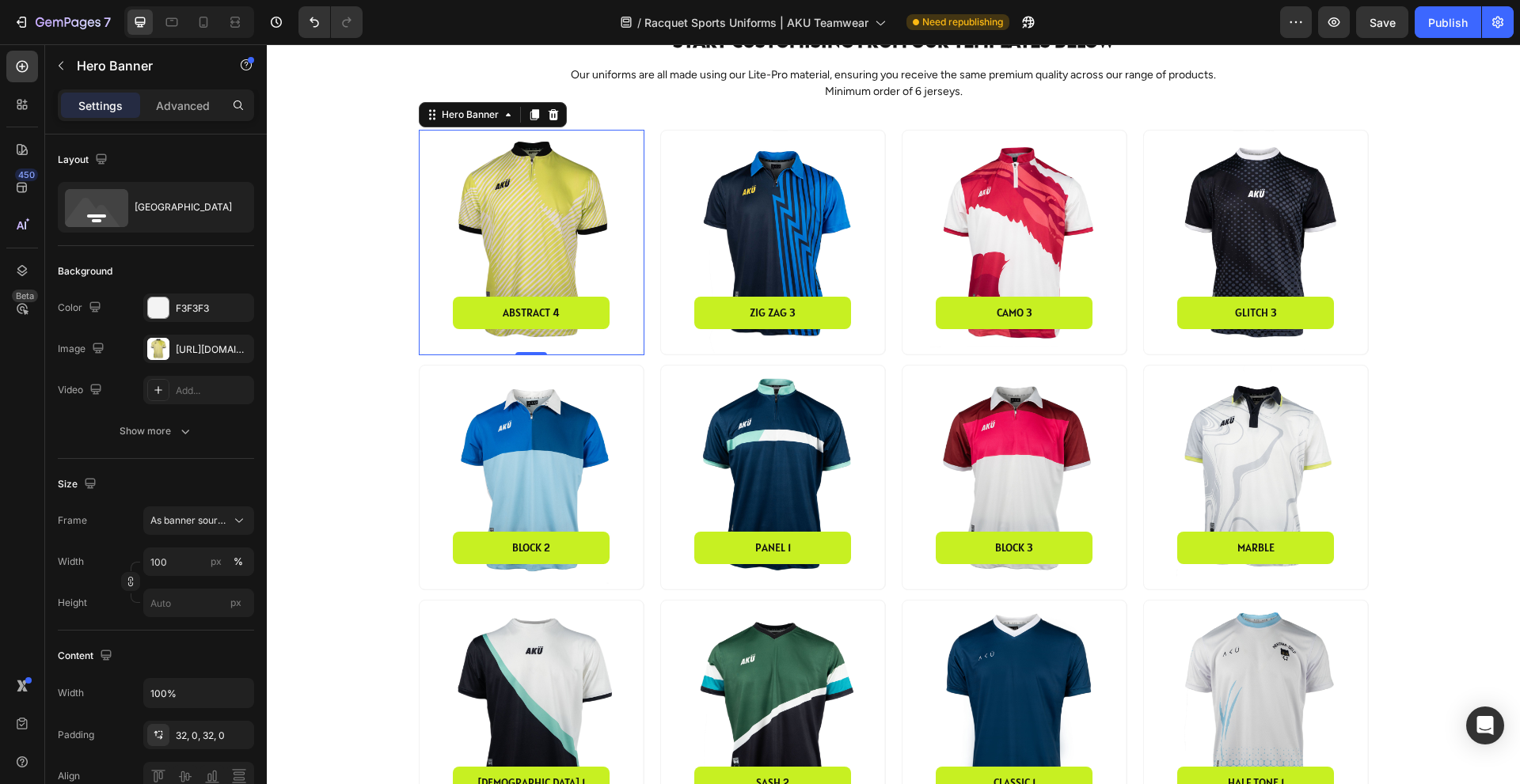
click at [530, 245] on div "Background Image" at bounding box center [531, 243] width 224 height 223
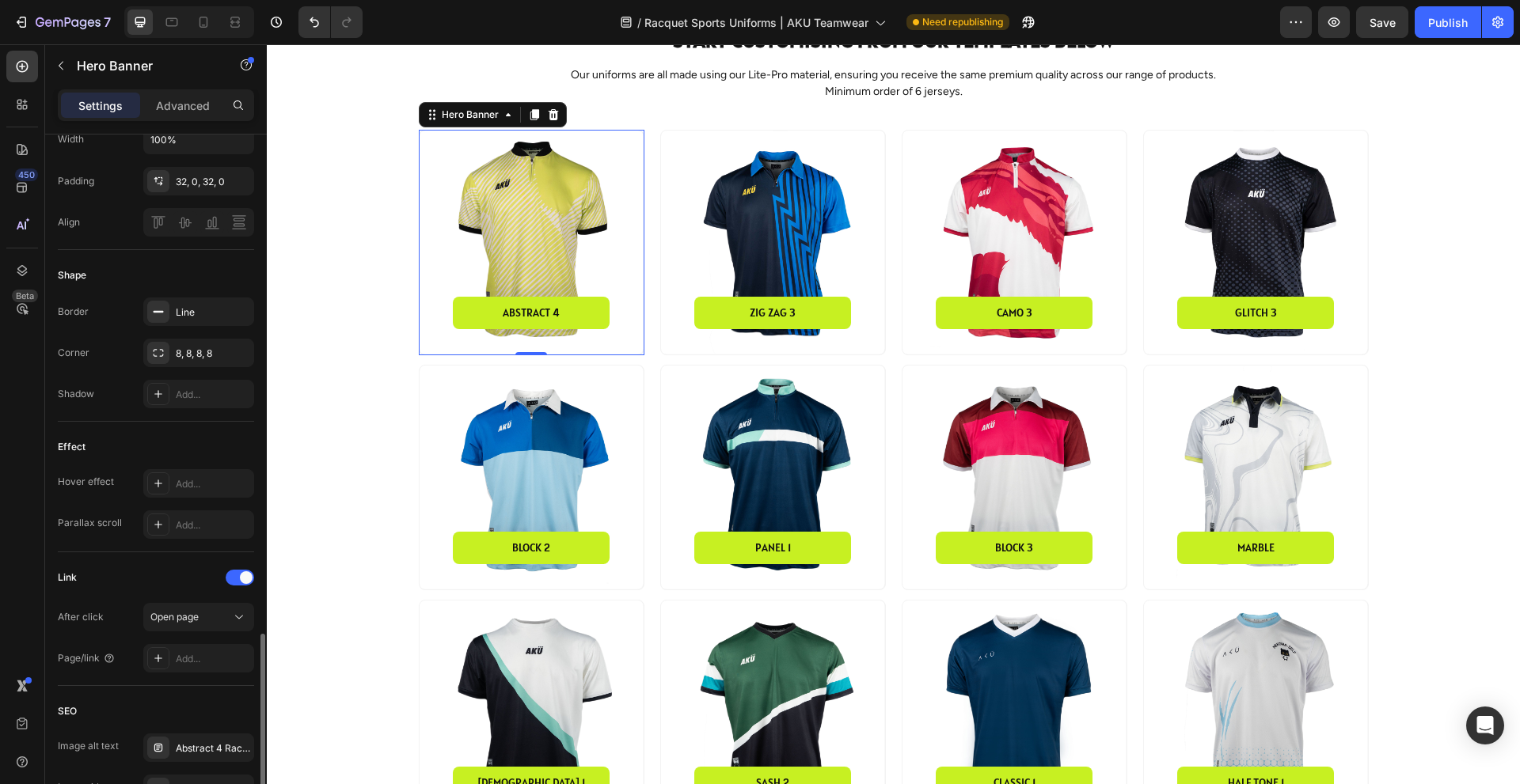
scroll to position [703, 0]
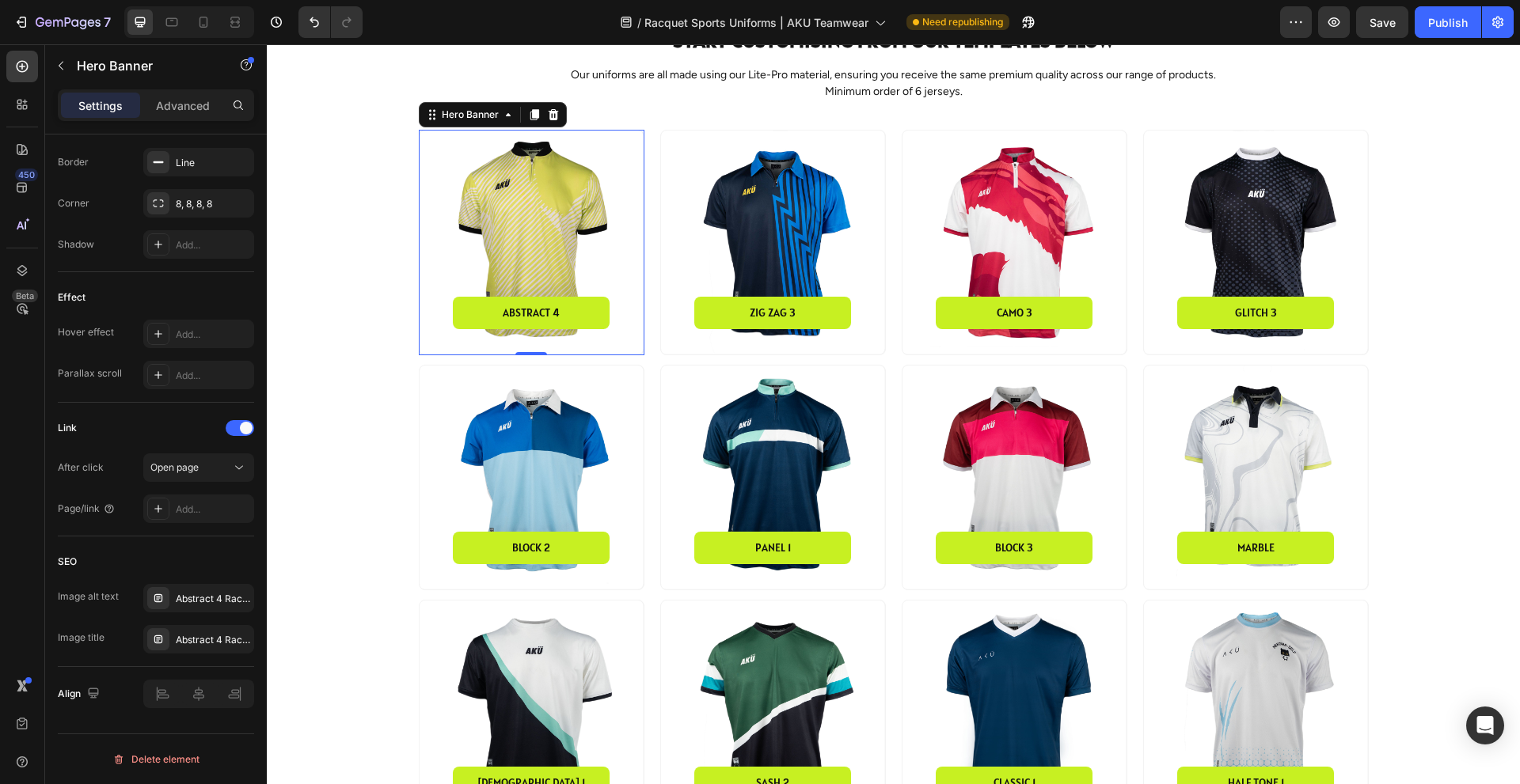
click at [515, 214] on div "Background Image" at bounding box center [531, 243] width 224 height 223
click at [546, 223] on div "Background Image" at bounding box center [531, 243] width 224 height 223
click at [196, 600] on div "Abstract 4 Racquet Sports Jersey" at bounding box center [213, 599] width 75 height 14
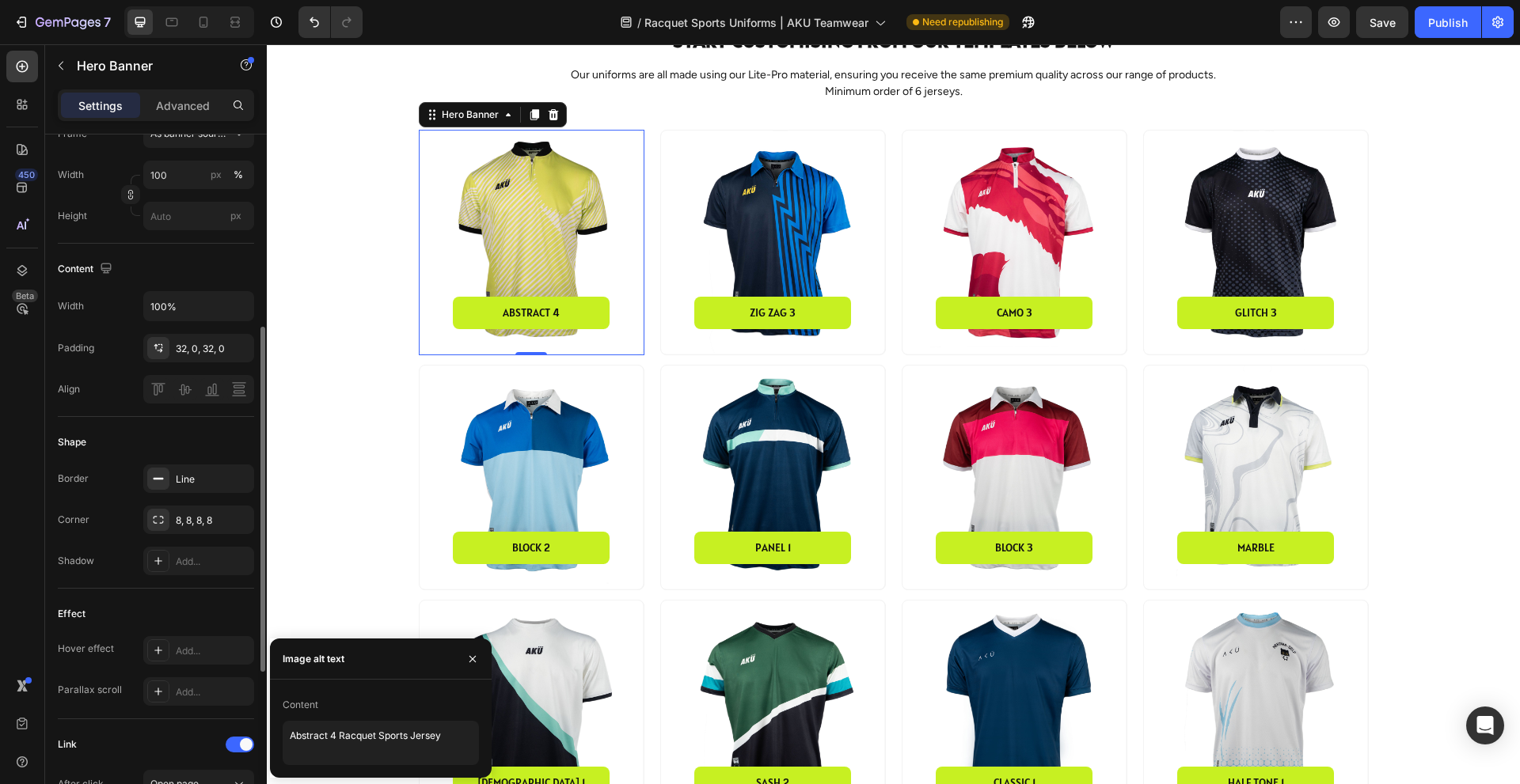
scroll to position [71, 0]
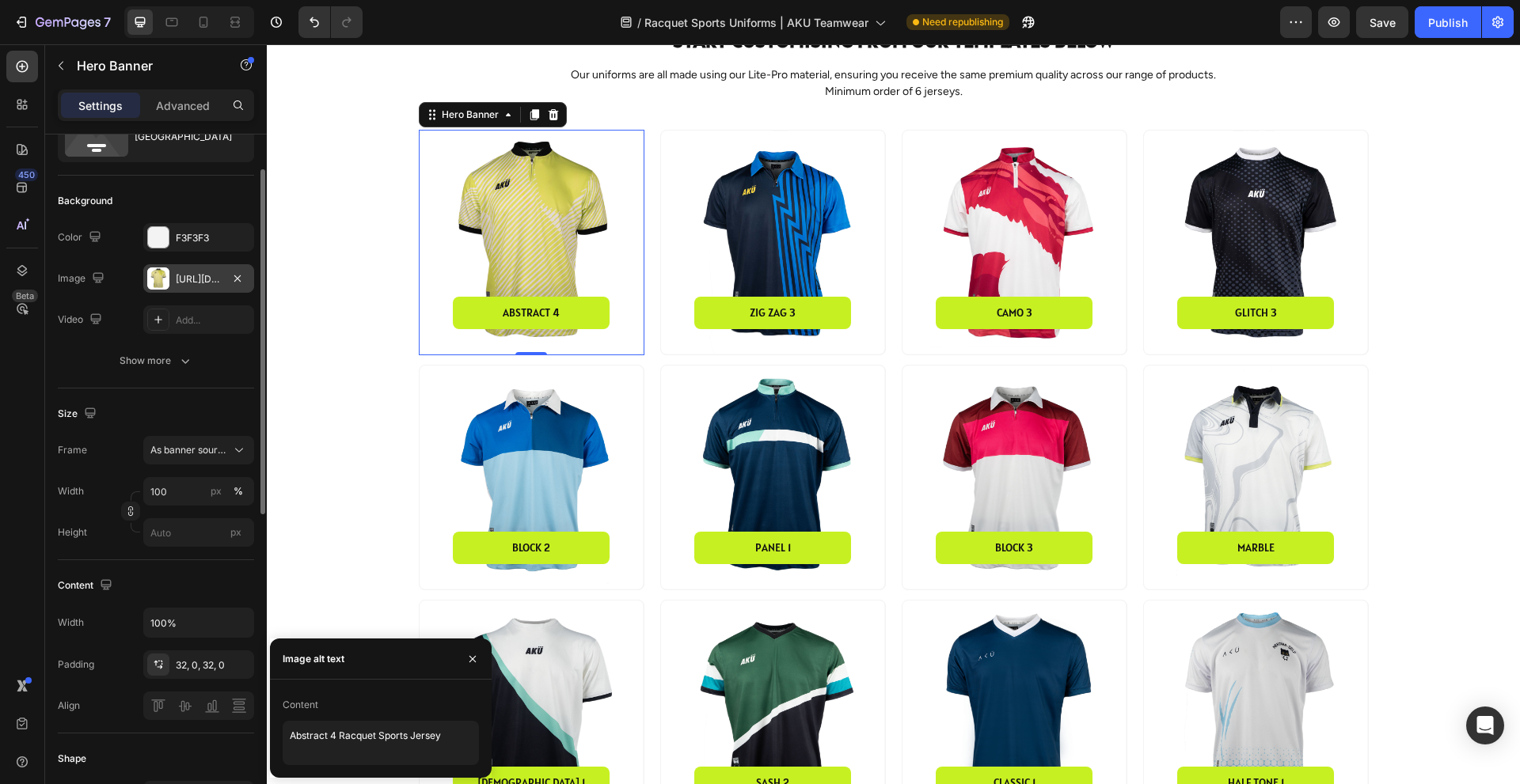
click at [187, 280] on div "https://cdn.shopify.com/s/files/1/2339/7409/files/Abstract4_Front_M.jpg" at bounding box center [199, 279] width 46 height 14
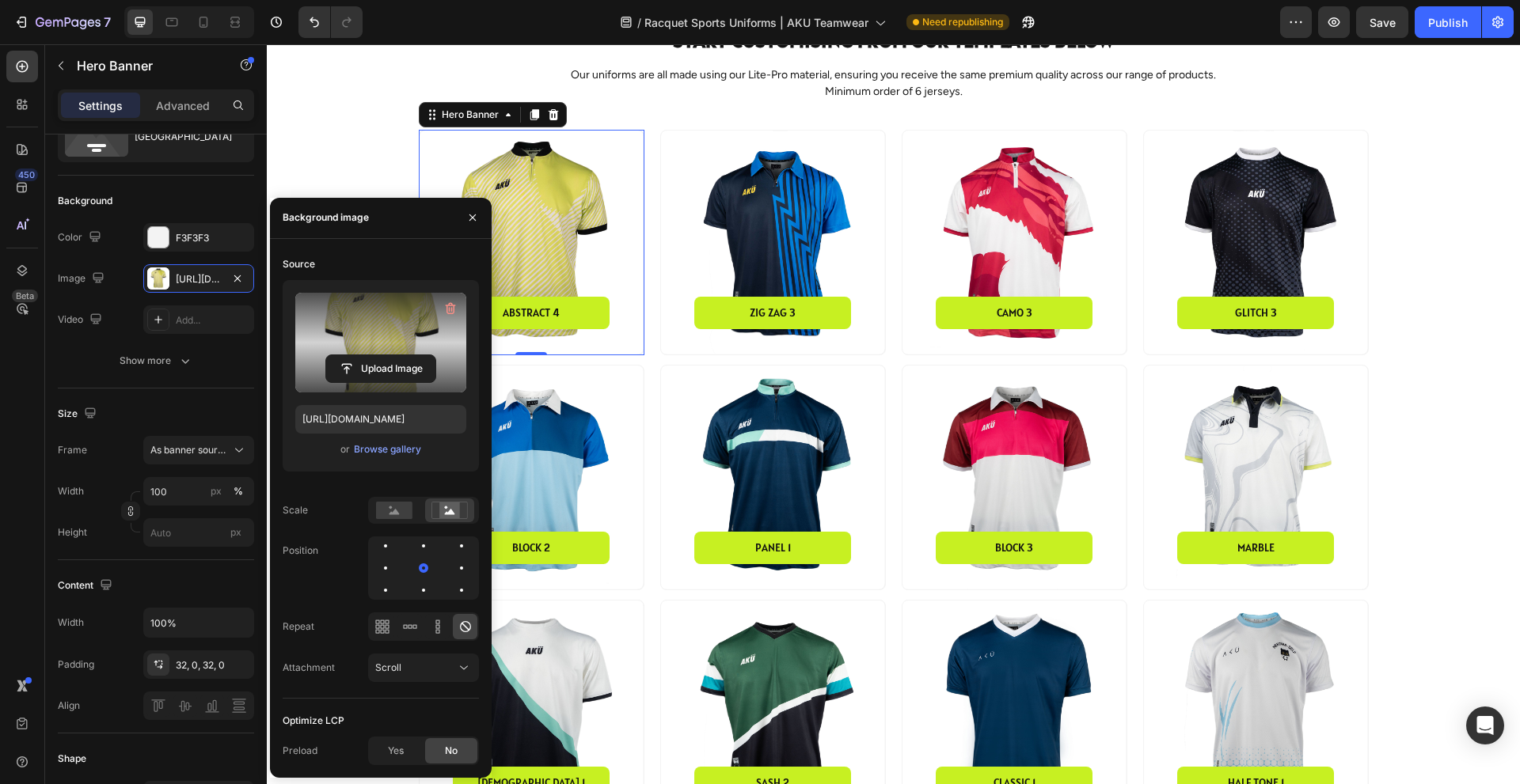
click at [399, 320] on label at bounding box center [380, 343] width 171 height 99
click at [399, 355] on input "file" at bounding box center [380, 369] width 109 height 27
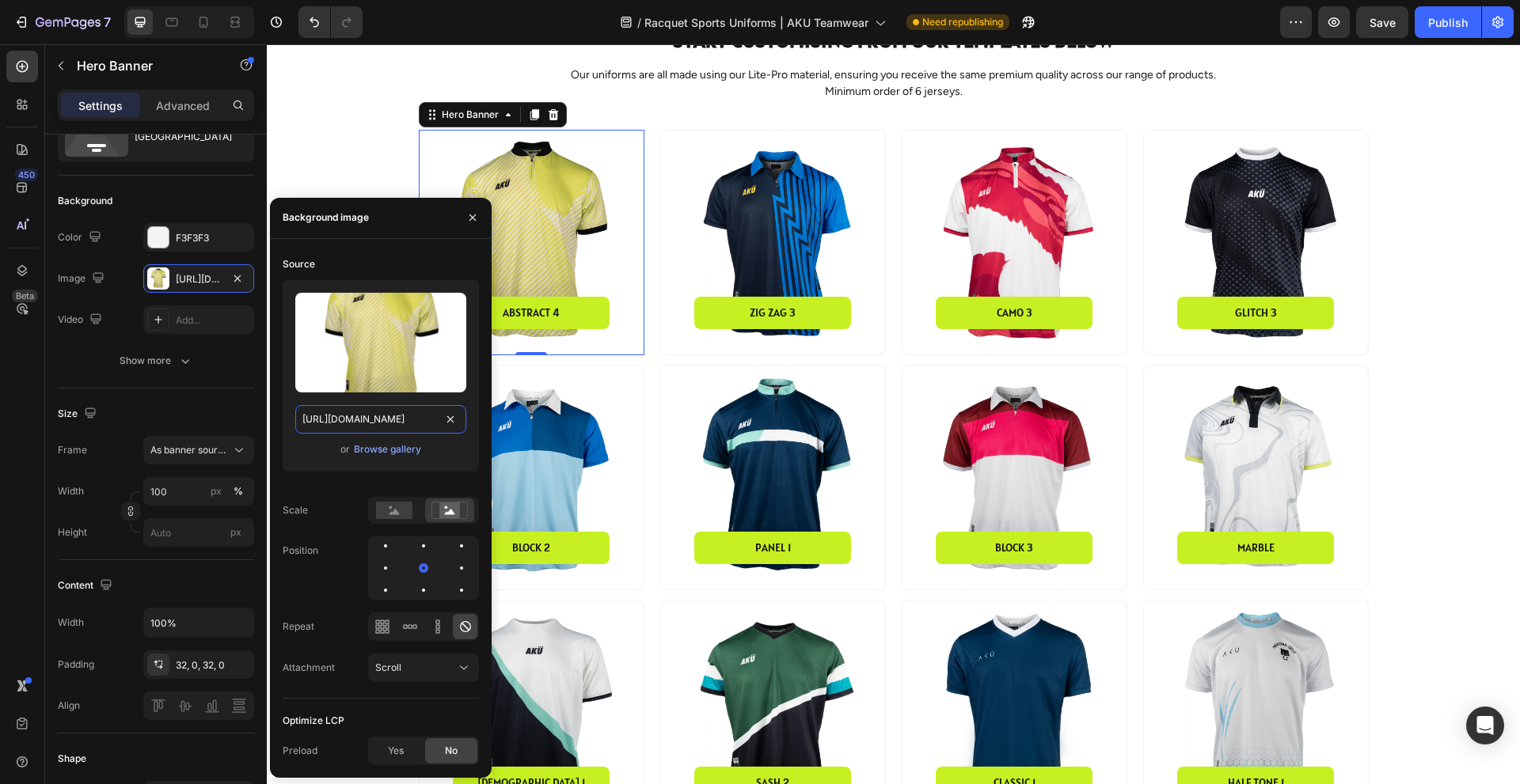
click at [404, 417] on input "https://cdn.shopify.com/s/files/1/2339/7409/files/Abstract4_Front_M.jpg" at bounding box center [380, 419] width 171 height 29
click at [473, 220] on icon "button" at bounding box center [472, 217] width 12 height 12
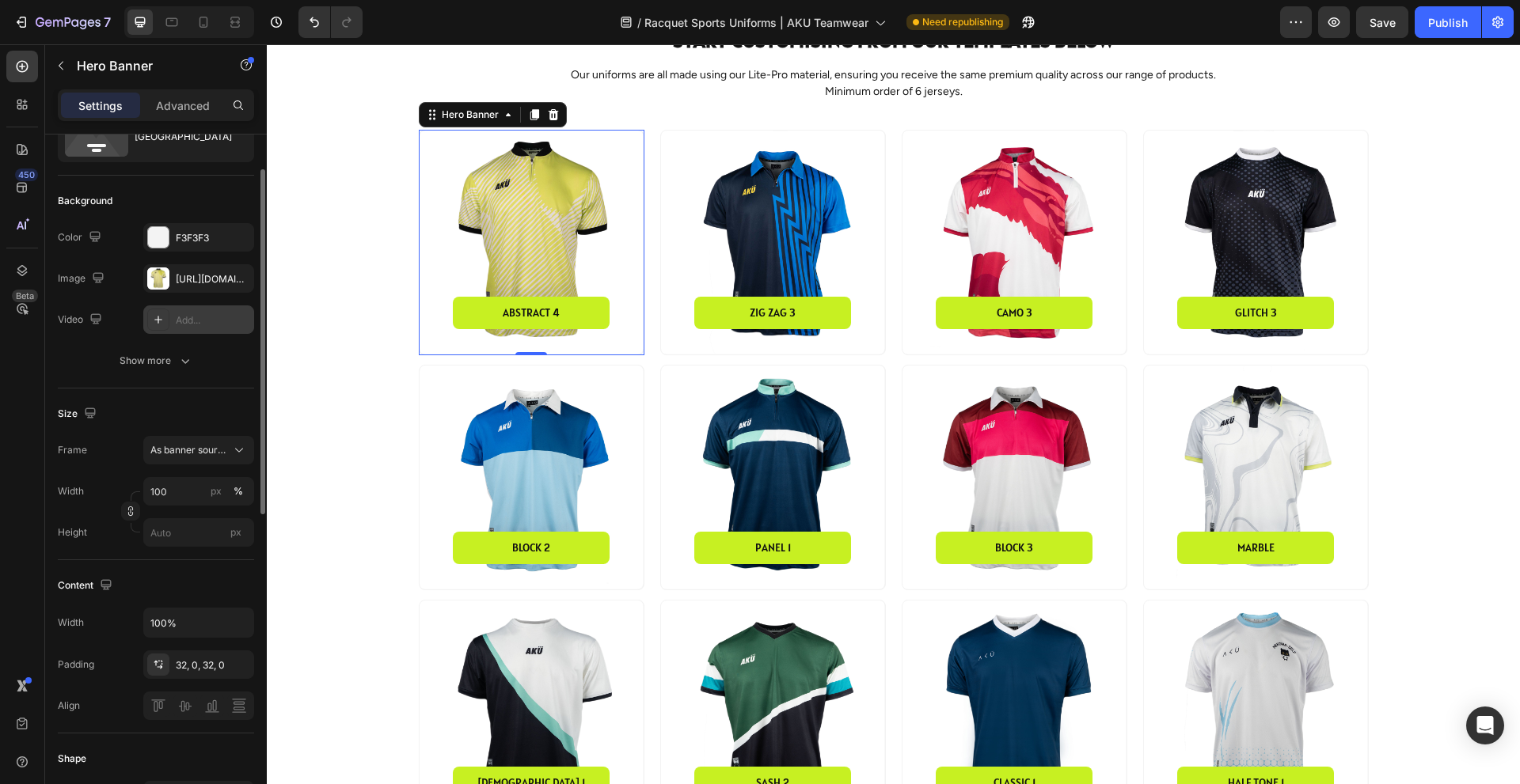
scroll to position [0, 0]
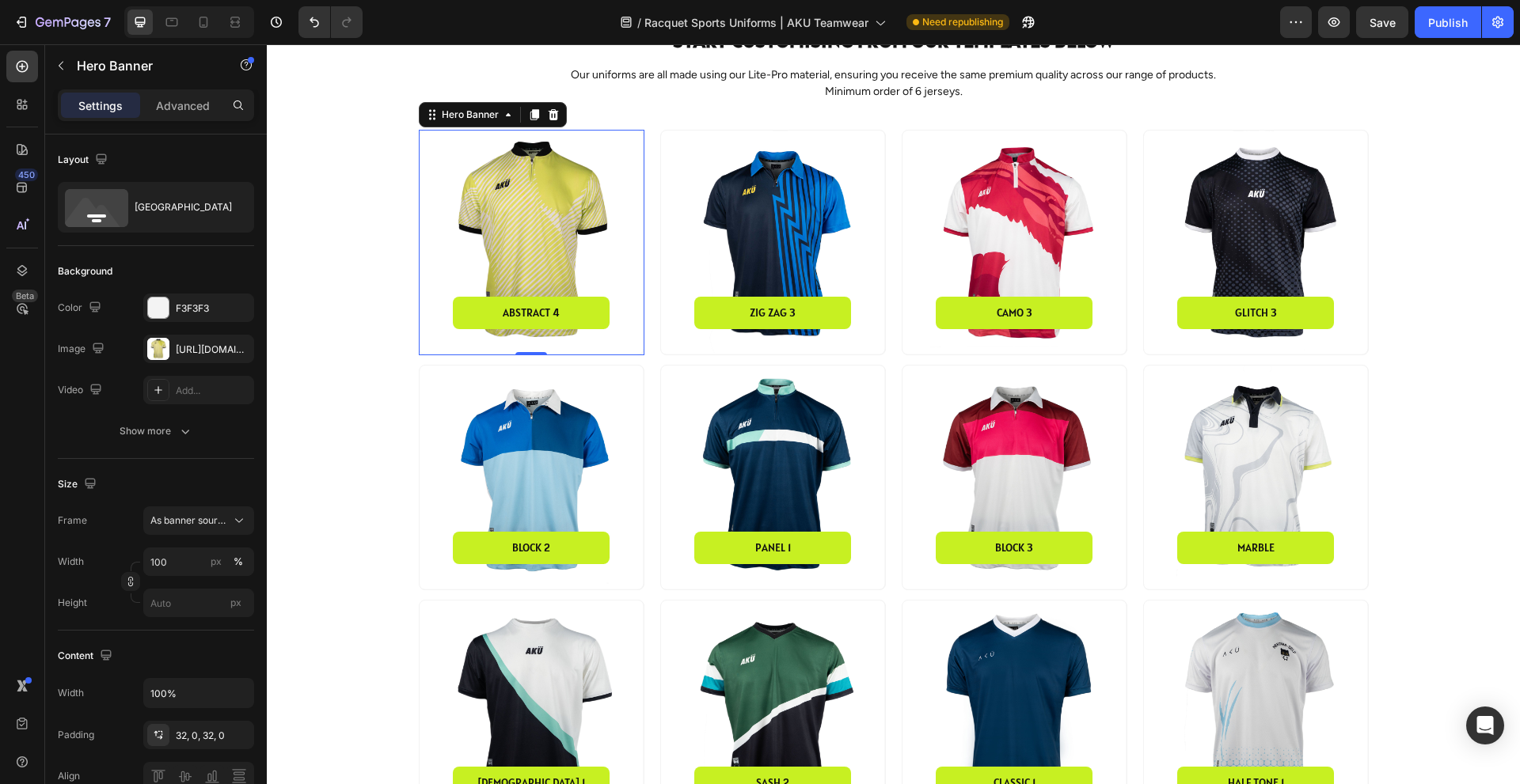
click at [529, 222] on div "Background Image" at bounding box center [531, 243] width 224 height 223
click at [514, 248] on div "Background Image" at bounding box center [531, 243] width 224 height 223
click at [185, 110] on p "Advanced" at bounding box center [182, 105] width 54 height 16
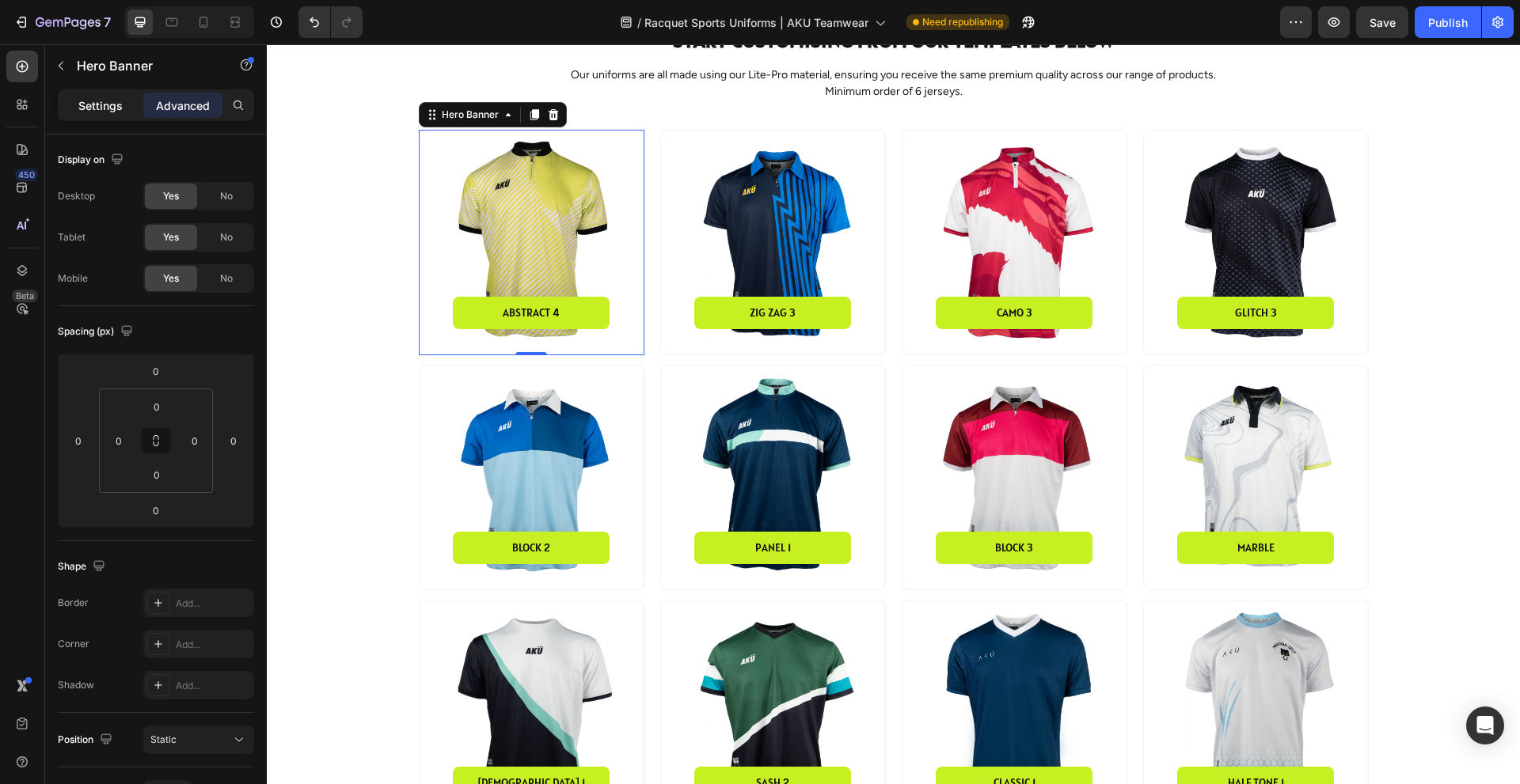
click at [100, 108] on p "Settings" at bounding box center [100, 105] width 44 height 16
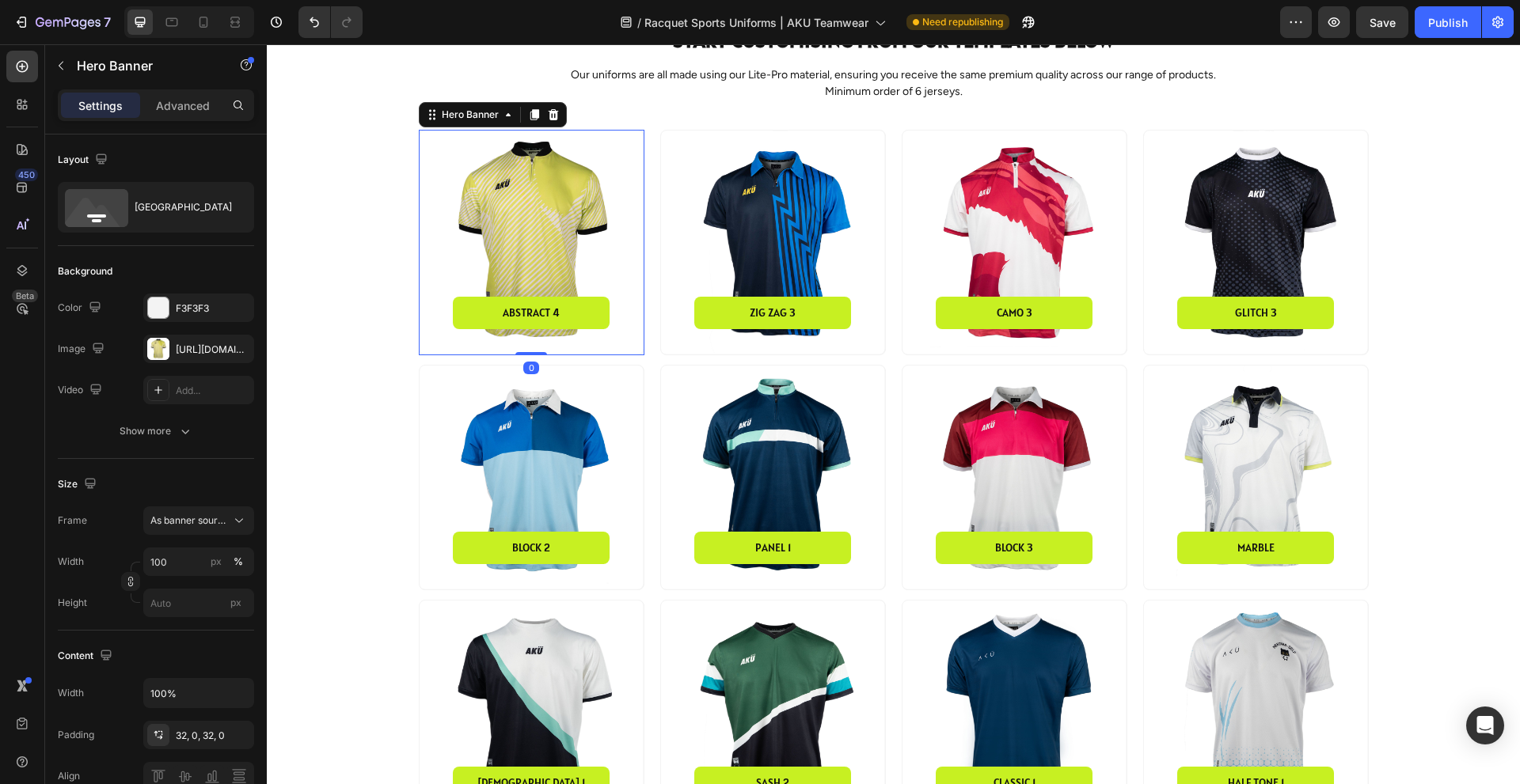
click at [544, 228] on div "Background Image" at bounding box center [531, 243] width 224 height 223
click at [193, 429] on button "Show more" at bounding box center [155, 432] width 196 height 29
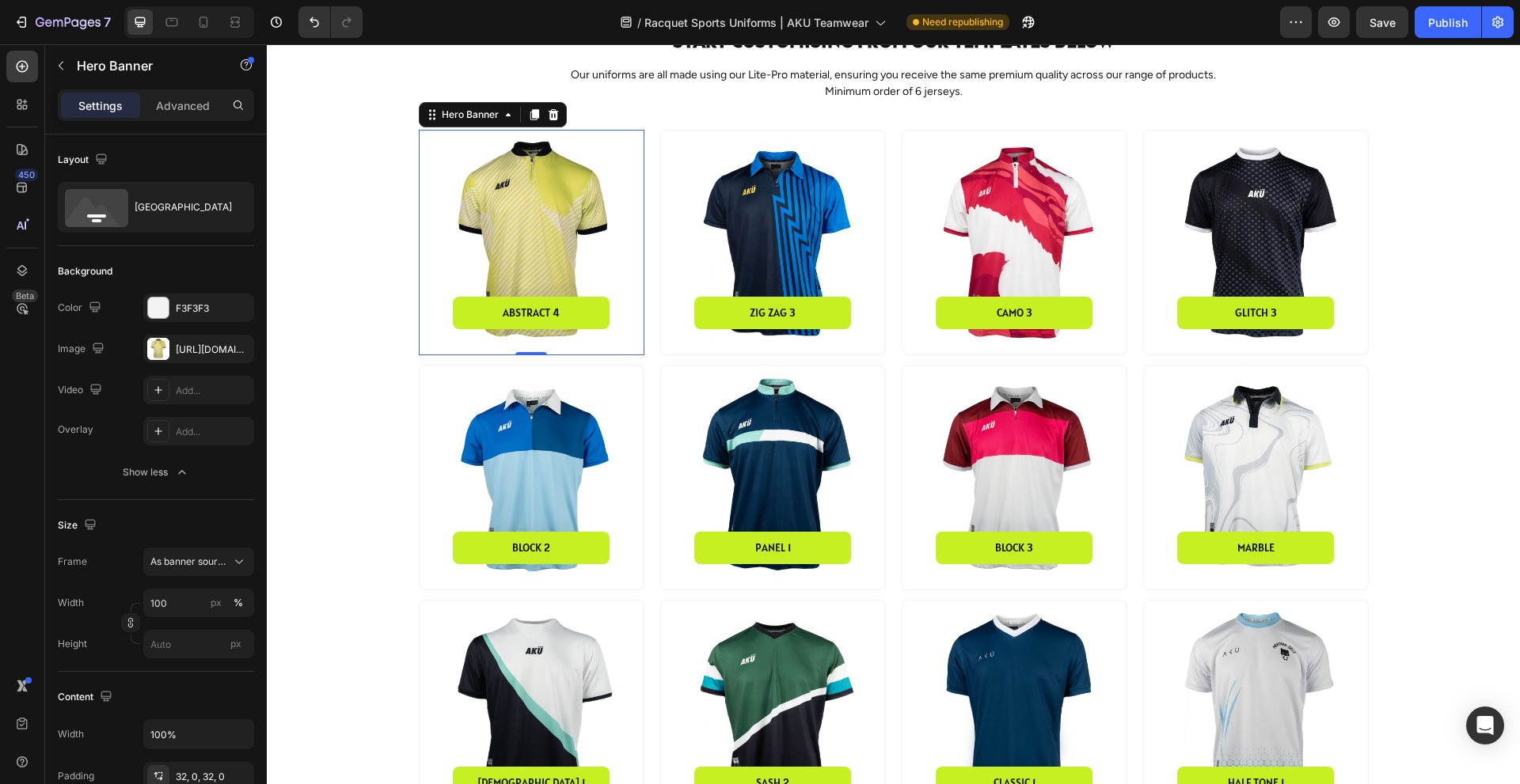
click at [516, 242] on div "Background Image" at bounding box center [531, 243] width 224 height 223
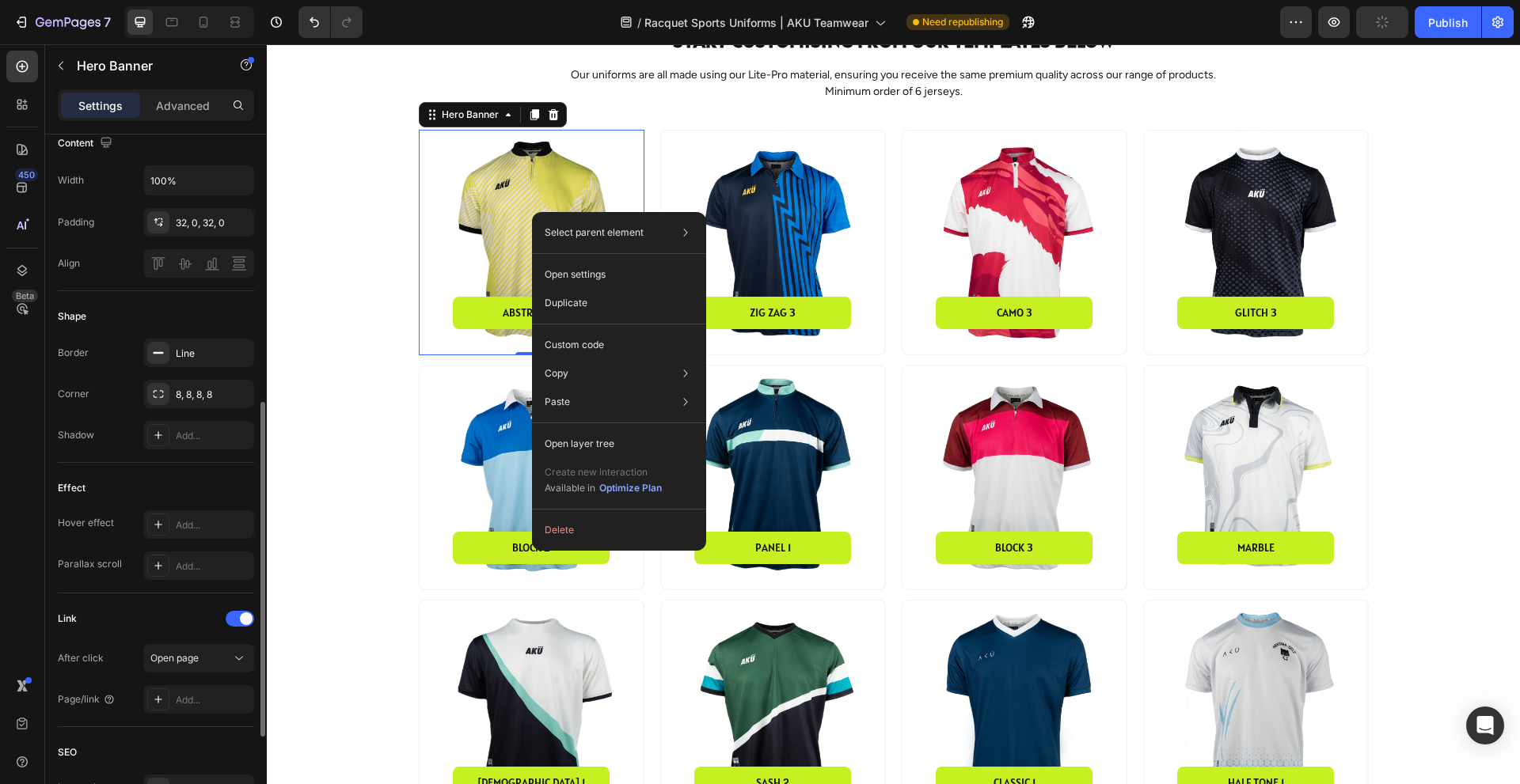
scroll to position [745, 0]
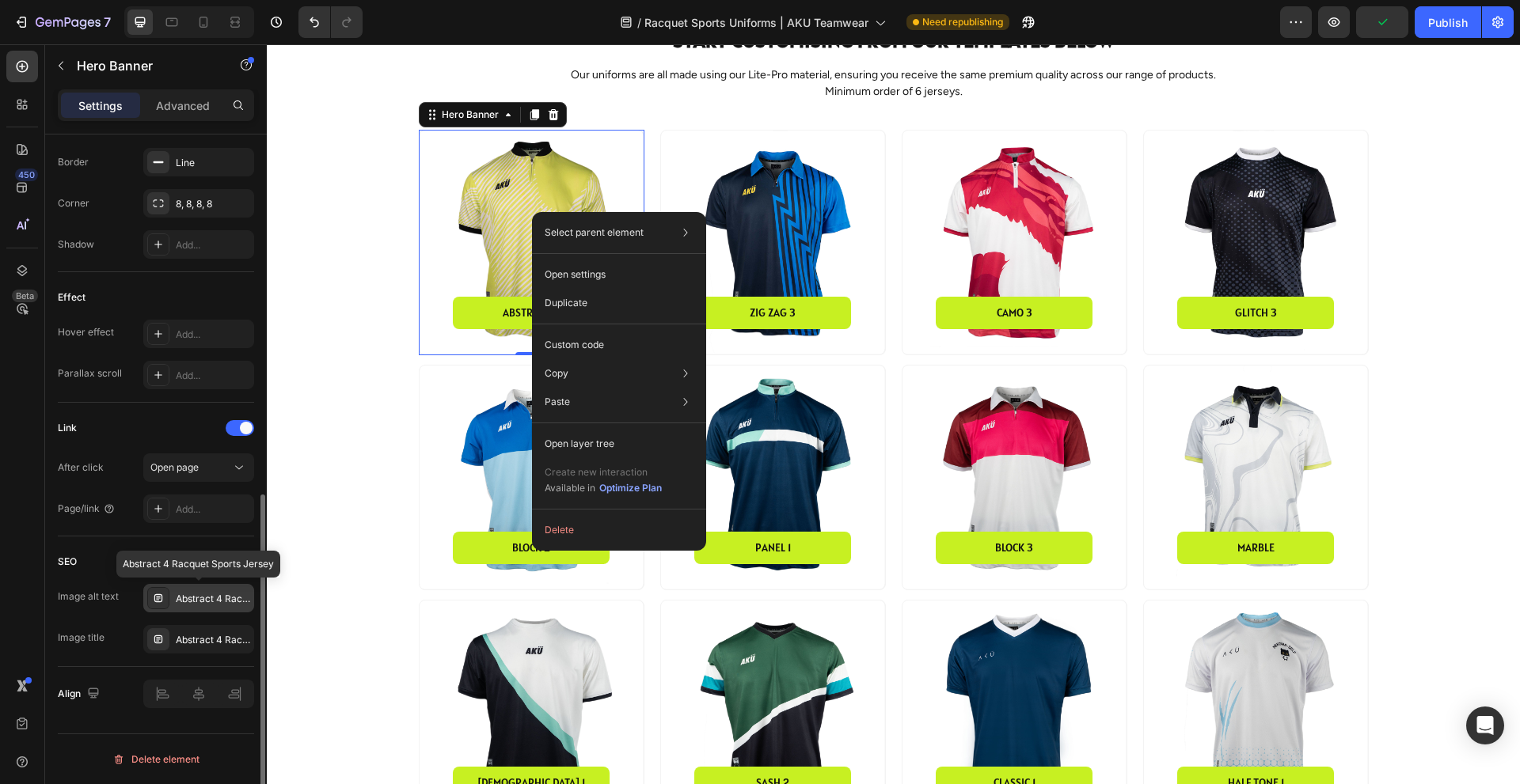
click at [204, 595] on div "Abstract 4 Racquet Sports Jersey" at bounding box center [213, 599] width 75 height 14
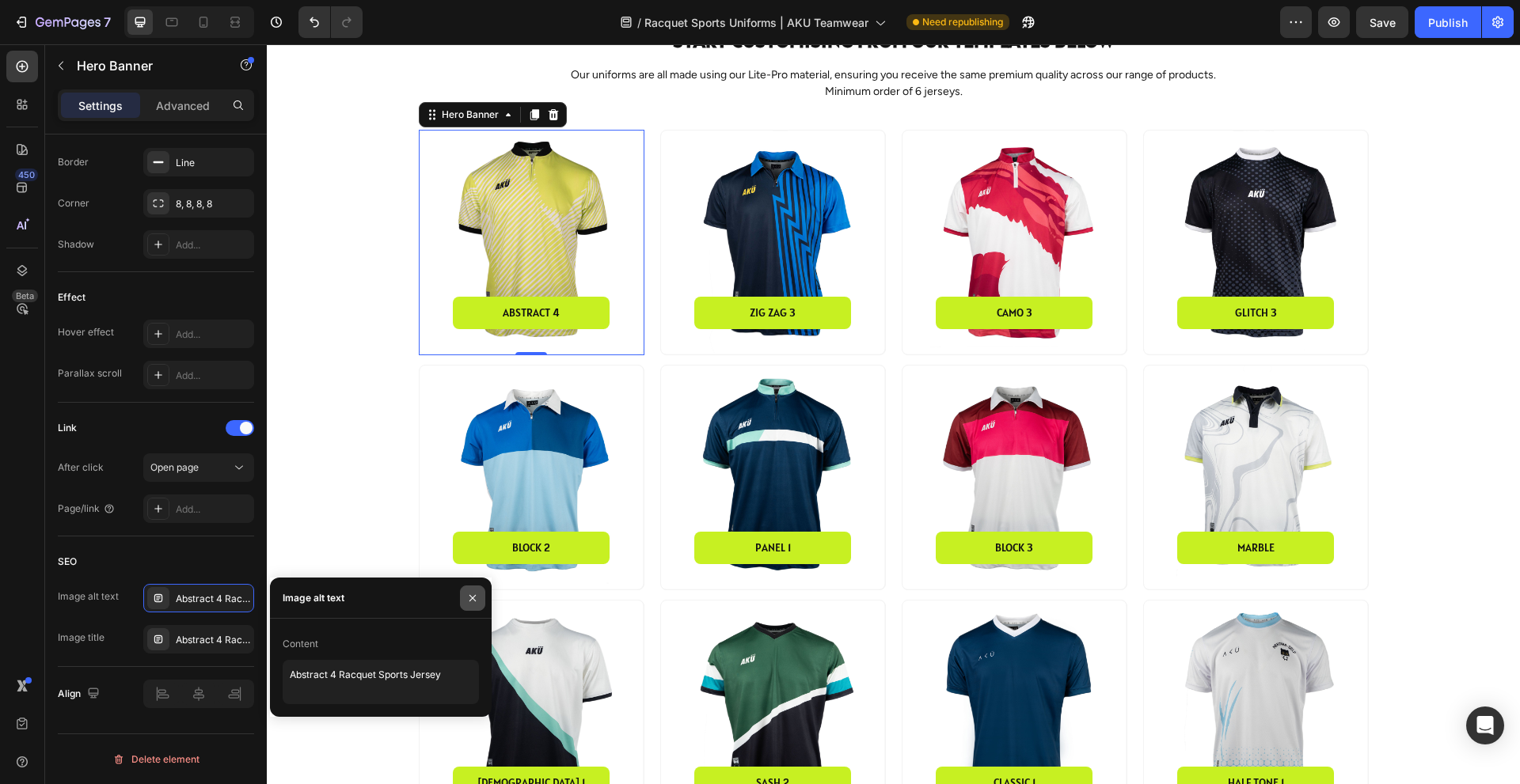
click at [477, 594] on icon "button" at bounding box center [472, 598] width 12 height 12
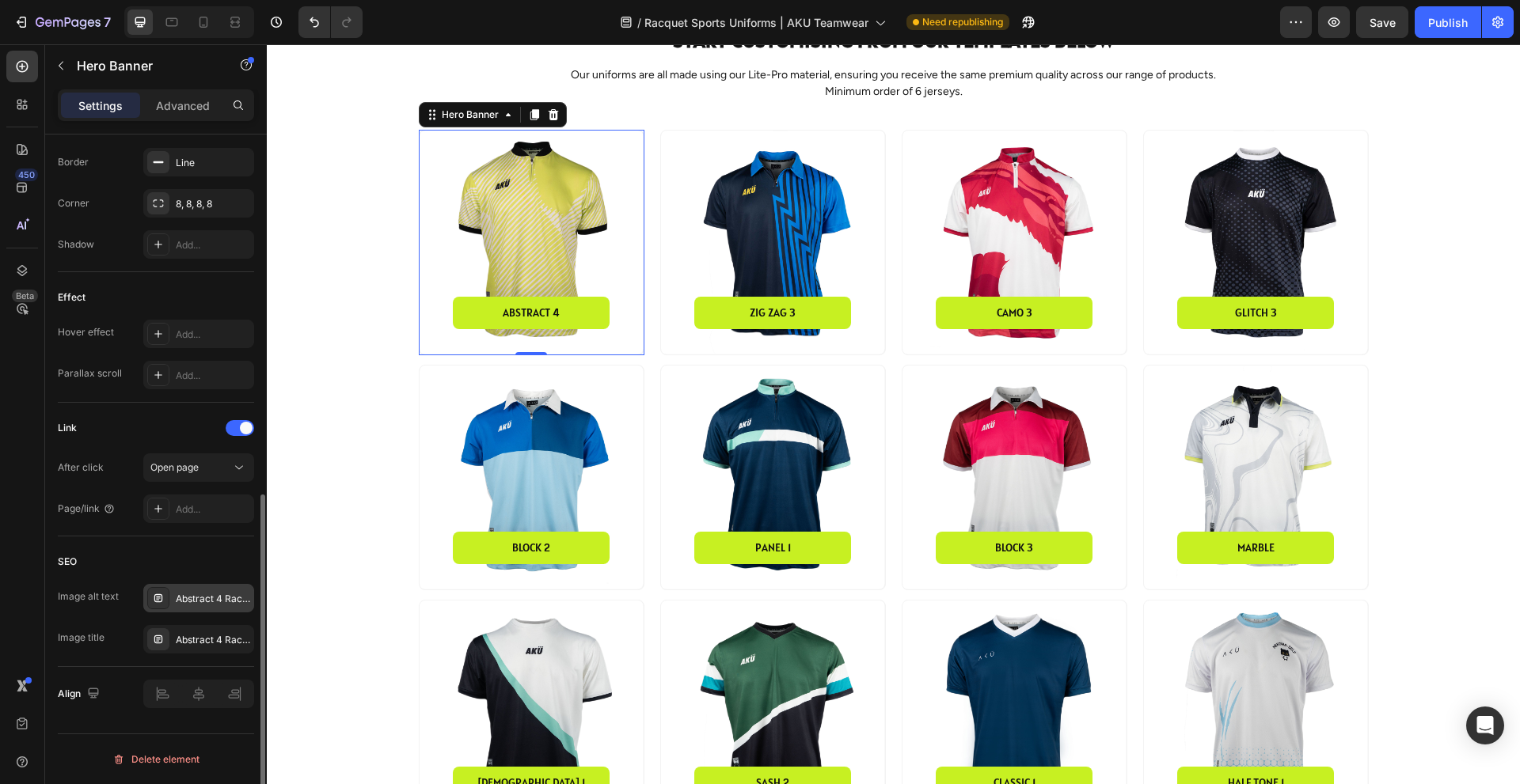
click at [228, 599] on div "Abstract 4 Racquet Sports Jersey" at bounding box center [213, 599] width 75 height 14
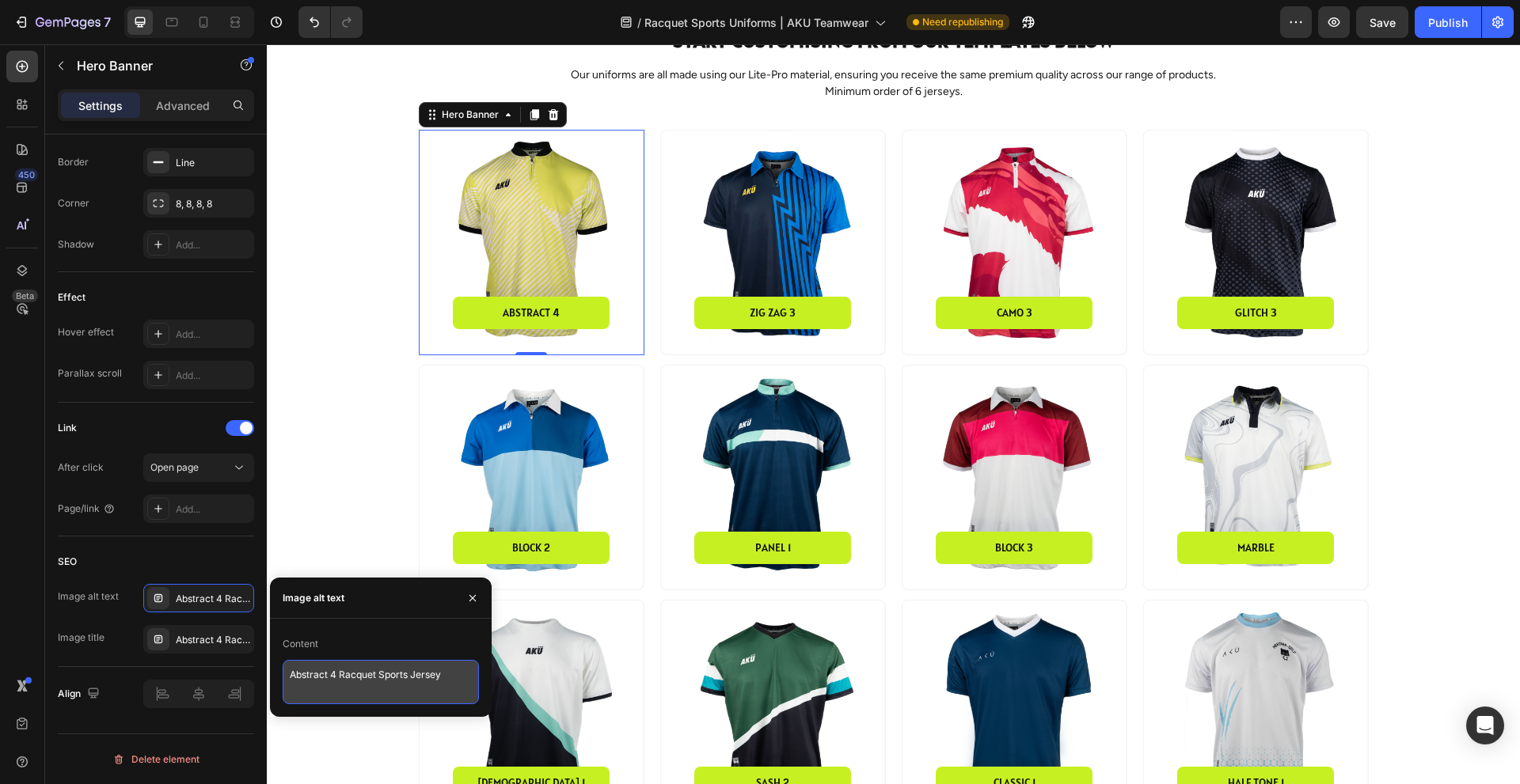
click at [384, 674] on textarea "Abstract 4 Racquet Sports Jersey" at bounding box center [380, 682] width 196 height 44
click at [216, 640] on div "Abstract 4 Racquet Sports Jersey" at bounding box center [213, 640] width 75 height 14
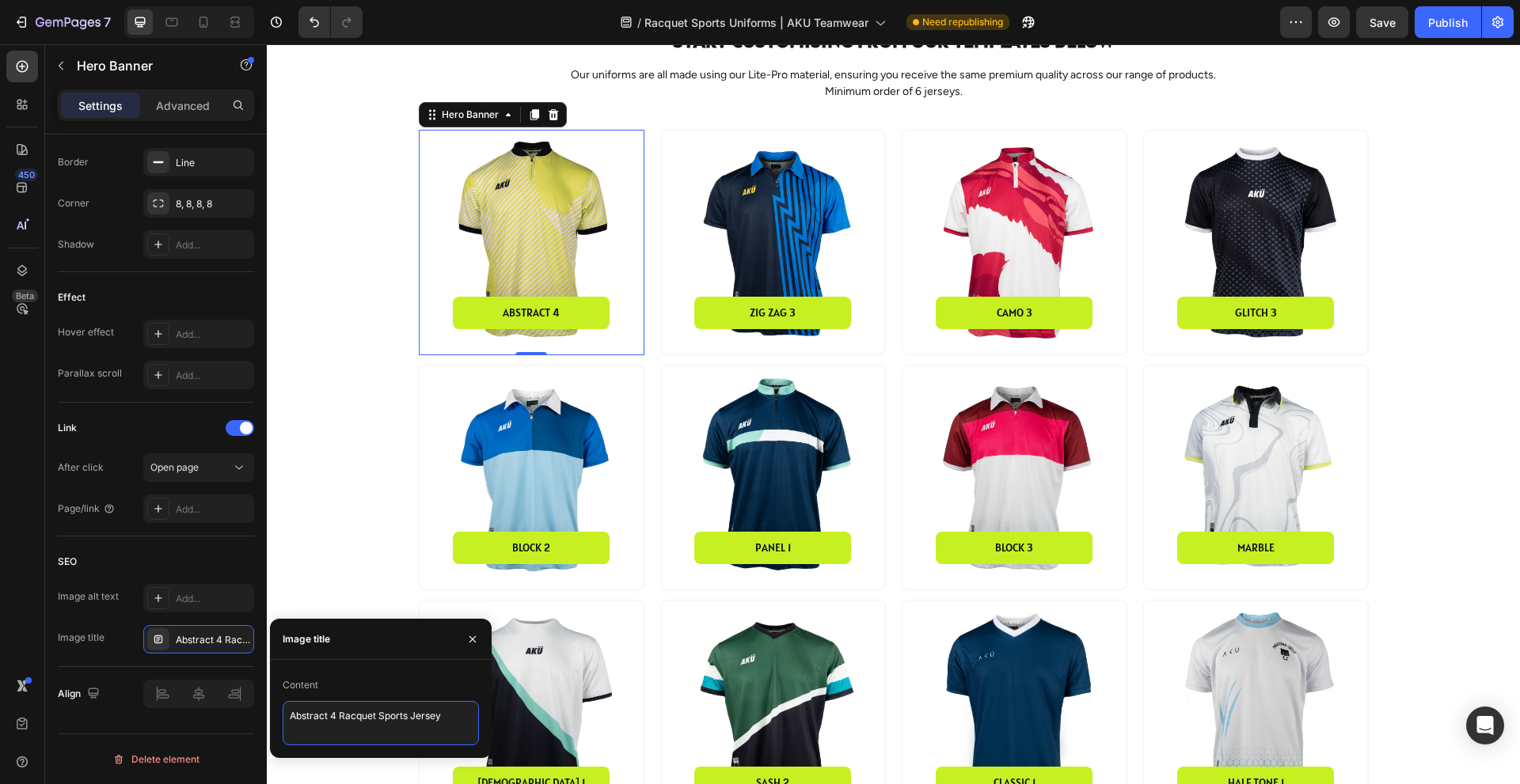
click at [347, 707] on textarea "Abstract 4 Racquet Sports Jersey" at bounding box center [380, 723] width 196 height 44
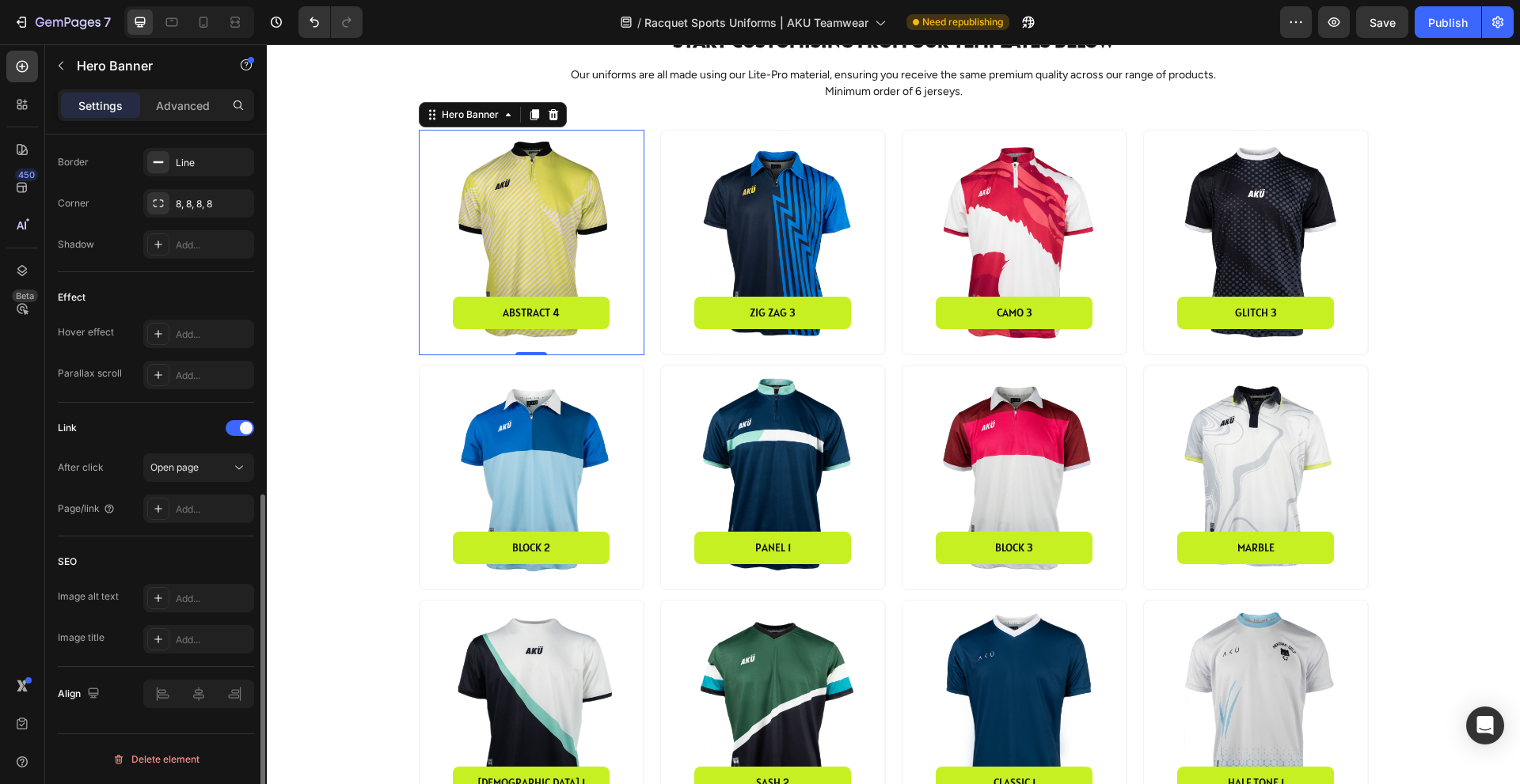
click at [232, 556] on div "SEO" at bounding box center [155, 562] width 196 height 26
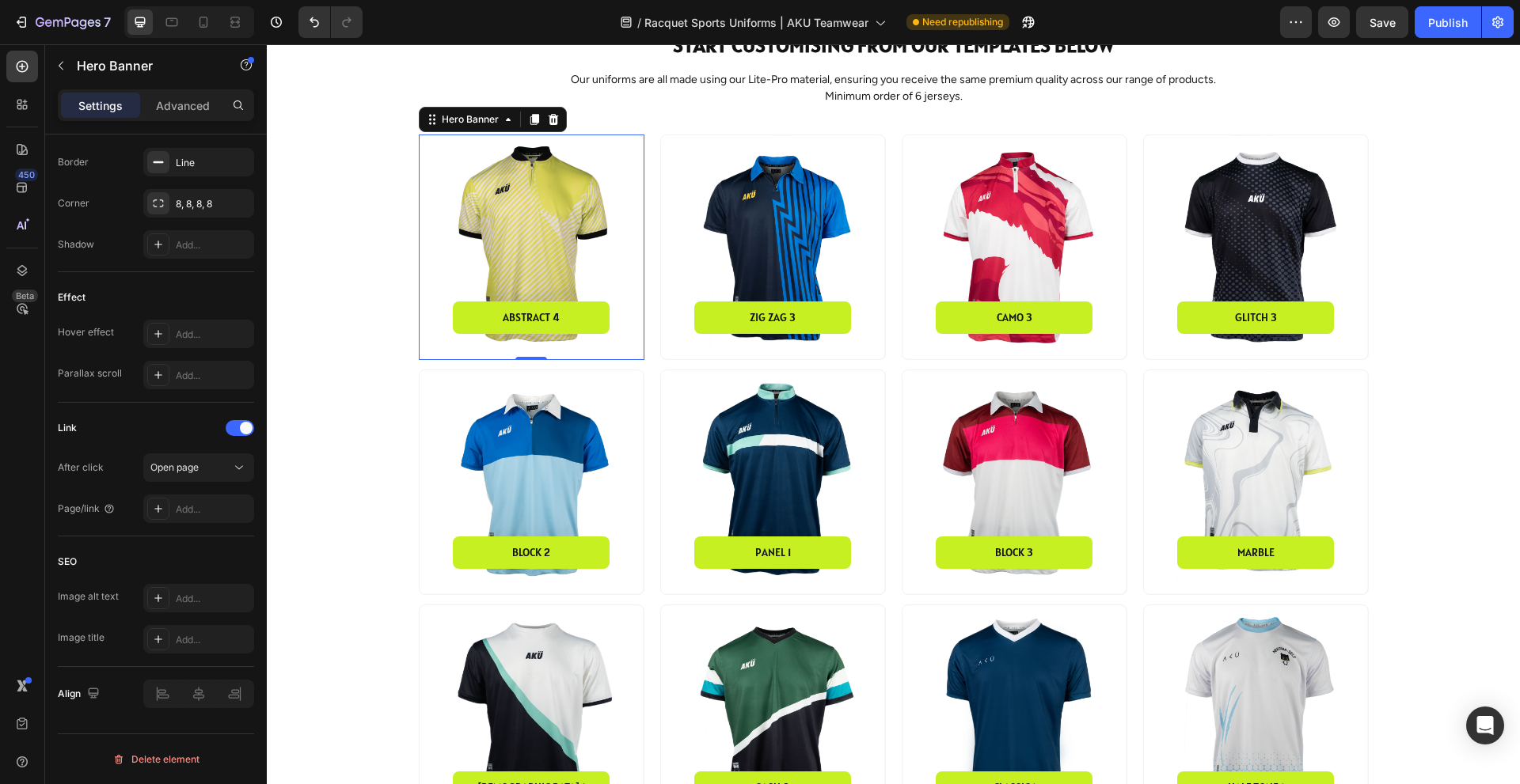
scroll to position [554, 0]
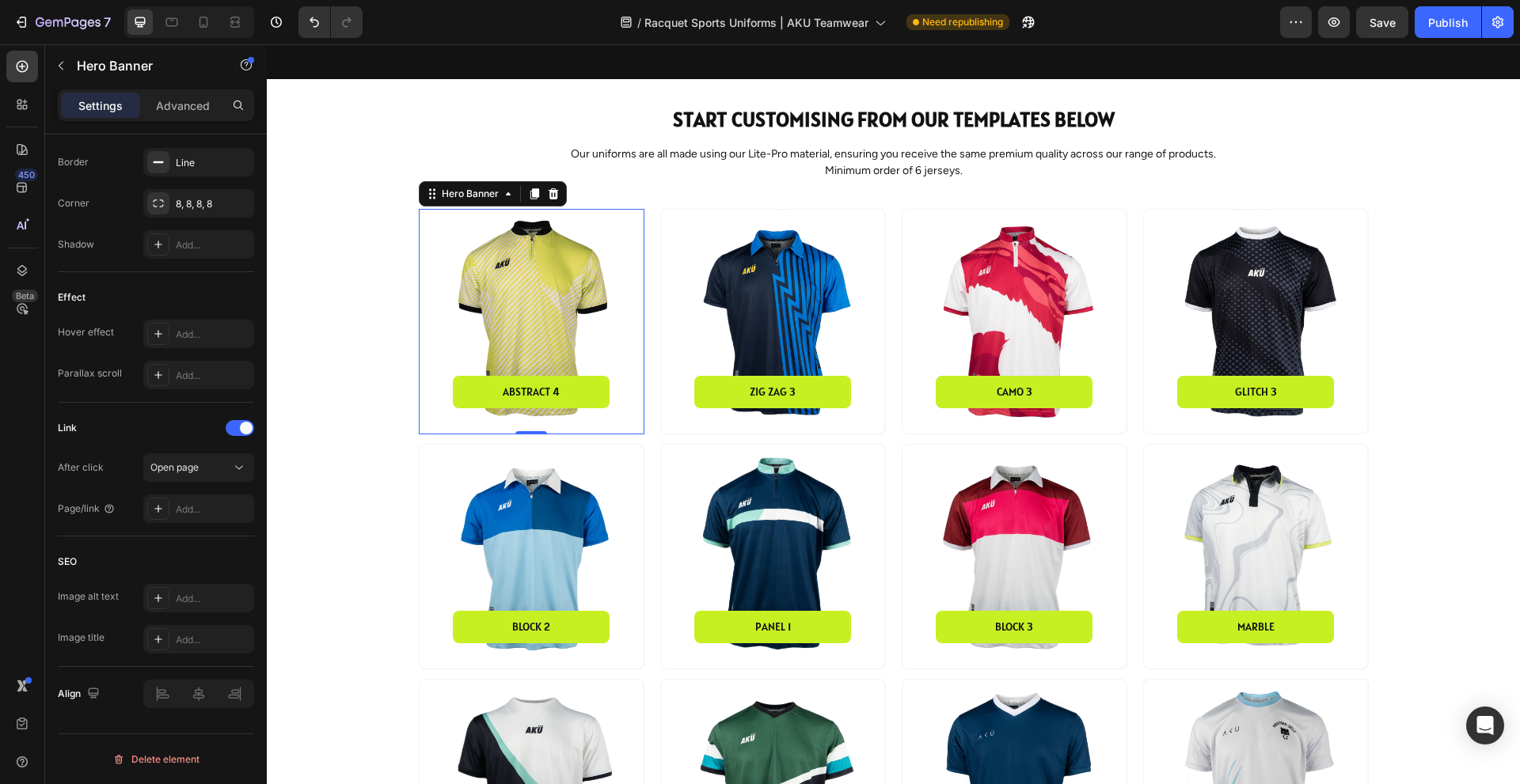
click at [537, 326] on div "Background Image" at bounding box center [531, 322] width 224 height 223
click at [791, 334] on div "Background Image" at bounding box center [773, 322] width 224 height 223
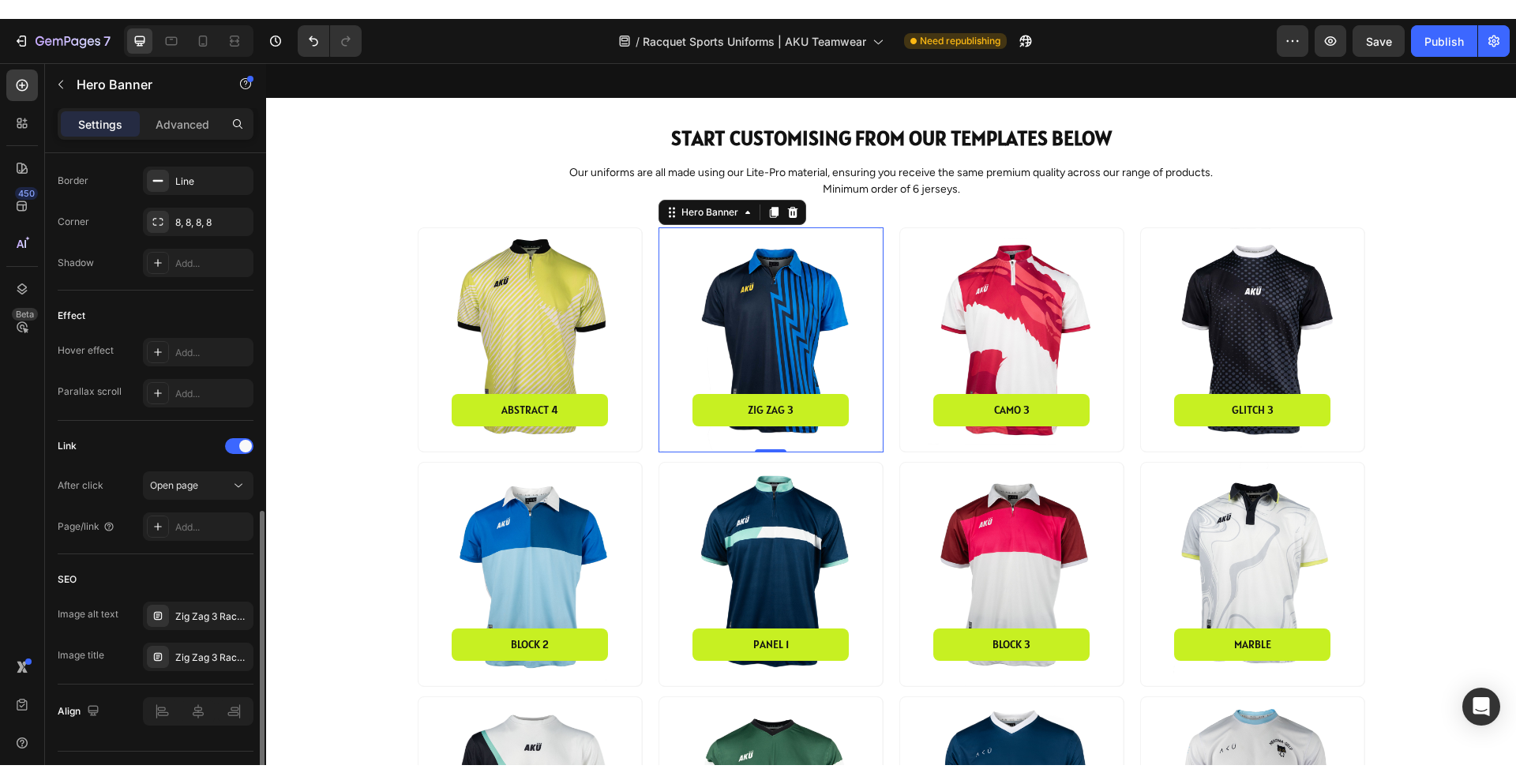
scroll to position [741, 0]
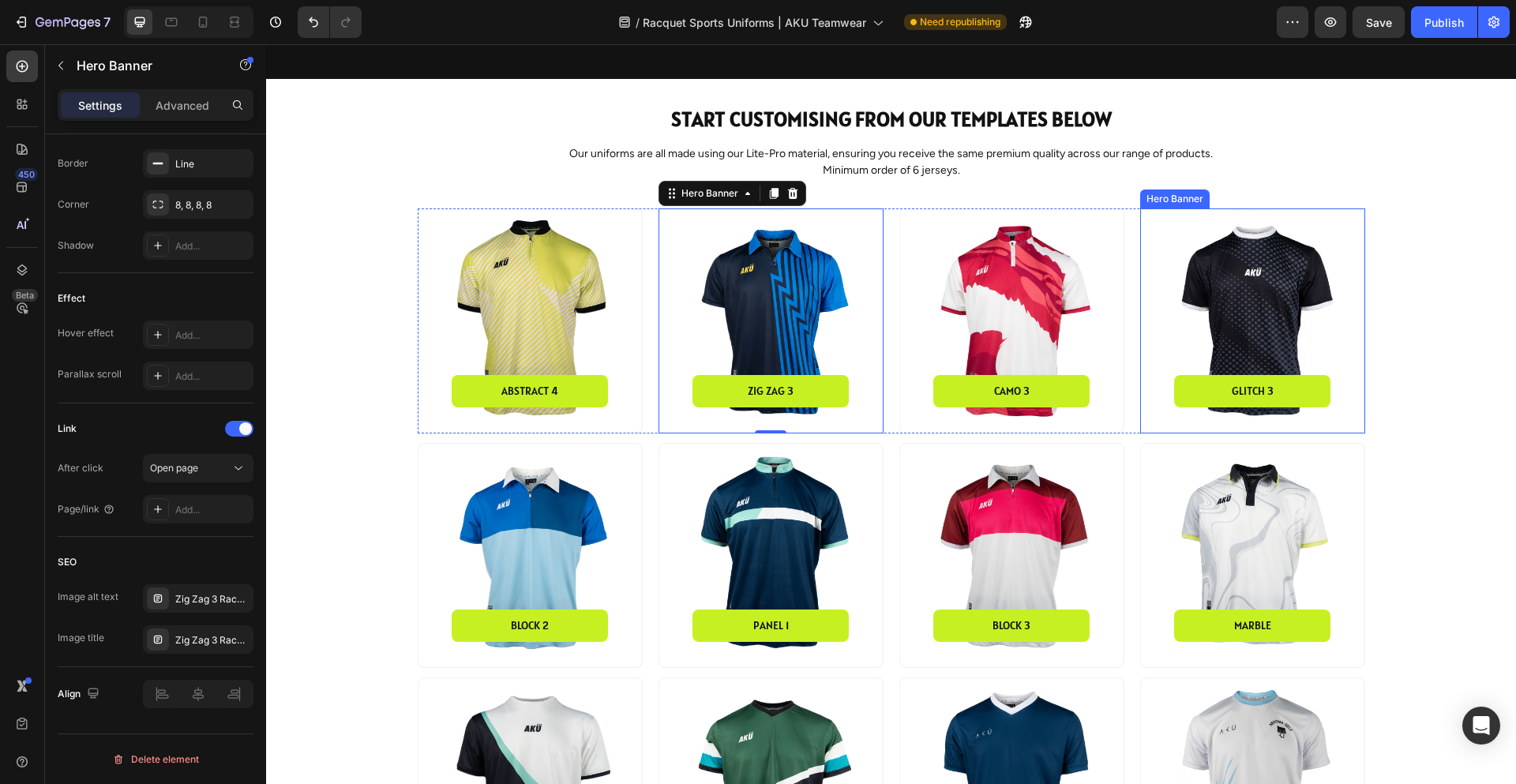
click at [1245, 314] on div "Background Image" at bounding box center [1252, 321] width 223 height 223
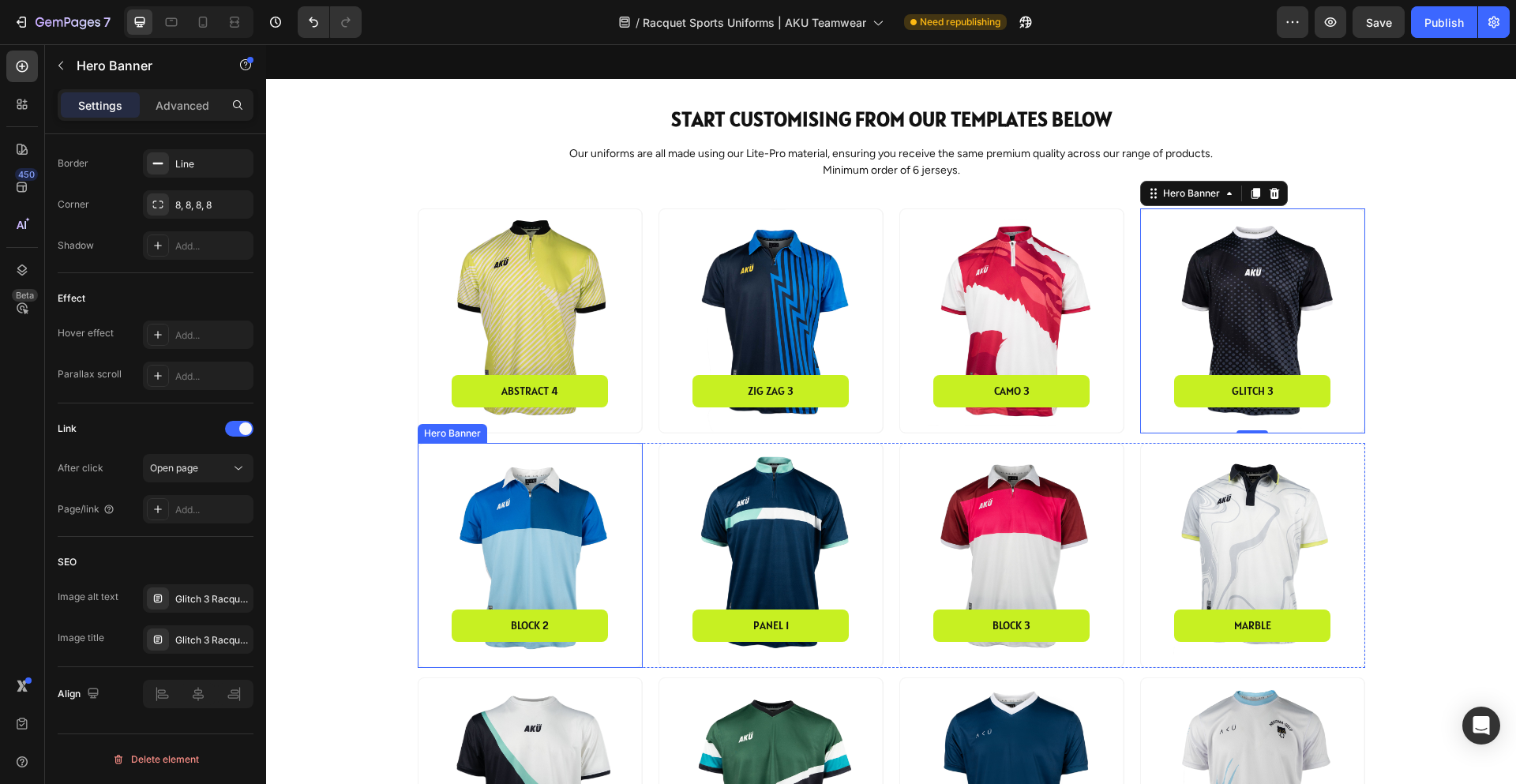
scroll to position [711, 0]
